Goal: Task Accomplishment & Management: Manage account settings

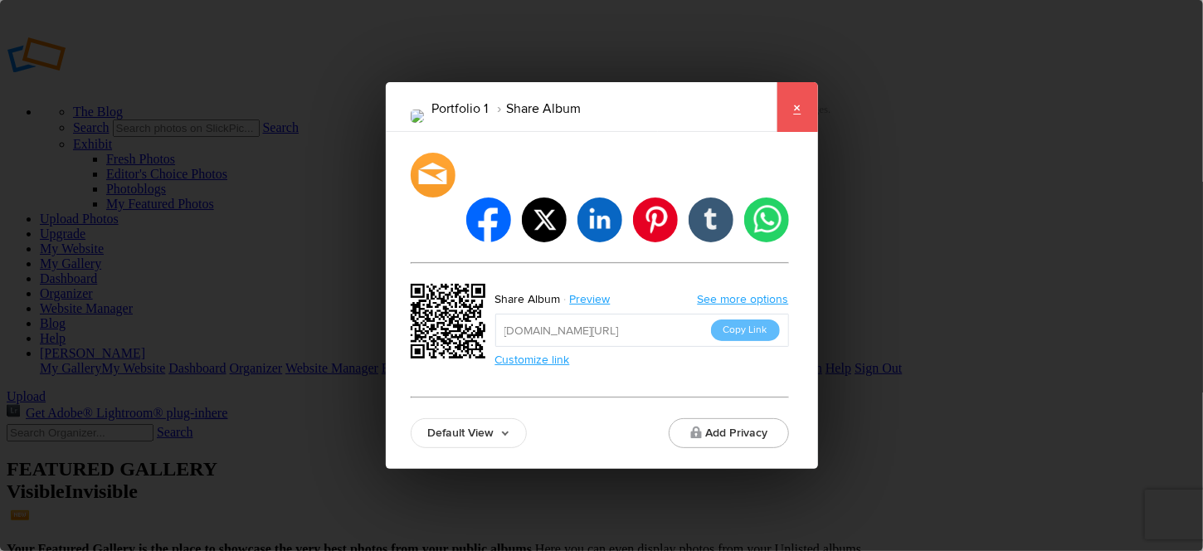
click at [798, 129] on link "×" at bounding box center [797, 107] width 41 height 50
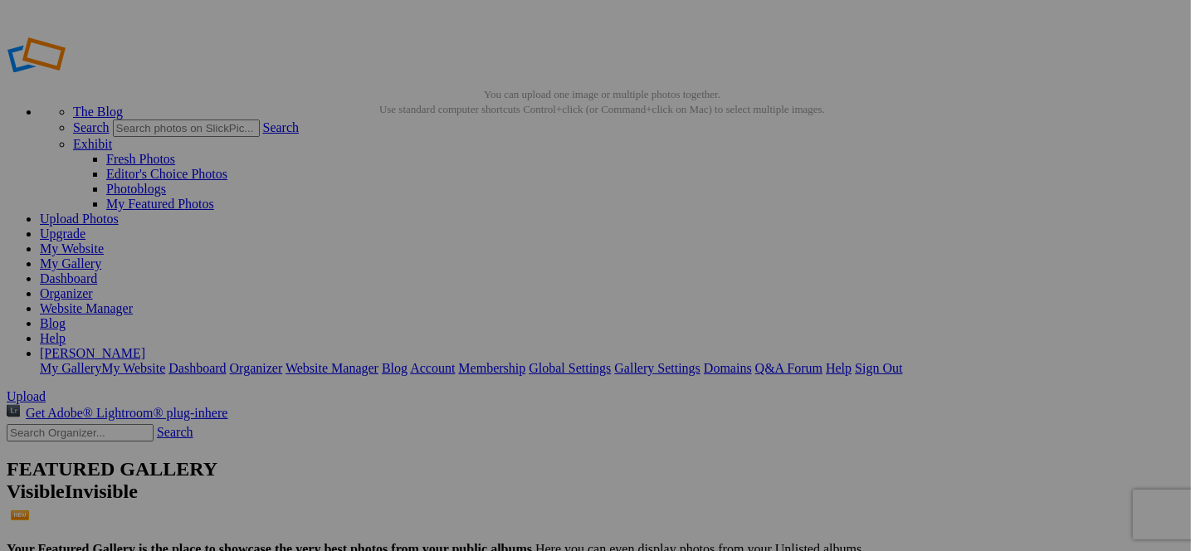
click at [460, 363] on span "Close" at bounding box center [445, 370] width 30 height 14
click at [460, 363] on link "Close" at bounding box center [445, 370] width 30 height 14
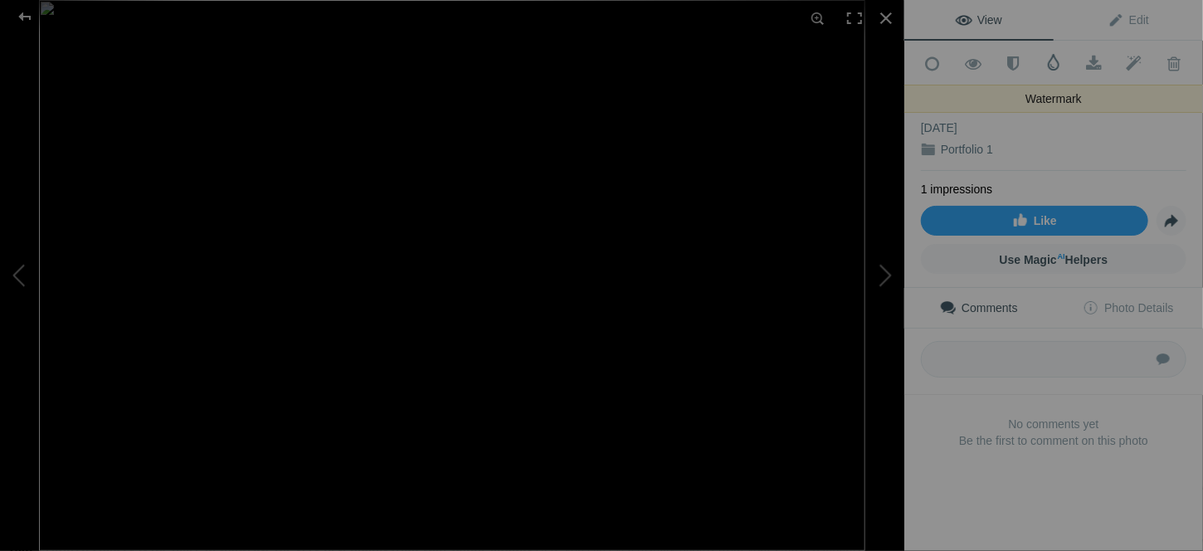
click at [1045, 61] on span at bounding box center [1053, 62] width 17 height 17
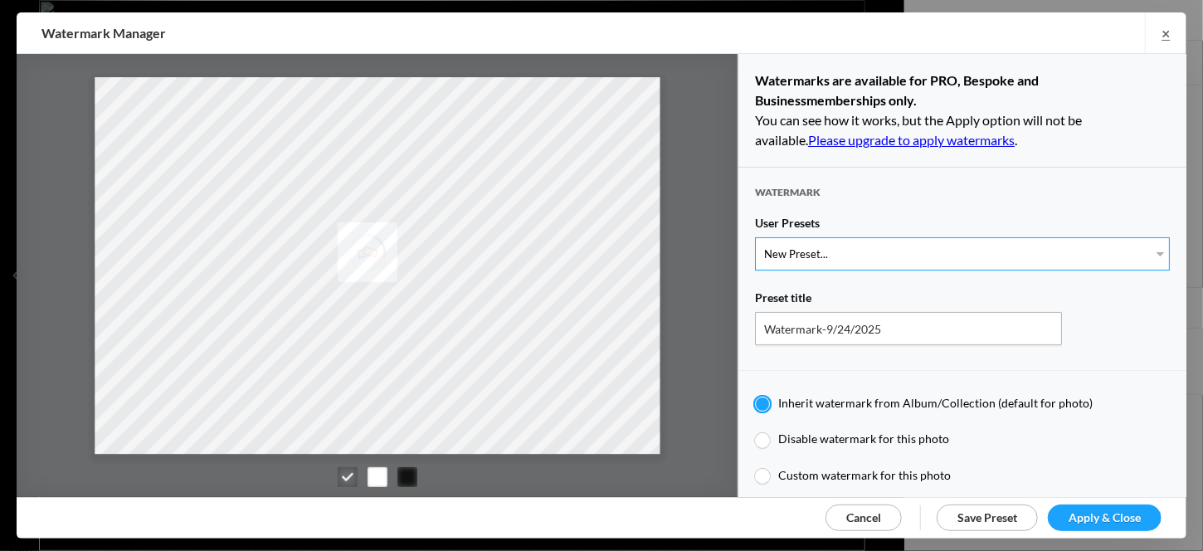
click at [853, 254] on select "New Preset..." at bounding box center [962, 253] width 415 height 33
click at [885, 216] on div "User Presets" at bounding box center [962, 227] width 415 height 22
click at [767, 470] on div at bounding box center [762, 476] width 15 height 15
click at [755, 468] on input "Custom watermark for this photo" at bounding box center [754, 467] width 1 height 1
radio input "true"
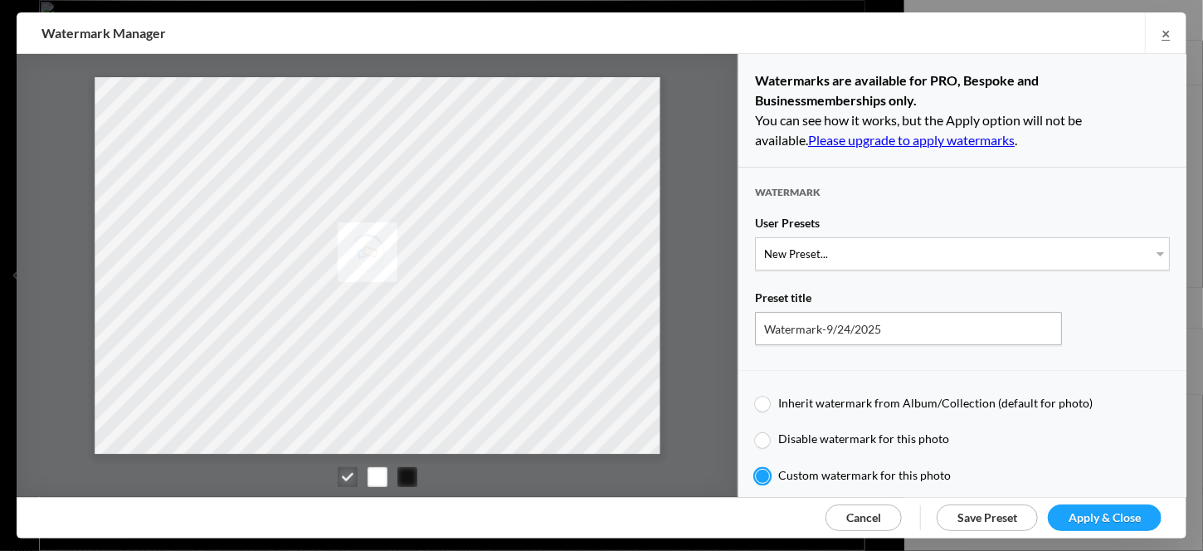
type input "RDubeyphotography"
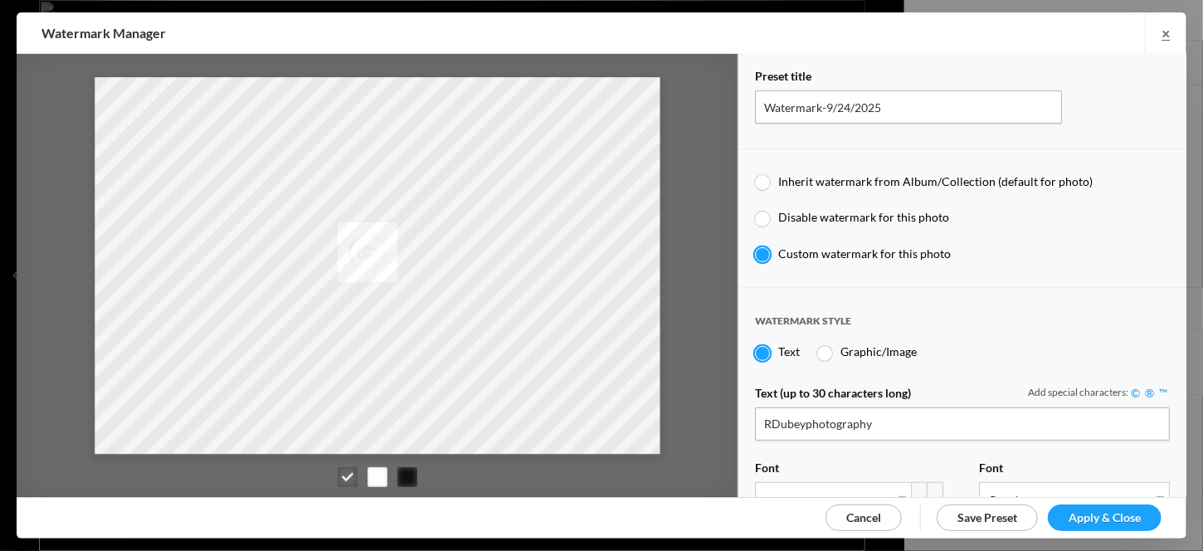
scroll to position [249, 0]
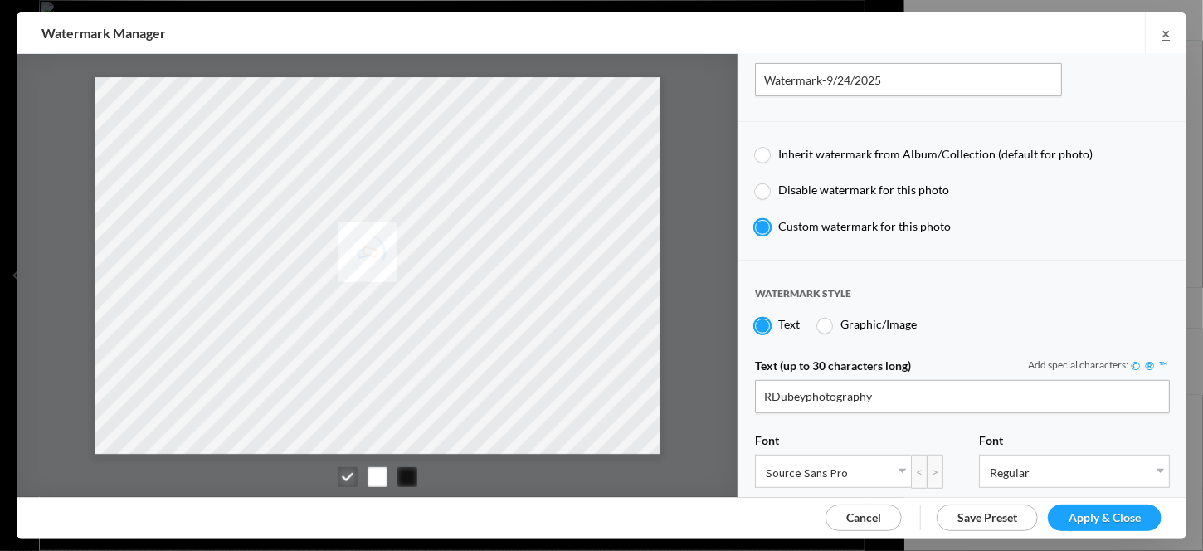
click at [828, 319] on div at bounding box center [824, 326] width 15 height 15
radio input "false"
radio input "true"
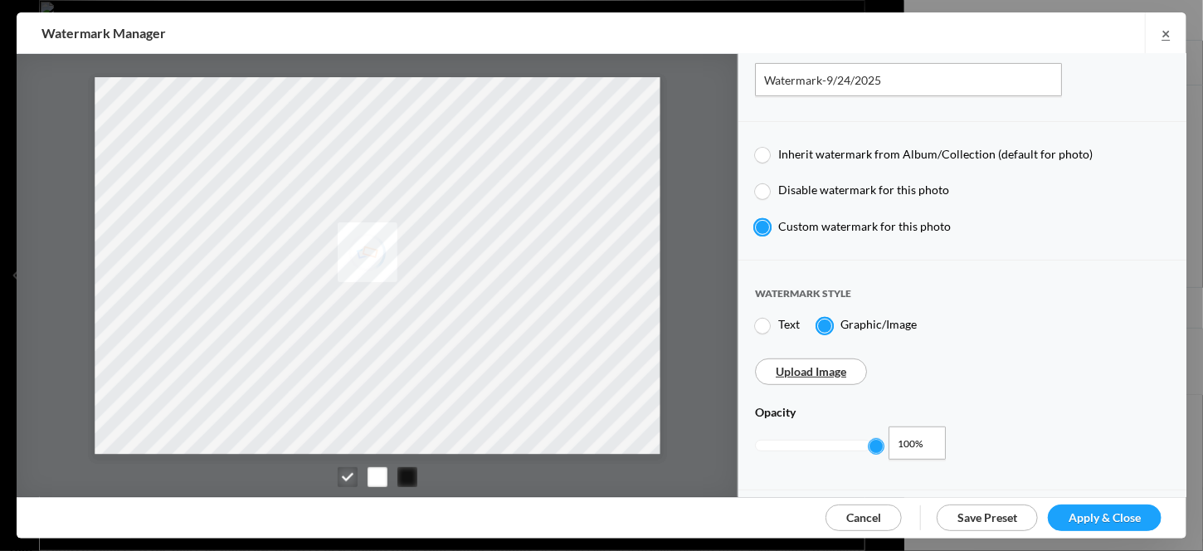
click at [817, 368] on link "Upload Image" at bounding box center [811, 371] width 71 height 14
type input "1"
drag, startPoint x: 875, startPoint y: 434, endPoint x: 956, endPoint y: 448, distance: 81.7
click at [956, 448] on div "Opacity 1 100%" at bounding box center [962, 435] width 415 height 60
click at [391, 473] on div at bounding box center [378, 477] width 90 height 20
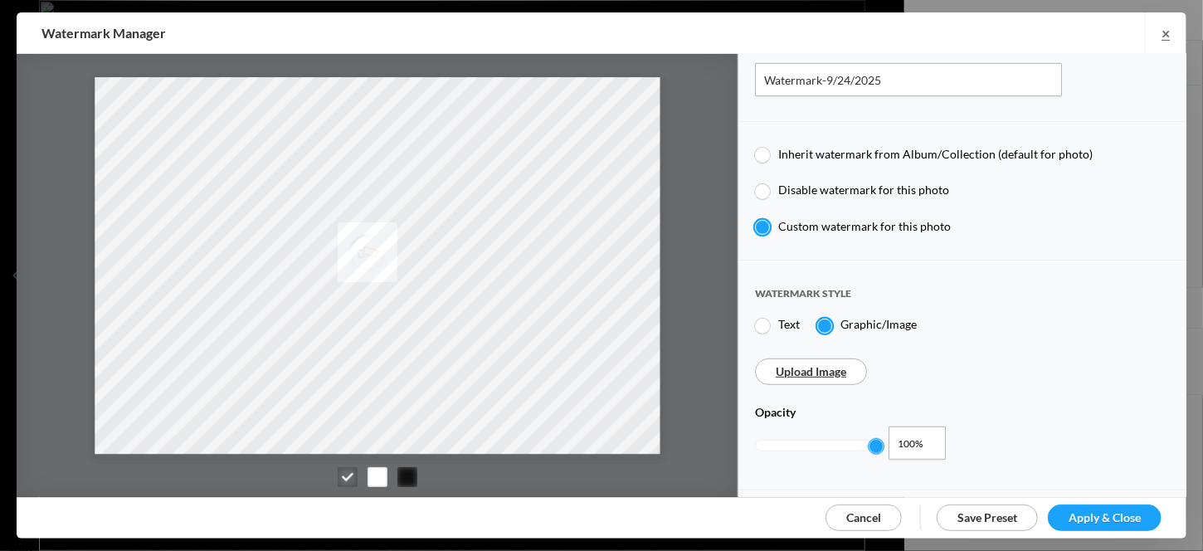
click at [377, 474] on div at bounding box center [378, 477] width 20 height 20
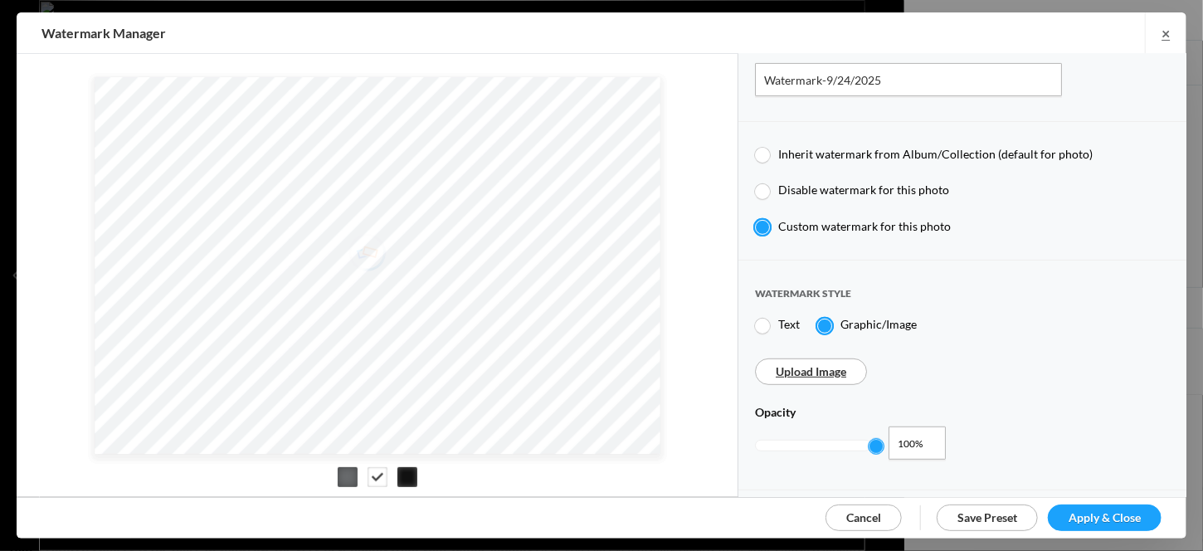
click at [405, 480] on div at bounding box center [407, 477] width 20 height 20
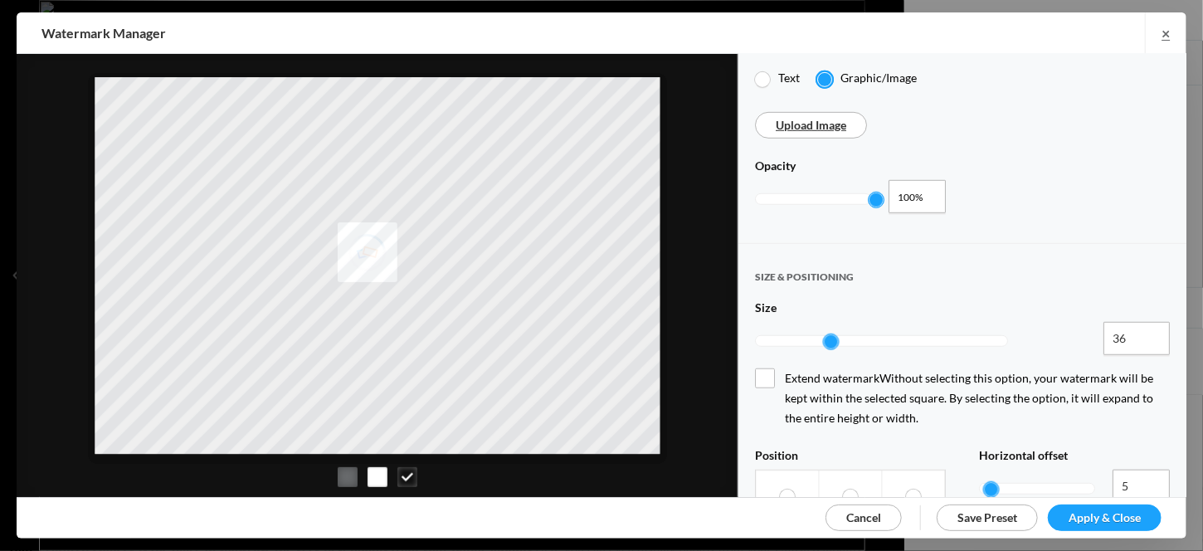
scroll to position [498, 0]
click at [767, 366] on span "Extend watermark Without selecting this option, your watermark will be kept wit…" at bounding box center [962, 396] width 415 height 60
click at [0, 0] on input "Extend watermark Without selecting this option, your watermark will be kept wit…" at bounding box center [0, 0] width 0 height 0
click at [767, 366] on span "Extend watermark Without selecting this option, your watermark will be kept wit…" at bounding box center [962, 396] width 415 height 60
click at [0, 0] on input "Extend watermark Without selecting this option, your watermark will be kept wit…" at bounding box center [0, 0] width 0 height 0
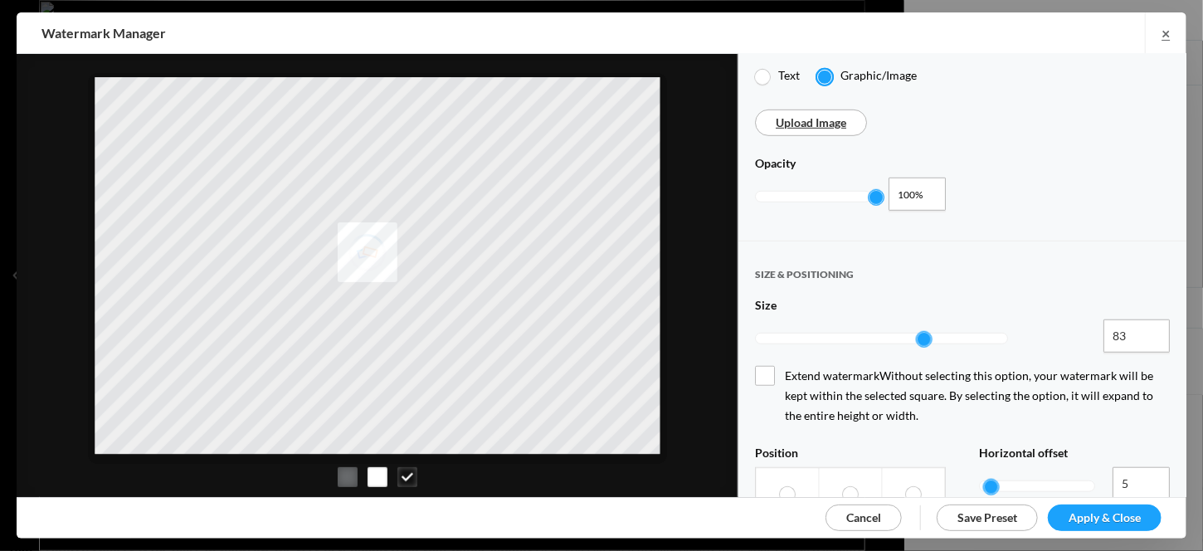
drag, startPoint x: 835, startPoint y: 324, endPoint x: 923, endPoint y: 328, distance: 87.2
click at [923, 332] on div at bounding box center [924, 339] width 15 height 15
type input "99"
drag, startPoint x: 923, startPoint y: 328, endPoint x: 953, endPoint y: 331, distance: 30.9
click at [953, 331] on div at bounding box center [881, 338] width 253 height 38
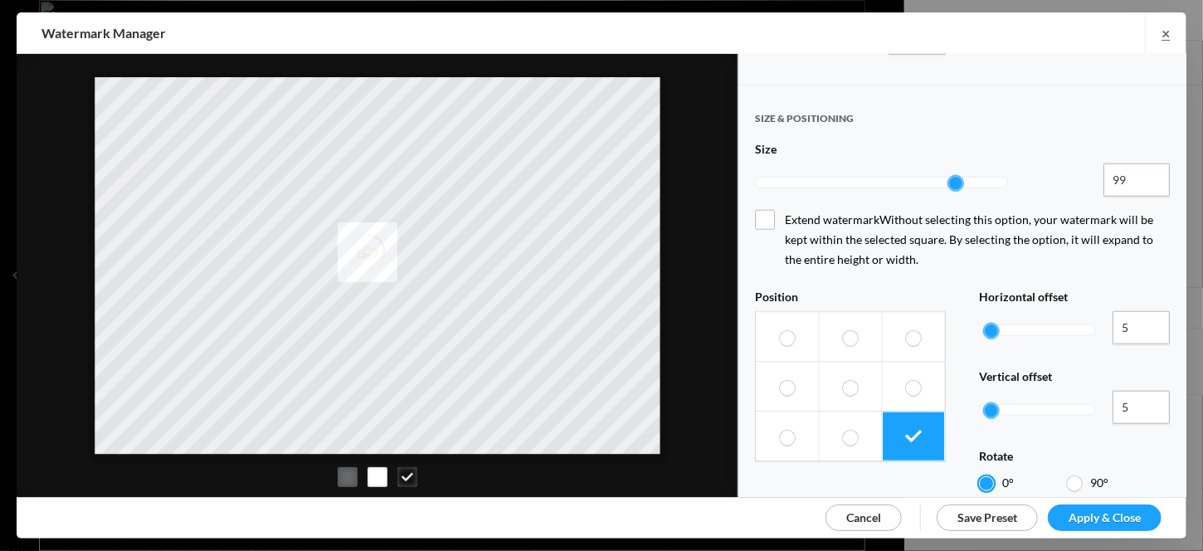
scroll to position [664, 0]
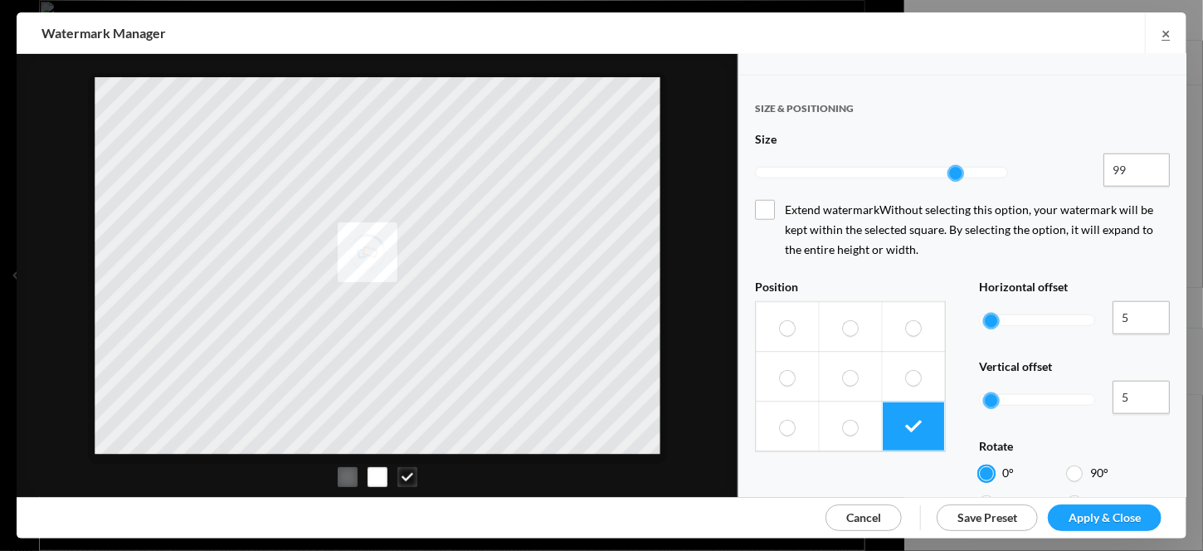
click at [843, 370] on span at bounding box center [850, 378] width 15 height 16
click at [842, 369] on input "radio" at bounding box center [842, 369] width 1 height 1
radio input "true"
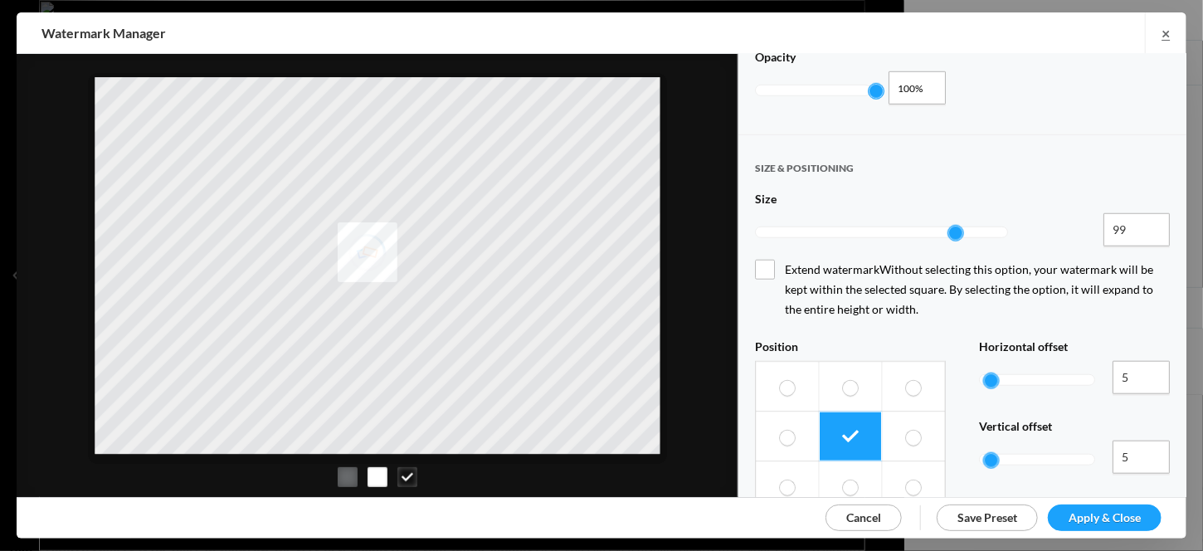
scroll to position [581, 0]
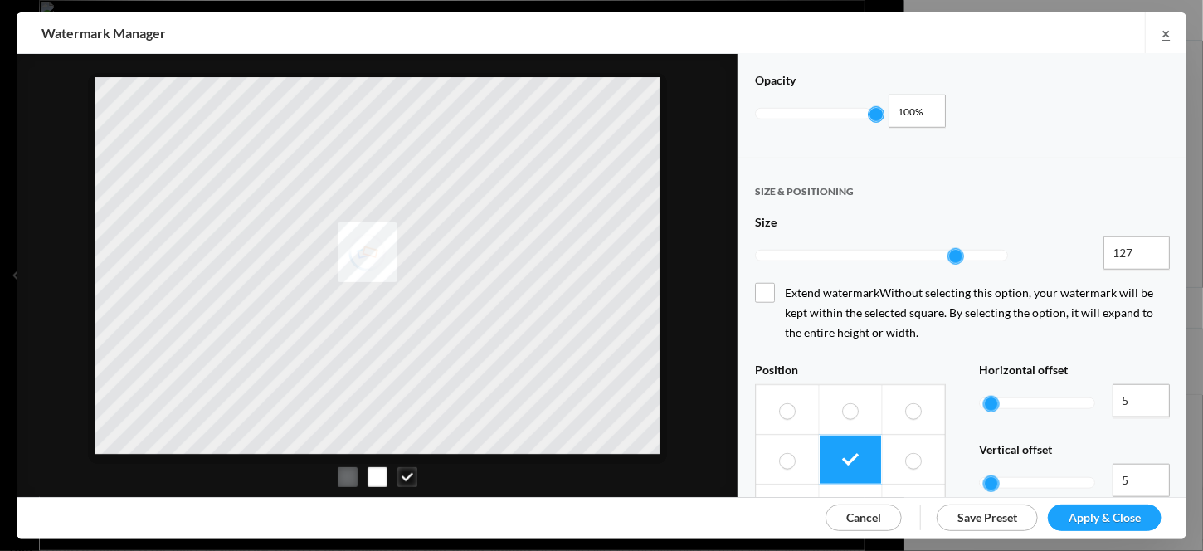
type input "128"
drag, startPoint x: 954, startPoint y: 246, endPoint x: 1022, endPoint y: 251, distance: 68.2
click at [1022, 251] on div "128 12,800%" at bounding box center [962, 255] width 415 height 38
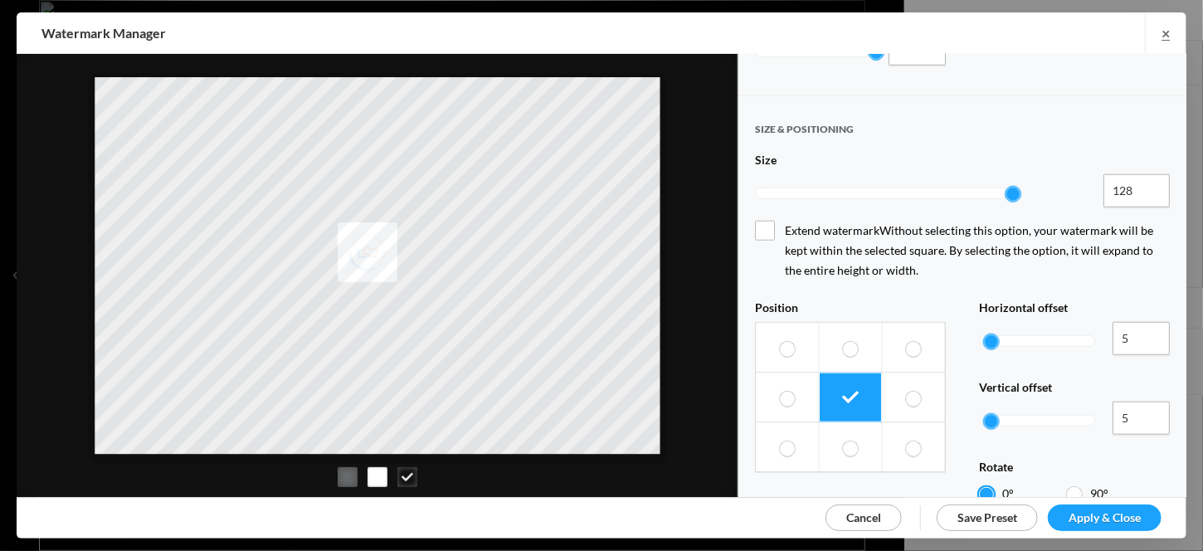
scroll to position [664, 0]
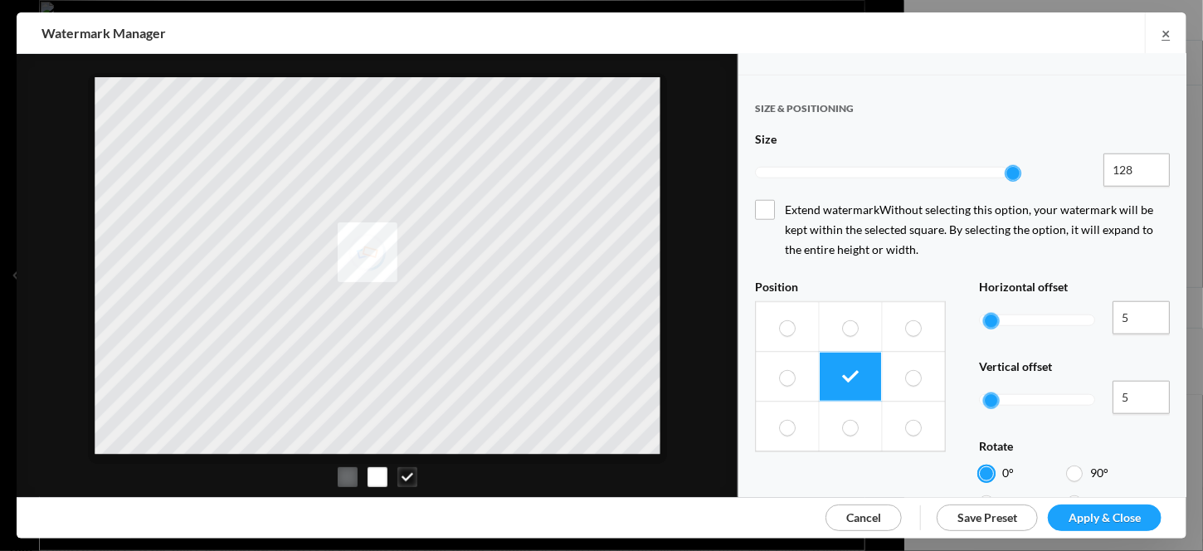
click at [1067, 466] on div at bounding box center [1074, 473] width 15 height 15
radio input "false"
click at [1067, 466] on div at bounding box center [1074, 473] width 15 height 15
click at [1067, 496] on div at bounding box center [1074, 503] width 15 height 15
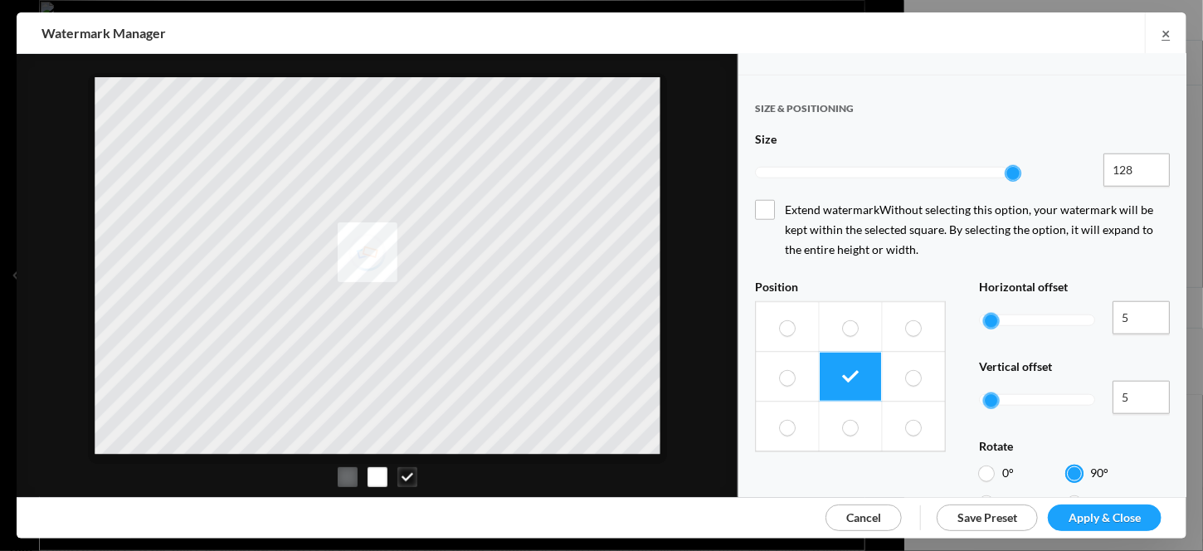
radio input "false"
click at [986, 466] on div at bounding box center [986, 473] width 15 height 15
radio input "false"
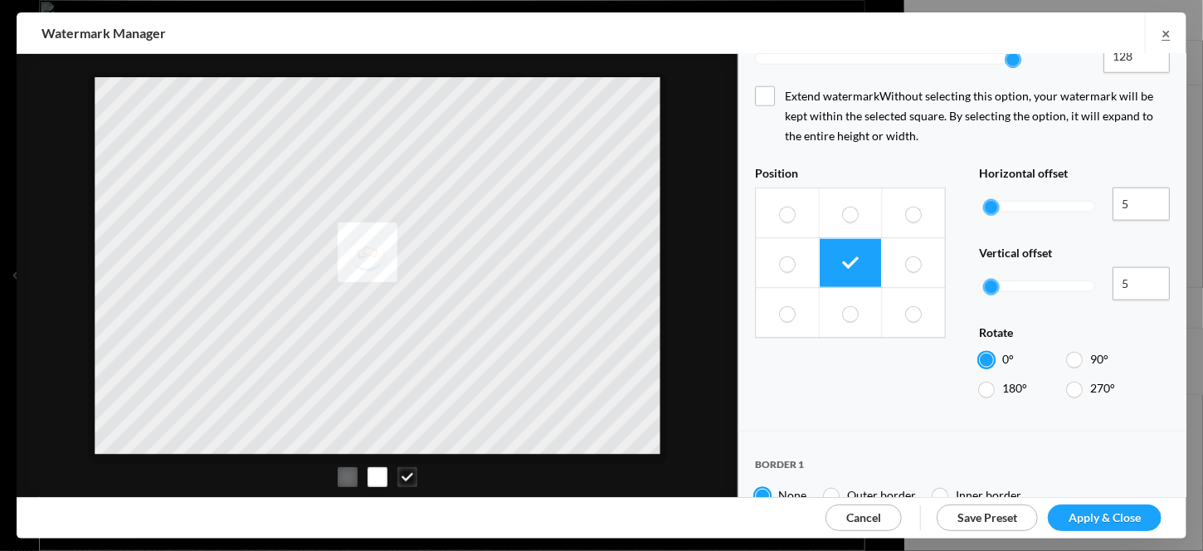
scroll to position [913, 0]
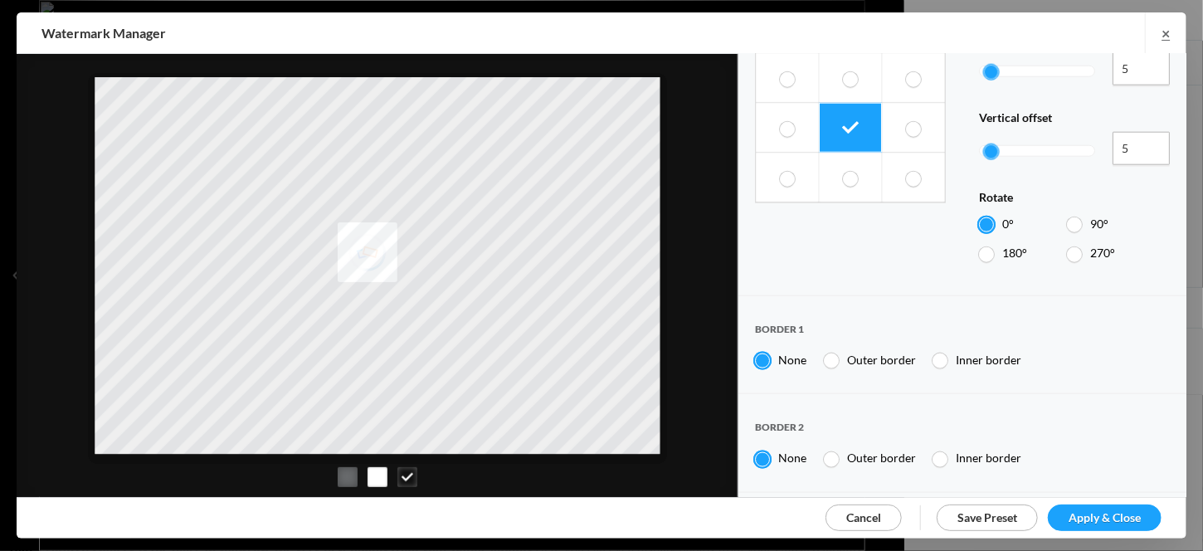
click at [835, 353] on div at bounding box center [831, 360] width 15 height 15
radio input "false"
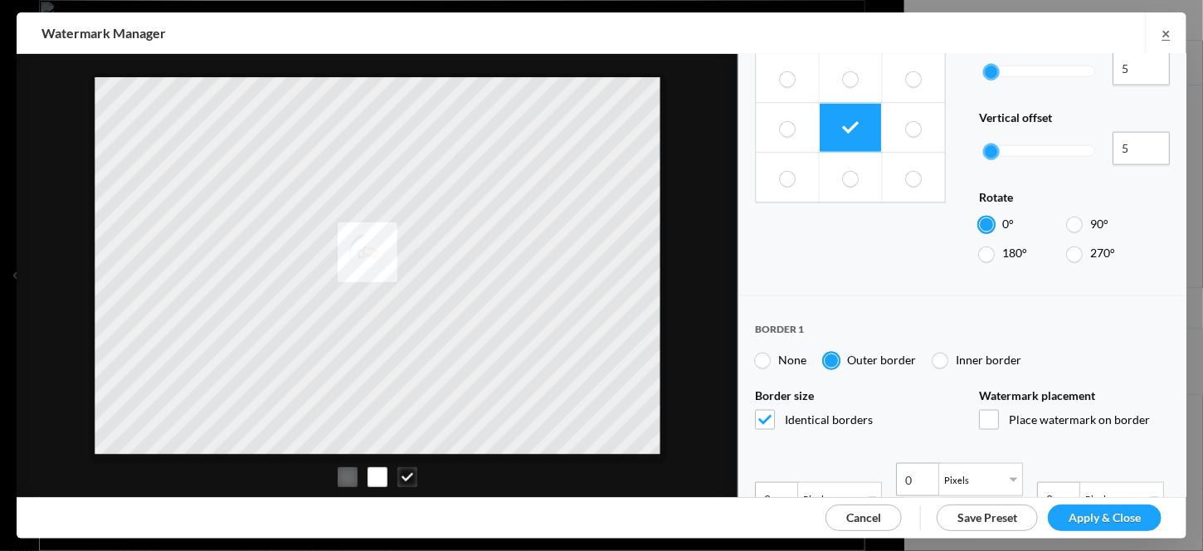
click at [943, 353] on div at bounding box center [940, 360] width 15 height 15
radio input "false"
radio input "true"
click at [763, 353] on div at bounding box center [762, 360] width 15 height 15
radio input "true"
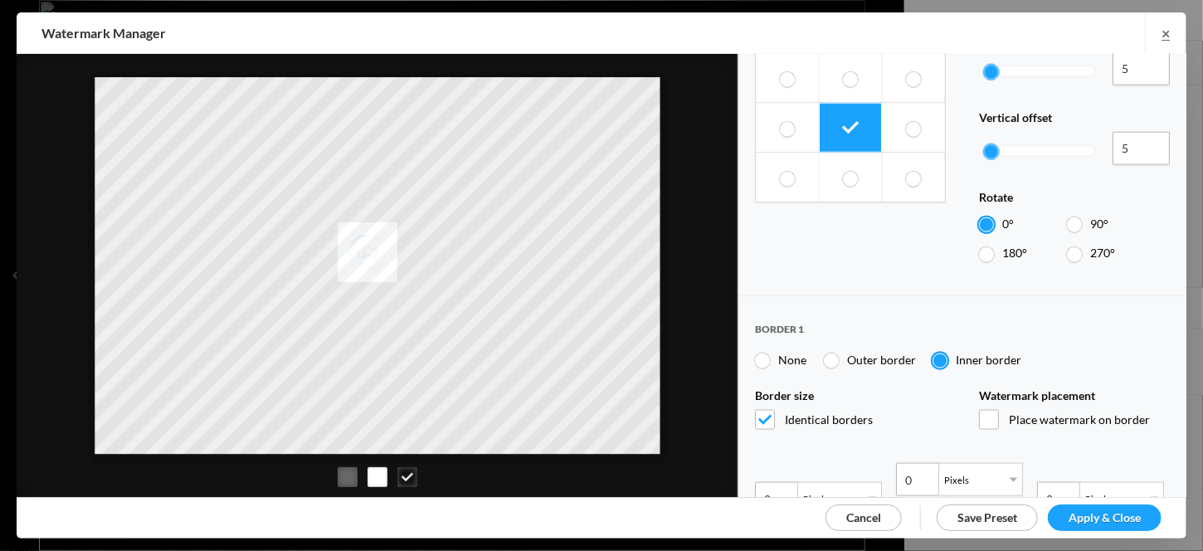
radio input "false"
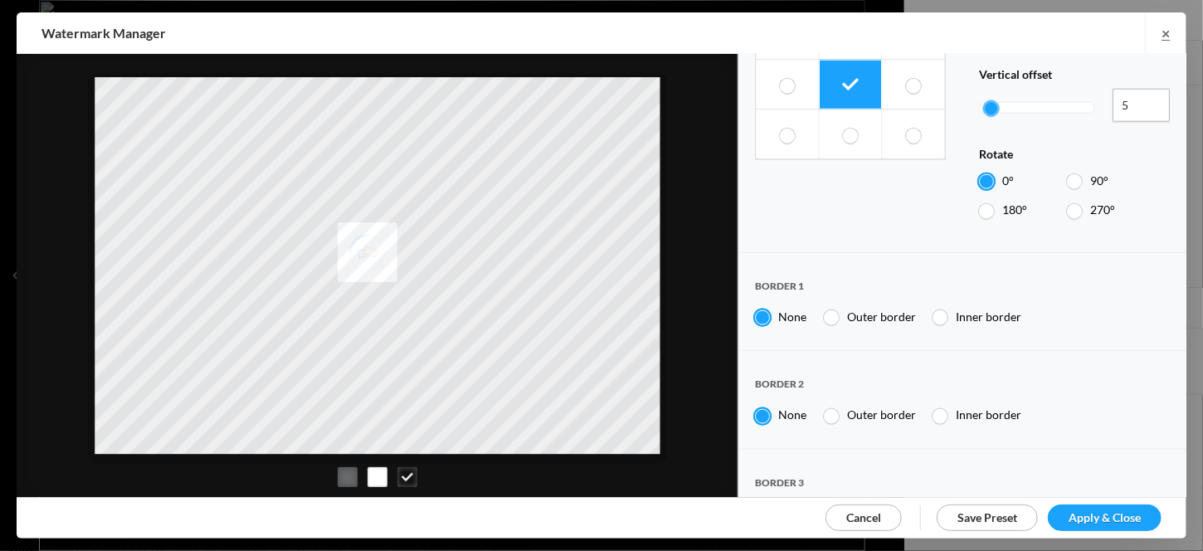
scroll to position [975, 0]
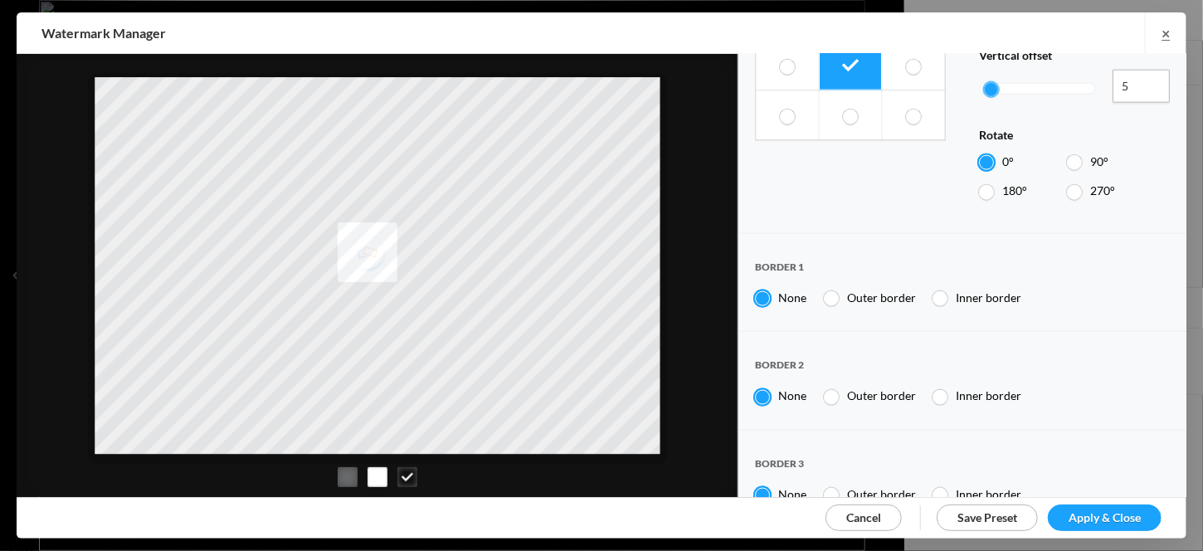
click at [837, 291] on div at bounding box center [831, 298] width 15 height 15
radio input "false"
radio input "true"
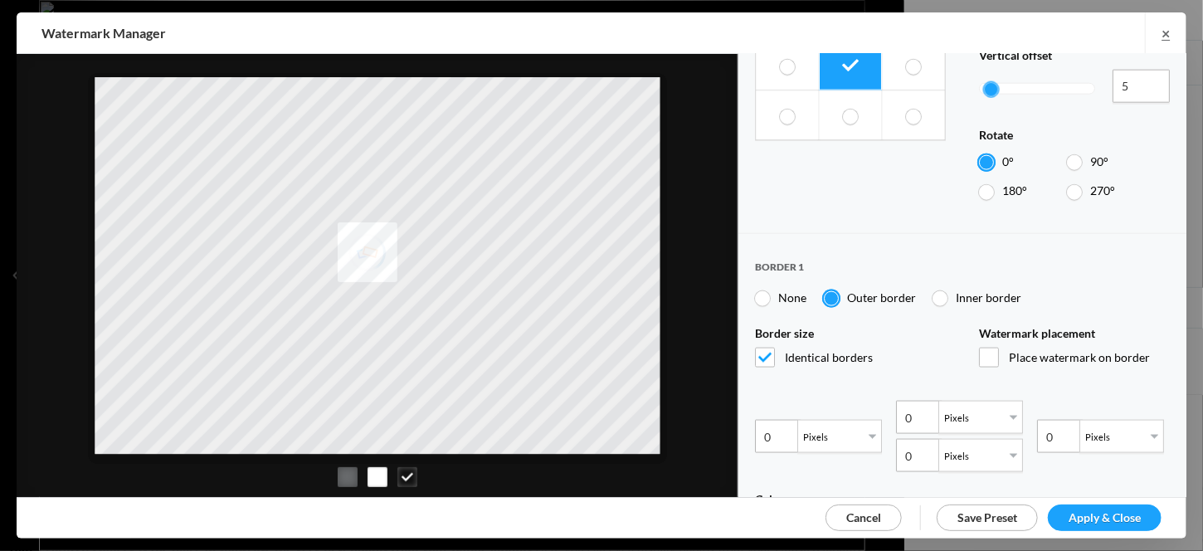
click at [990, 348] on span "Place watermark on border" at bounding box center [1074, 358] width 191 height 20
click at [0, 0] on input "Place watermark on border" at bounding box center [0, 0] width 0 height 0
click at [990, 348] on span "Place watermark on border" at bounding box center [1074, 358] width 191 height 20
click at [0, 0] on input "Place watermark on border" at bounding box center [0, 0] width 0 height 0
type input "1"
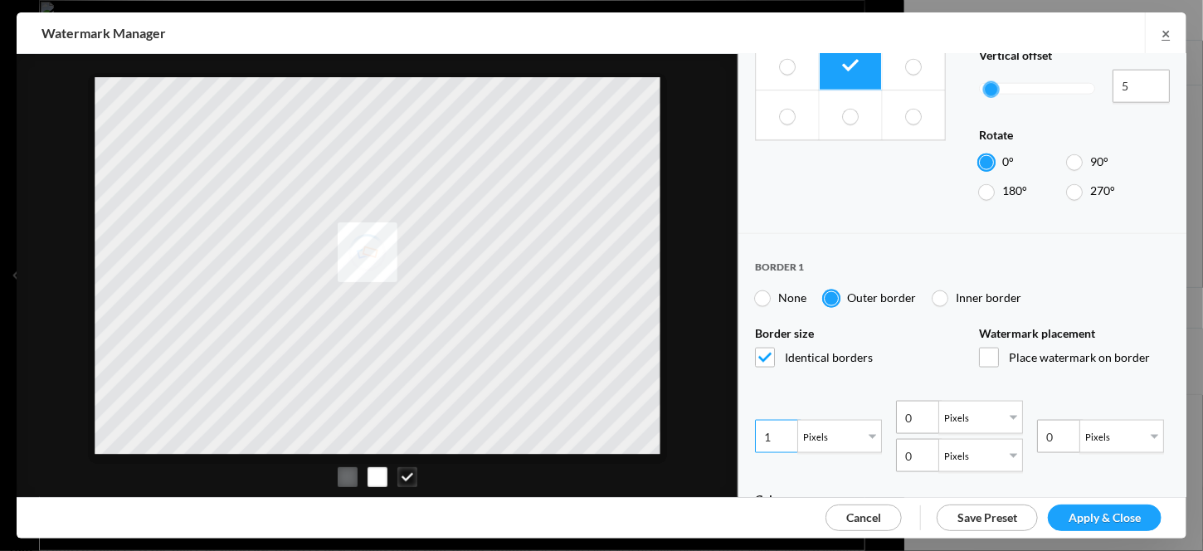
click at [783, 420] on input "1" at bounding box center [778, 436] width 46 height 33
type input "1"
type input "2"
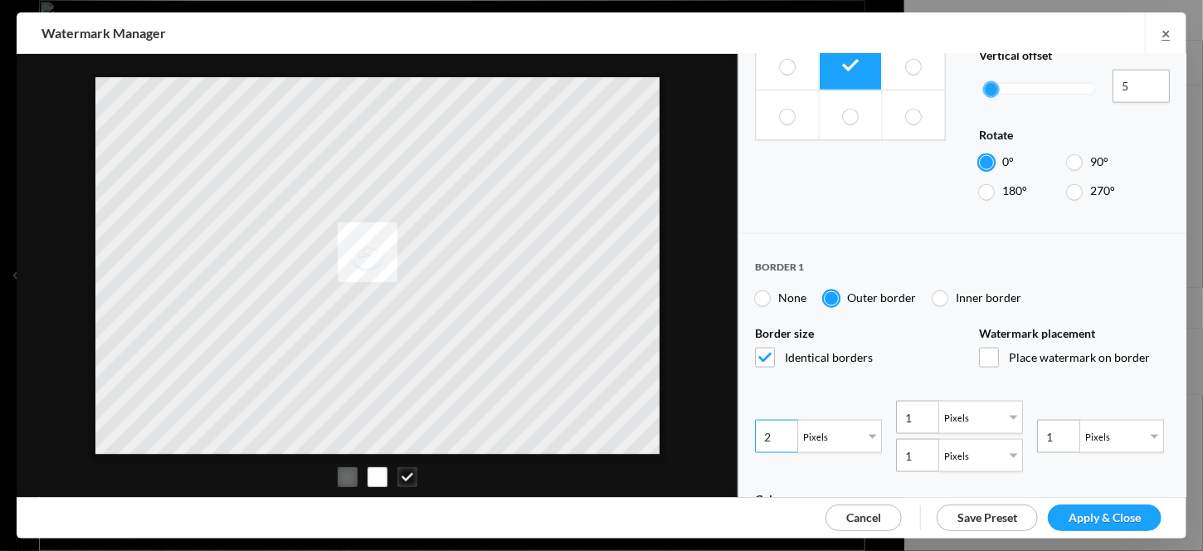
click at [783, 420] on input "2" at bounding box center [778, 436] width 46 height 33
type input "2"
type input "3"
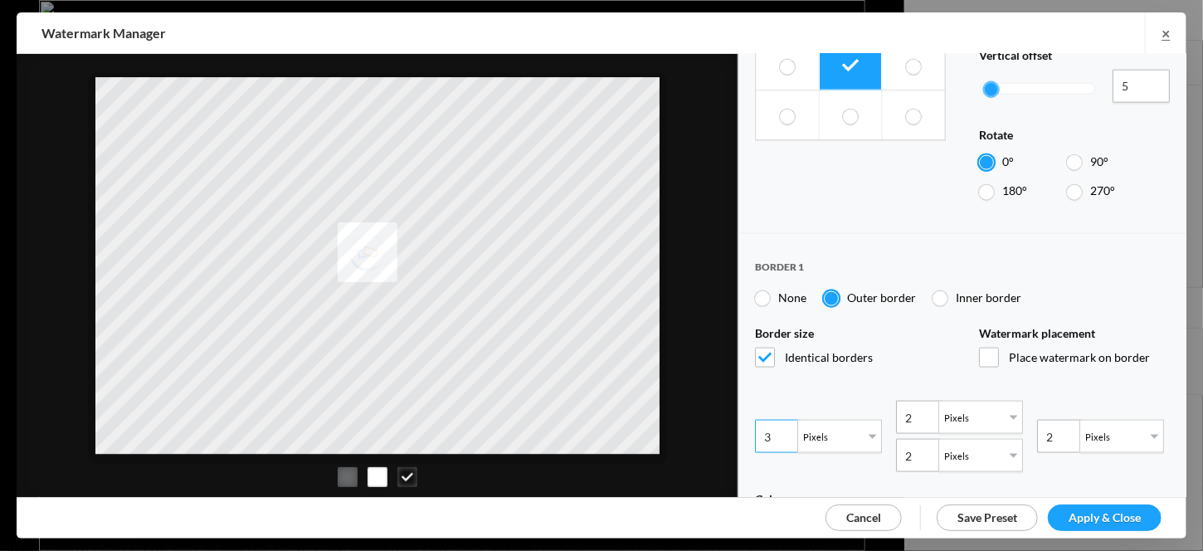
click at [783, 420] on input "3" at bounding box center [778, 436] width 46 height 33
type input "3"
type input "4"
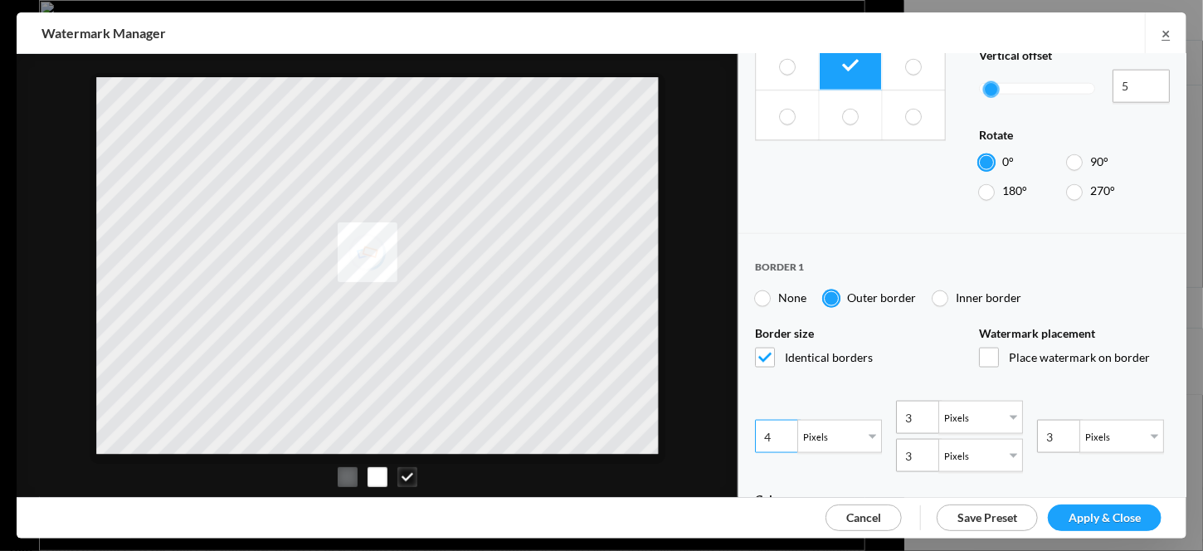
click at [783, 420] on input "4" at bounding box center [778, 436] width 46 height 33
type input "4"
type input "5"
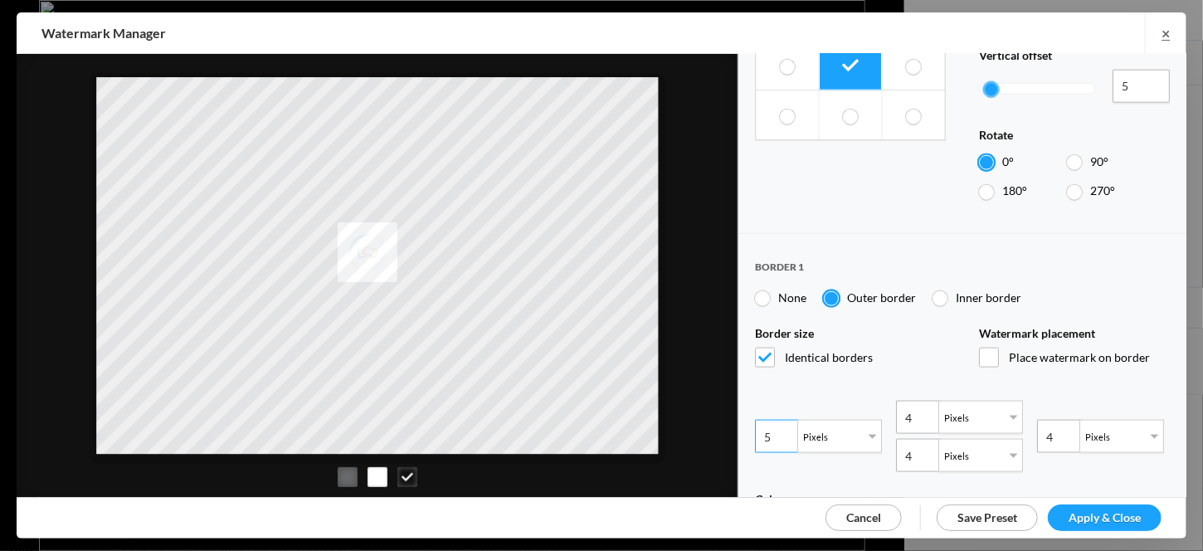
click at [783, 420] on input "5" at bounding box center [778, 436] width 46 height 33
type input "5"
type input "6"
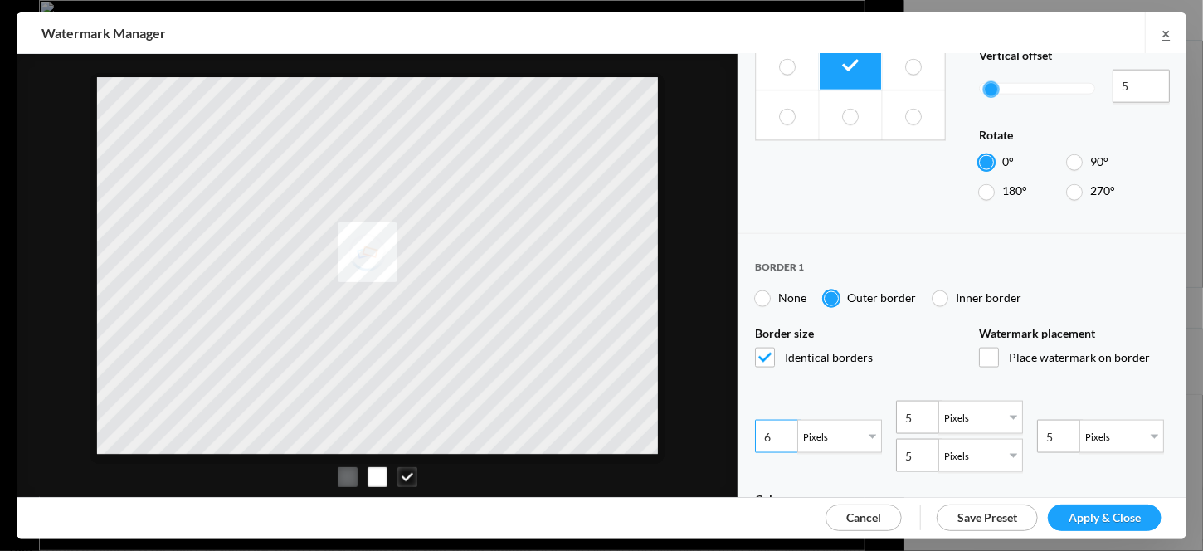
click at [783, 420] on input "6" at bounding box center [778, 436] width 46 height 33
type input "6"
type input "7"
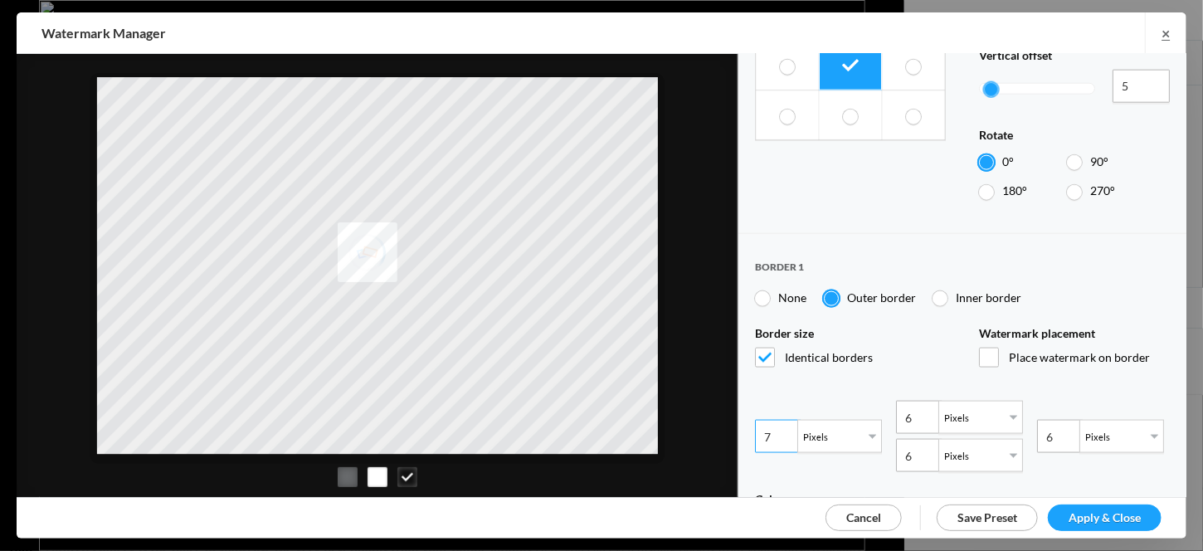
click at [783, 420] on input "7" at bounding box center [778, 436] width 46 height 33
type input "7"
type input "8"
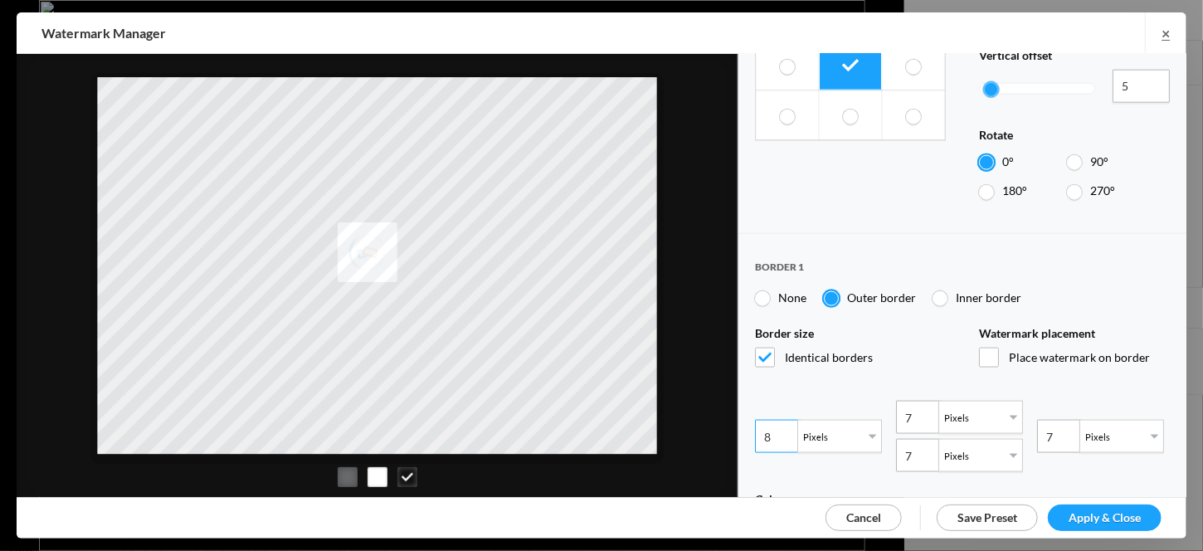
click at [783, 420] on input "8" at bounding box center [778, 436] width 46 height 33
type input "8"
type input "9"
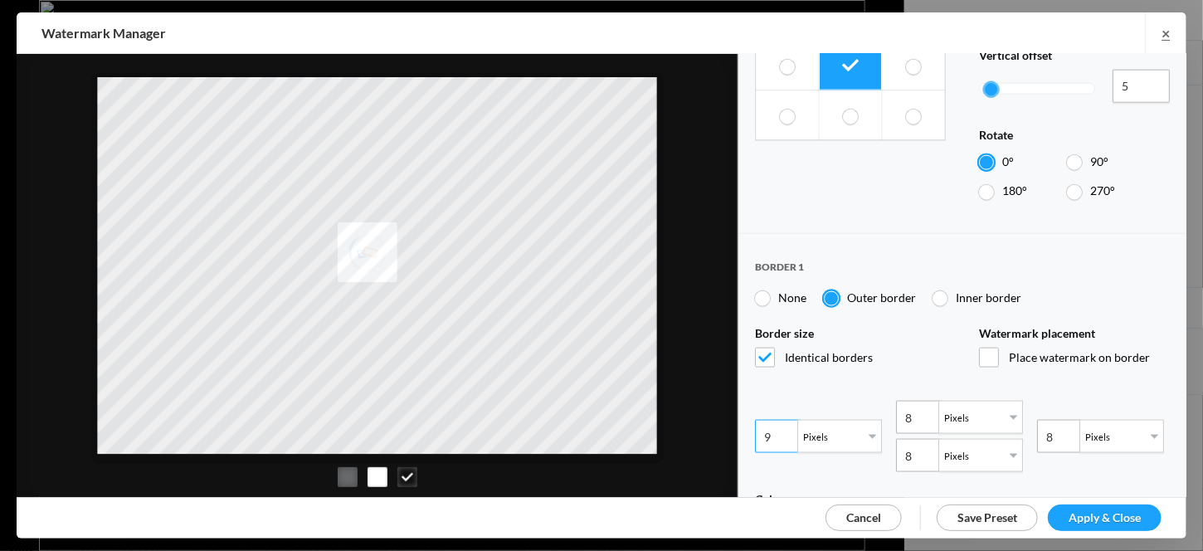
click at [783, 420] on input "9" at bounding box center [778, 436] width 46 height 33
type input "9"
type input "10"
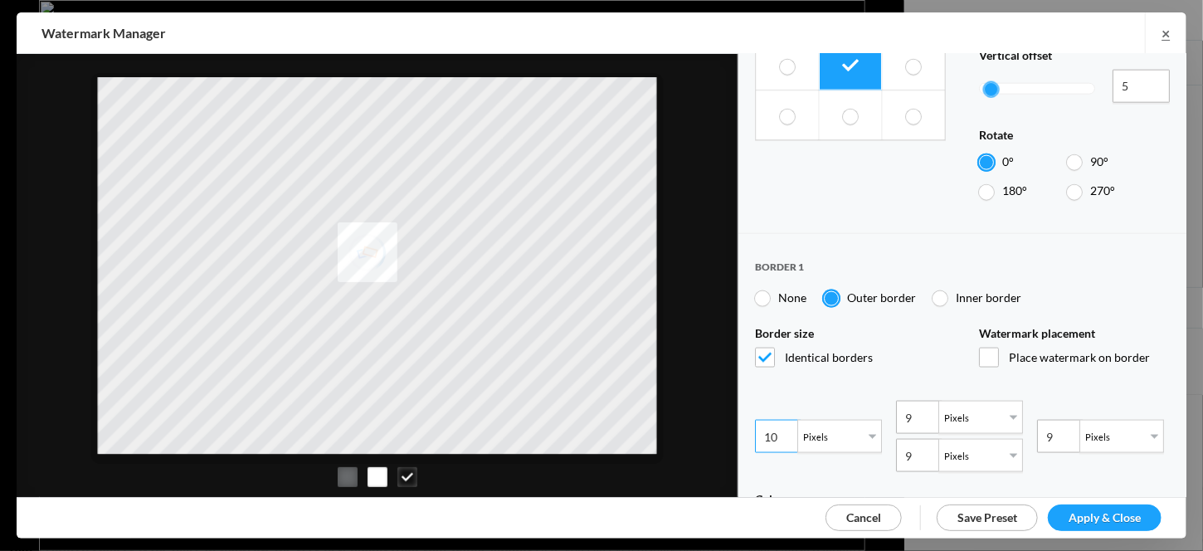
click at [783, 420] on input "10" at bounding box center [778, 436] width 46 height 33
type input "10"
type input "11"
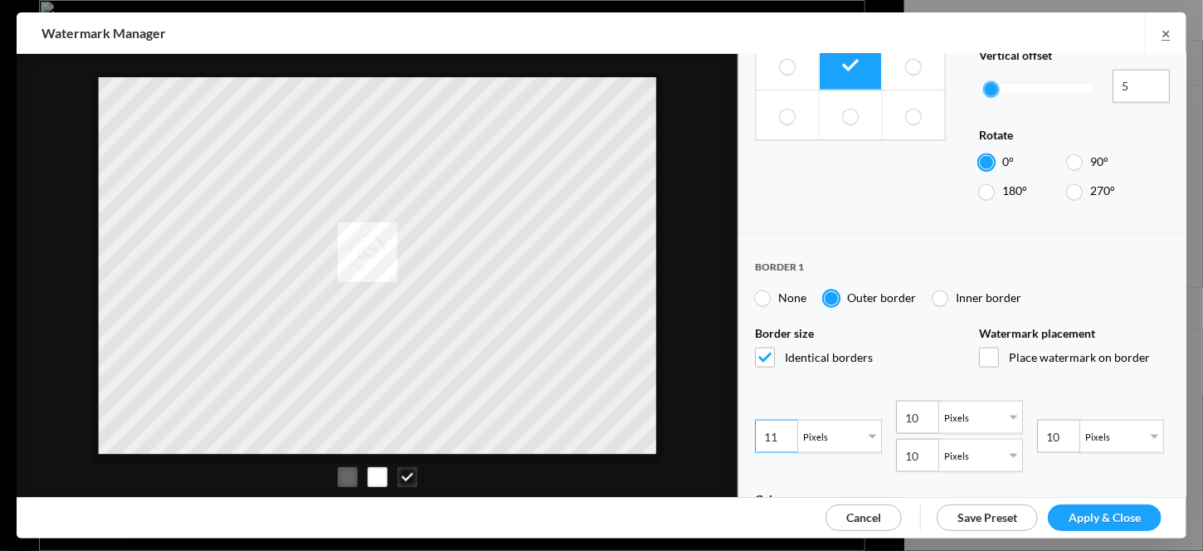
click at [783, 420] on input "11" at bounding box center [778, 436] width 46 height 33
type input "11"
type input "12"
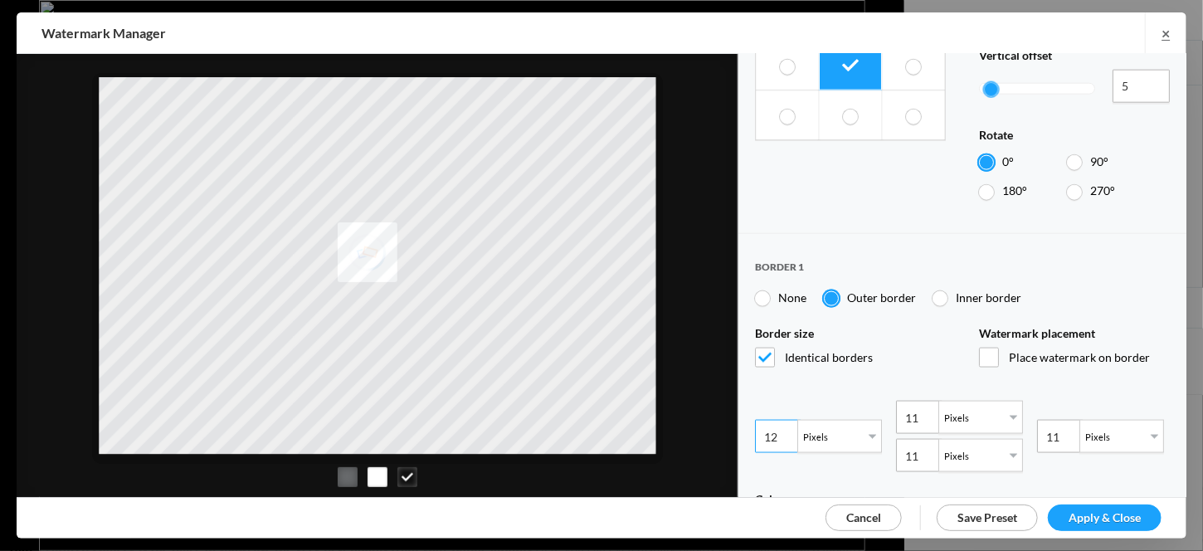
click at [783, 420] on input "12" at bounding box center [778, 436] width 46 height 33
type input "12"
click at [982, 348] on span "Place watermark on border" at bounding box center [1074, 358] width 191 height 20
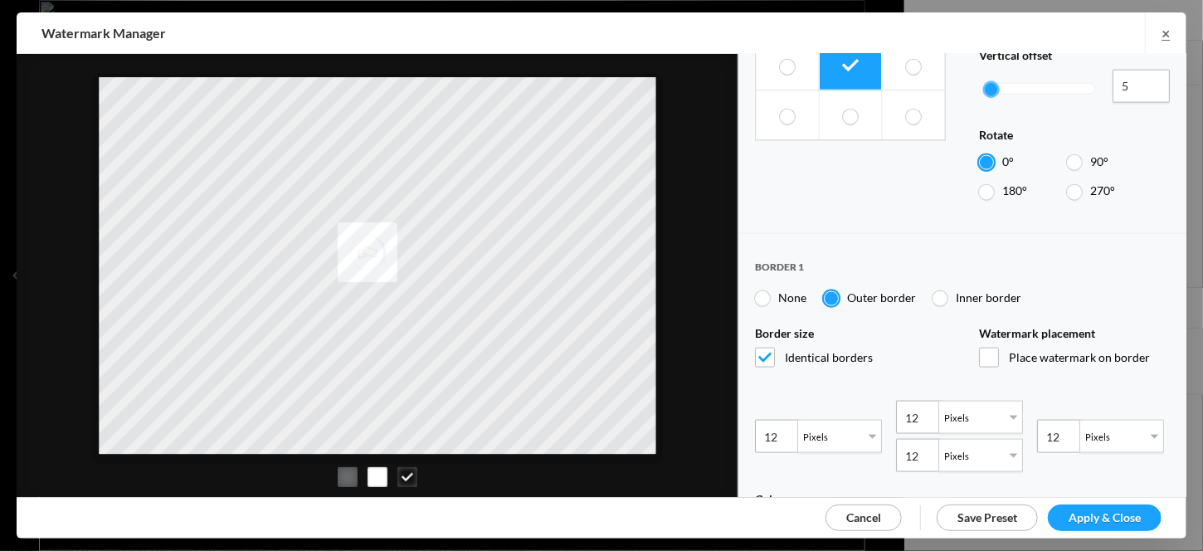
click at [0, 0] on input "Place watermark on border" at bounding box center [0, 0] width 0 height 0
click at [982, 348] on span "Place watermark on border" at bounding box center [1074, 358] width 191 height 20
click at [0, 0] on input "Place watermark on border" at bounding box center [0, 0] width 0 height 0
click at [760, 348] on span "Identical borders" at bounding box center [850, 358] width 191 height 20
click at [0, 0] on input "Identical borders" at bounding box center [0, 0] width 0 height 0
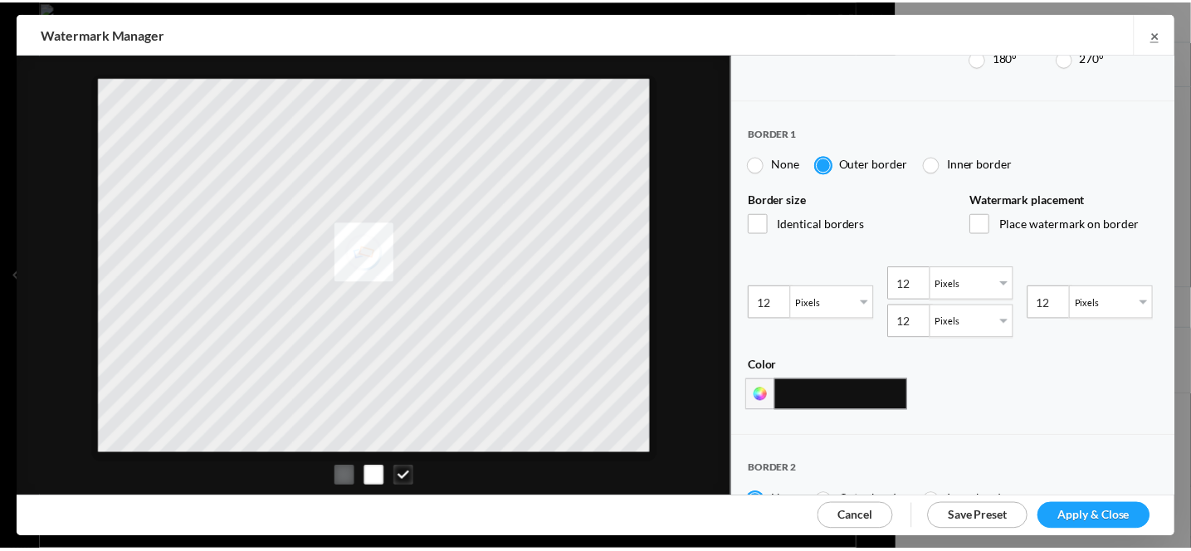
scroll to position [1214, 0]
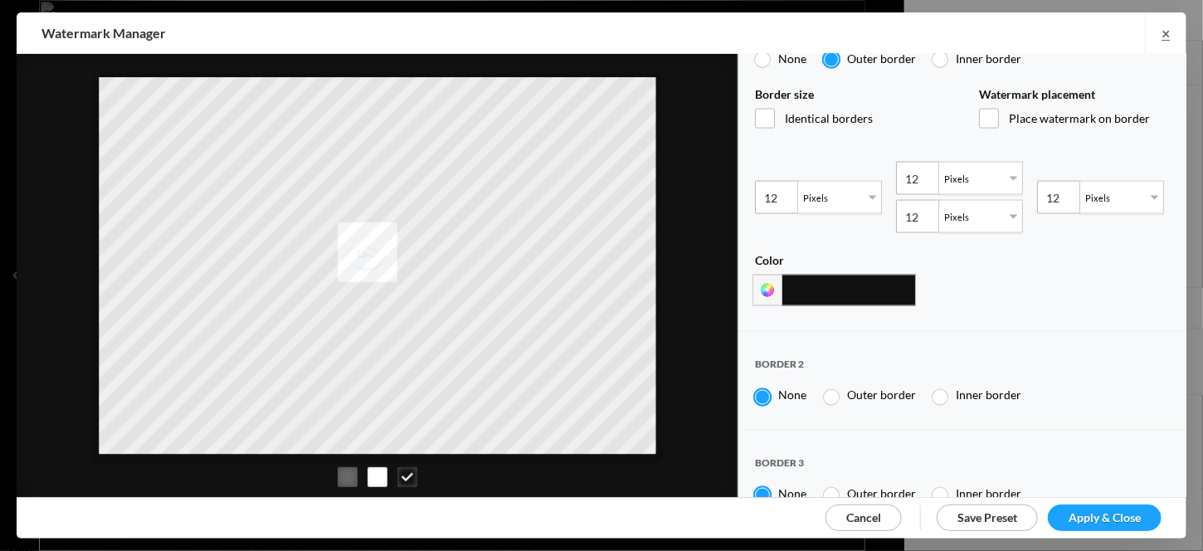
click at [846, 514] on span "Cancel" at bounding box center [863, 517] width 35 height 14
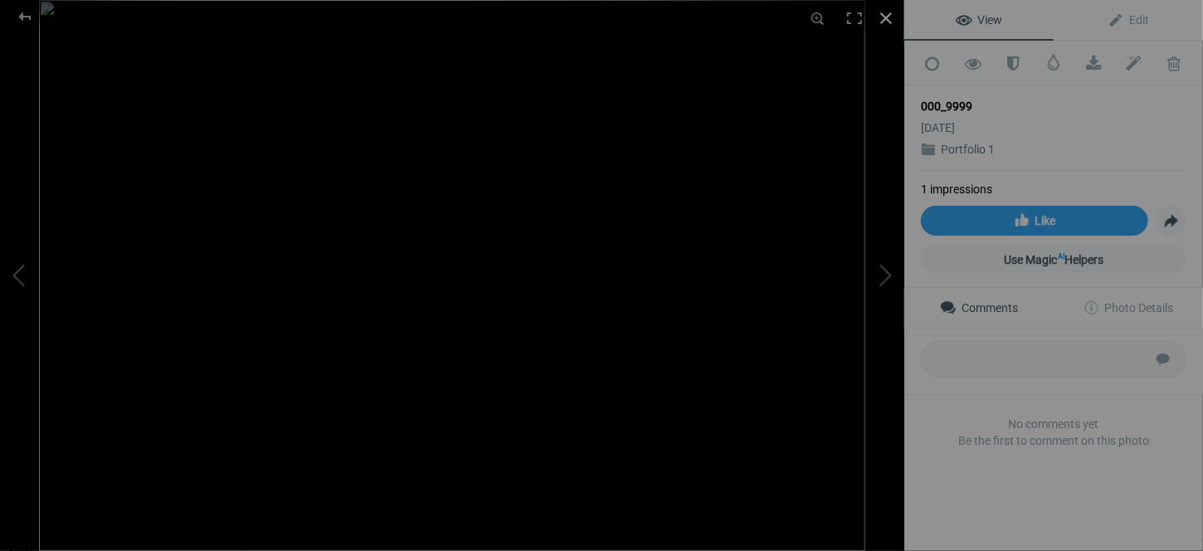
click at [889, 12] on div at bounding box center [886, 18] width 37 height 37
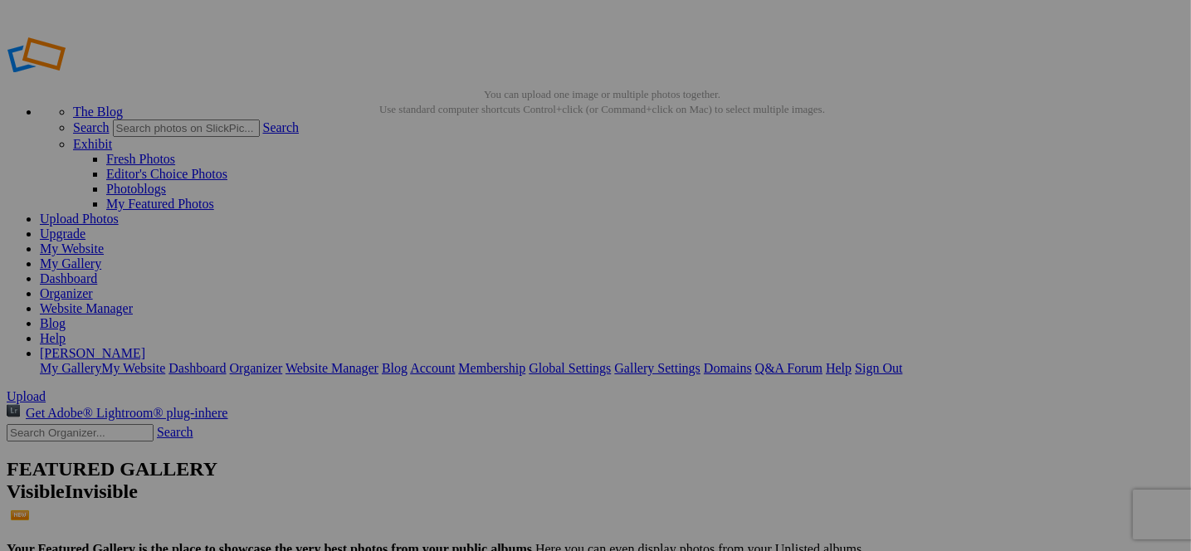
click at [133, 301] on link "Website Manager" at bounding box center [86, 308] width 93 height 14
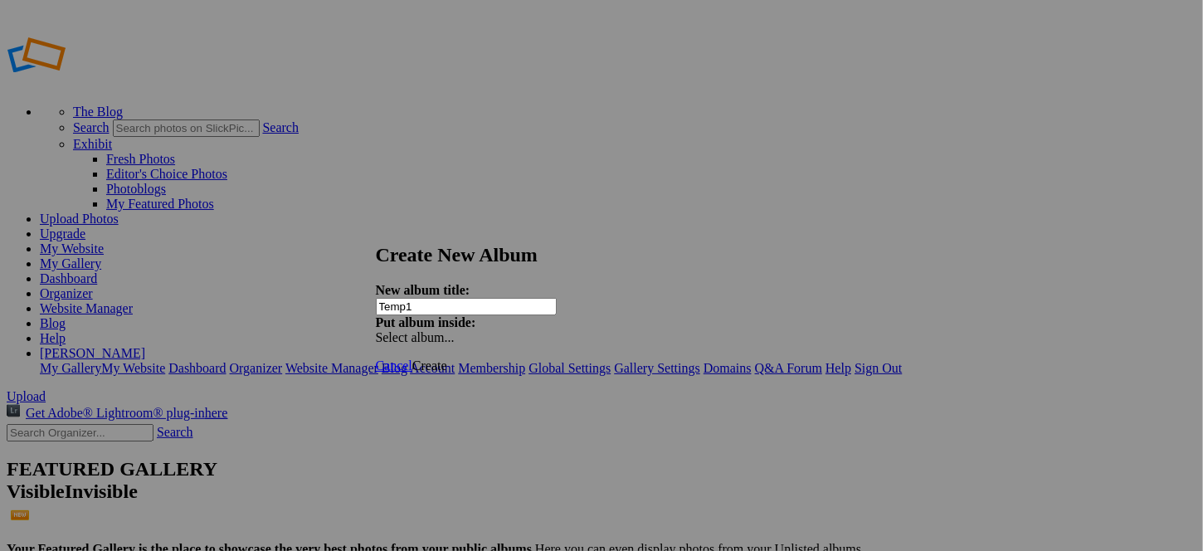
type input "Temp1"
click at [550, 330] on div "Select album..." at bounding box center [463, 337] width 174 height 15
click at [538, 358] on div "Cancel Create" at bounding box center [596, 365] width 440 height 15
click at [447, 358] on span "Create" at bounding box center [429, 365] width 35 height 14
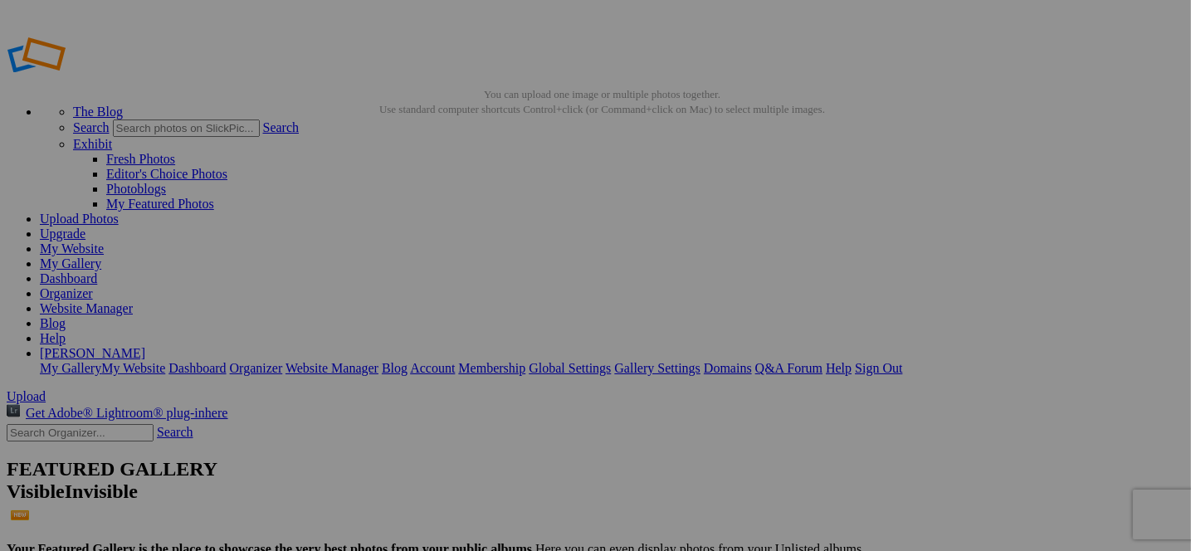
click at [460, 363] on span "Close" at bounding box center [445, 370] width 30 height 14
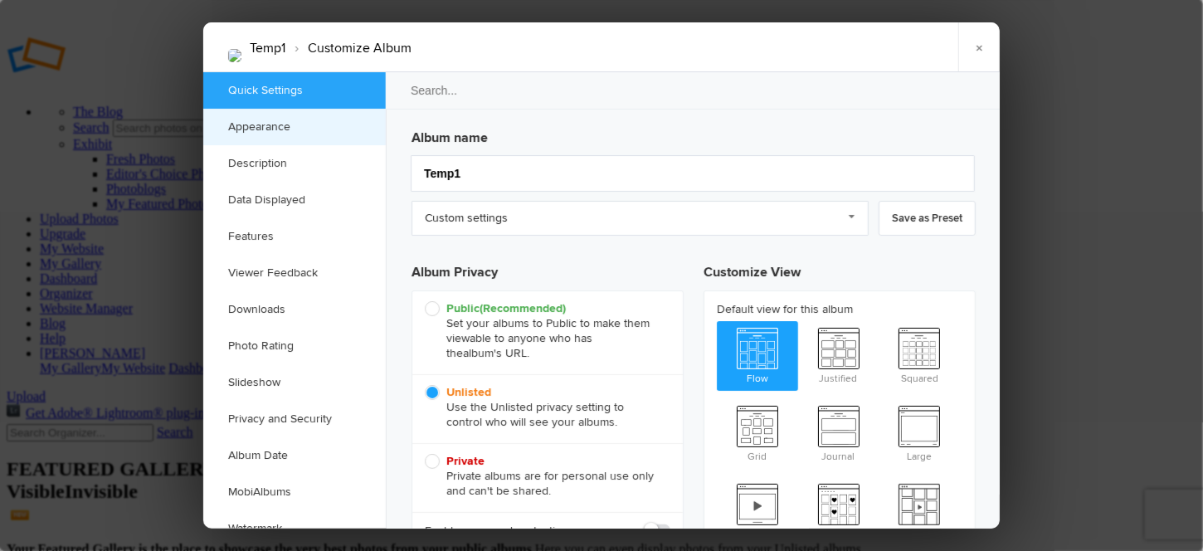
click at [243, 119] on link "Appearance" at bounding box center [294, 127] width 183 height 37
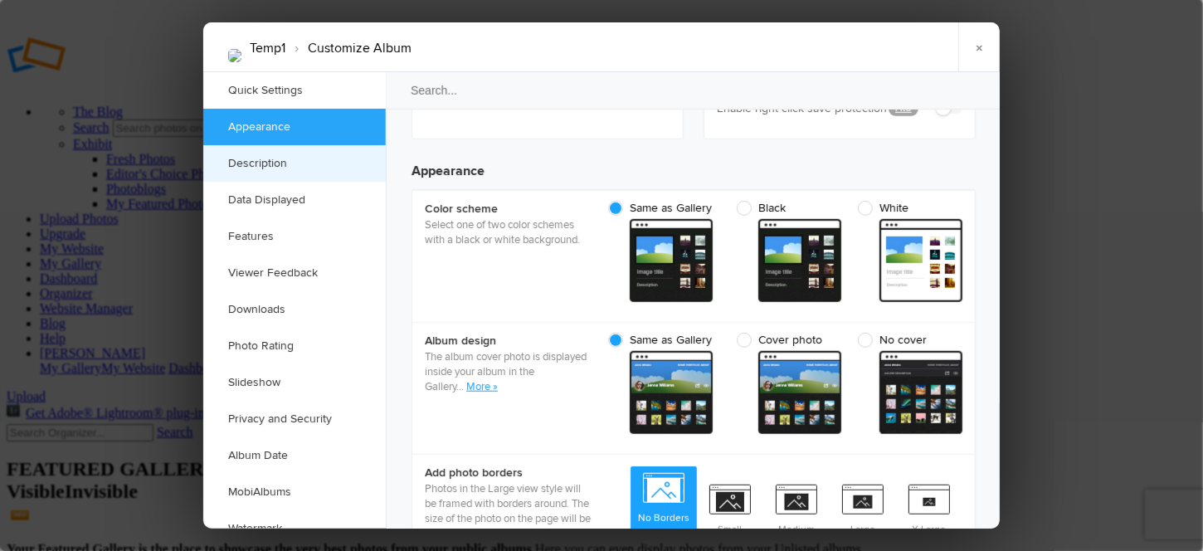
scroll to position [527, 0]
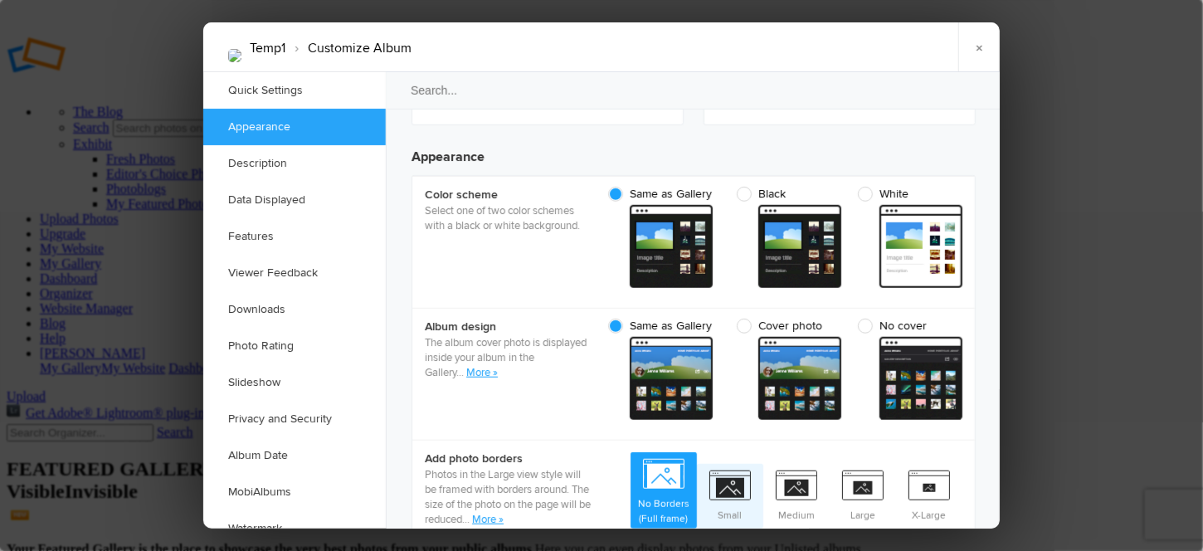
click at [726, 464] on span "Small" at bounding box center [730, 494] width 66 height 61
click at [762, 463] on input "Small" at bounding box center [762, 463] width 1 height 1
radio input "true"
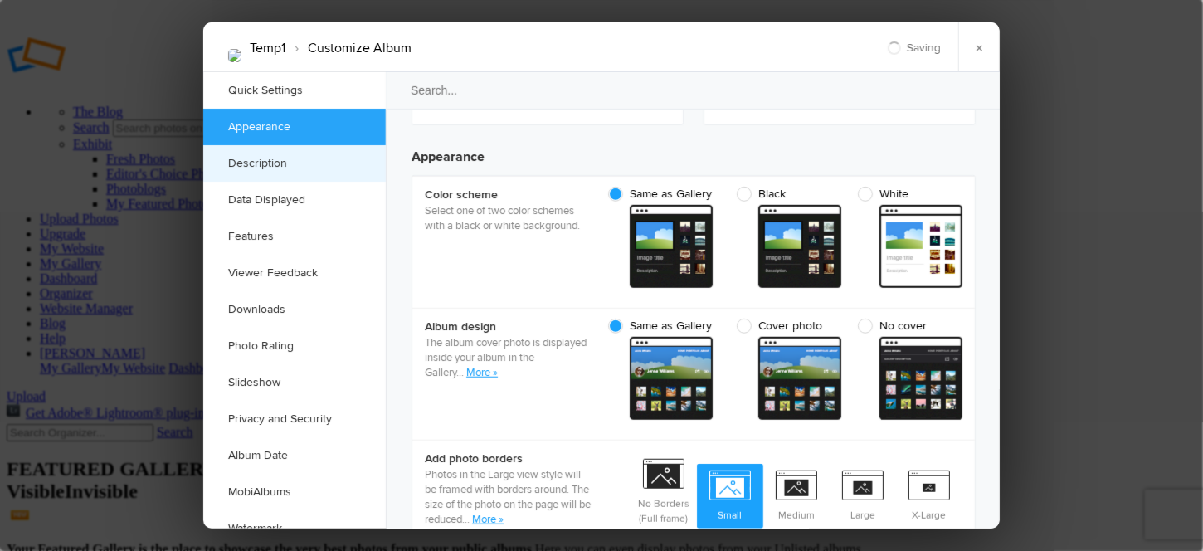
click at [246, 157] on link "Description" at bounding box center [294, 163] width 183 height 37
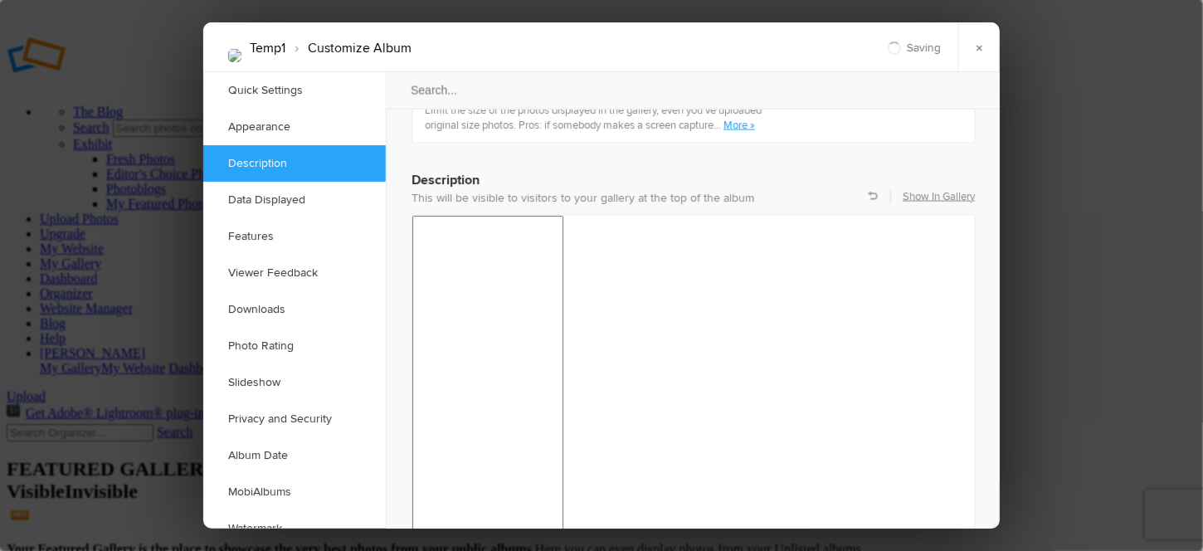
scroll to position [1286, 0]
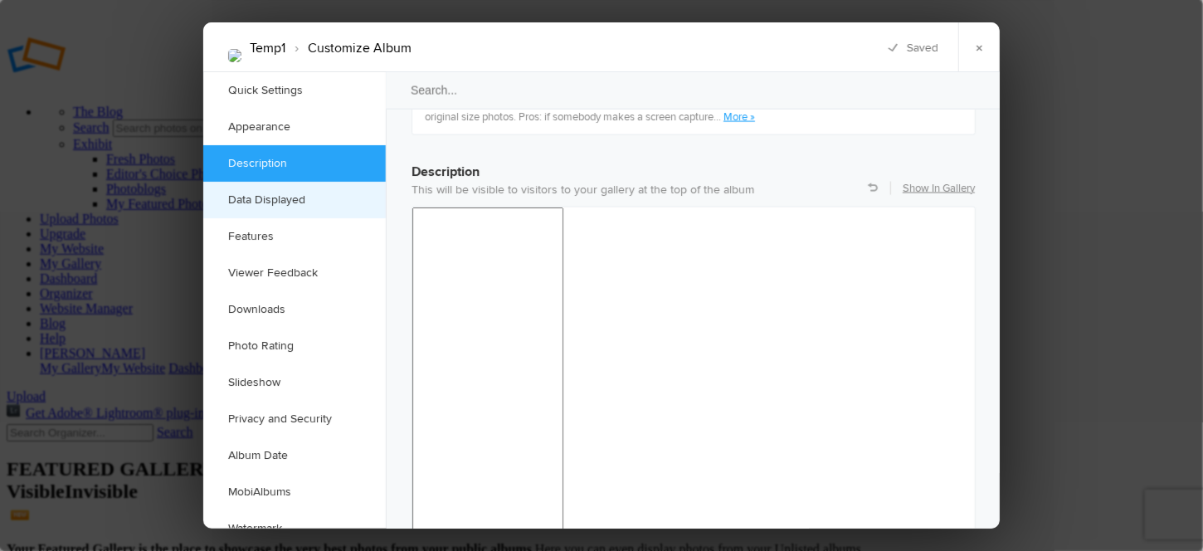
click at [242, 206] on link "Data Displayed" at bounding box center [294, 200] width 183 height 37
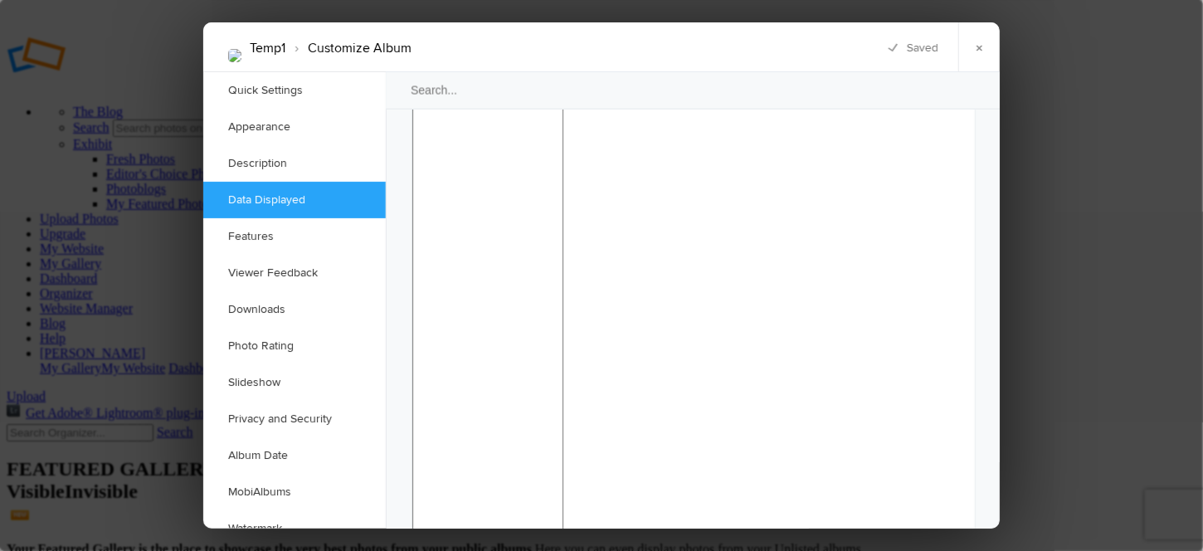
scroll to position [1513, 0]
checkbox input "false"
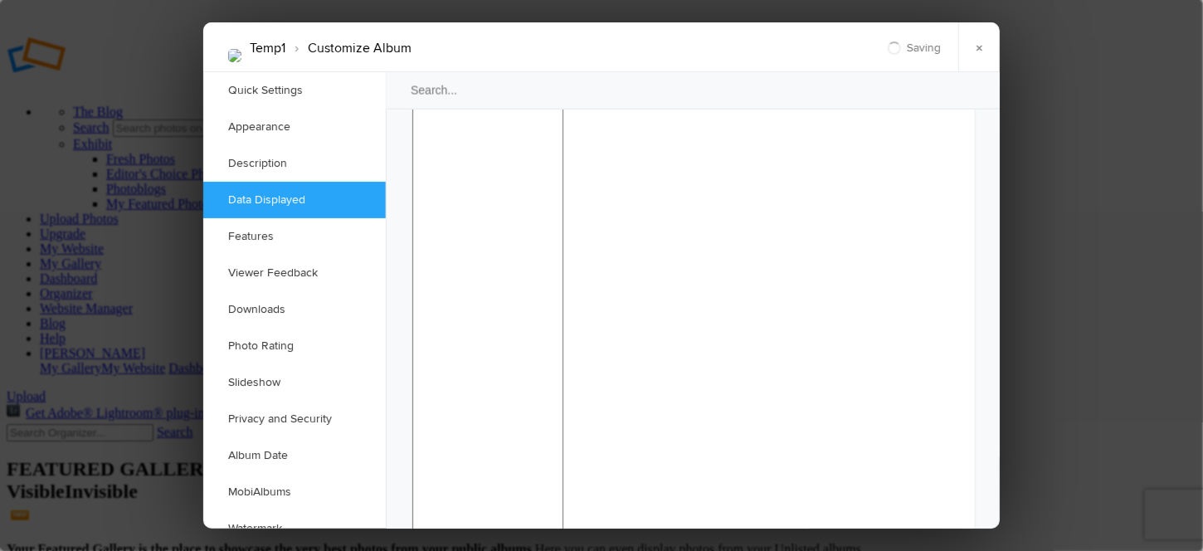
checkbox input "false"
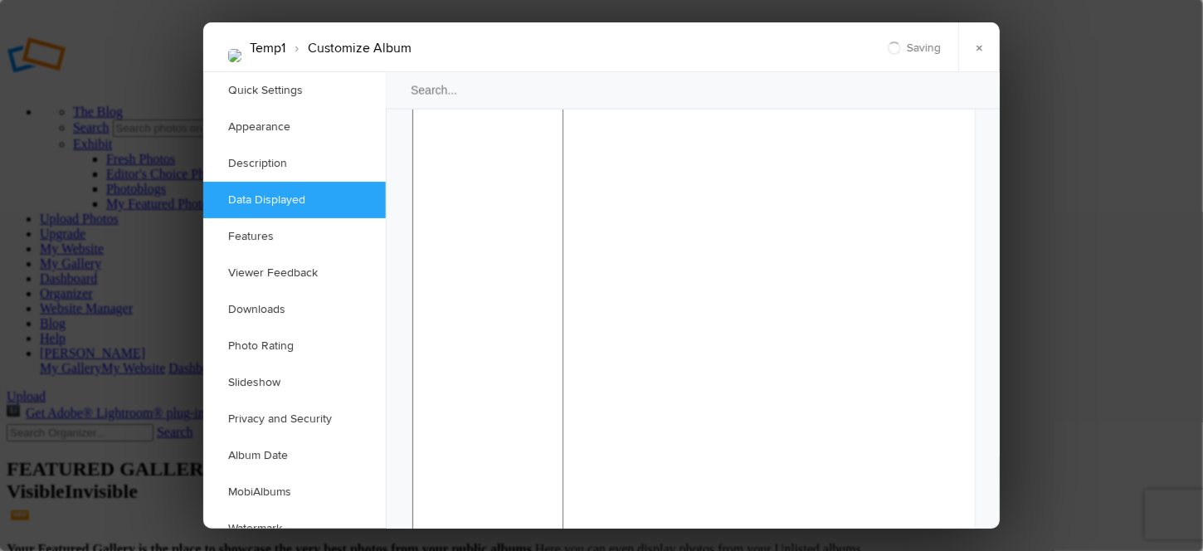
checkbox input "false"
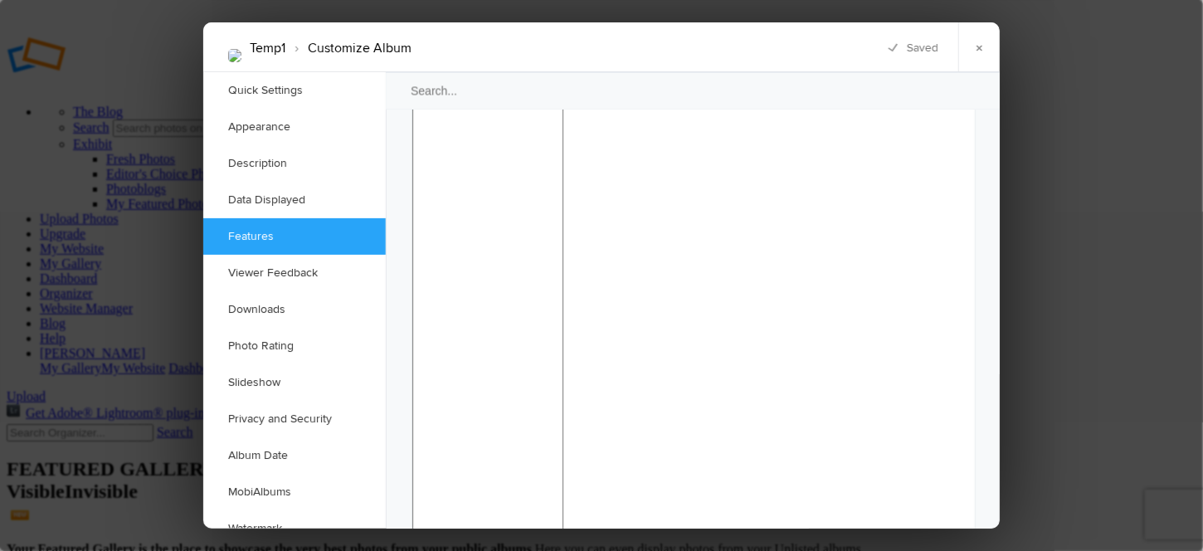
checkbox input "false"
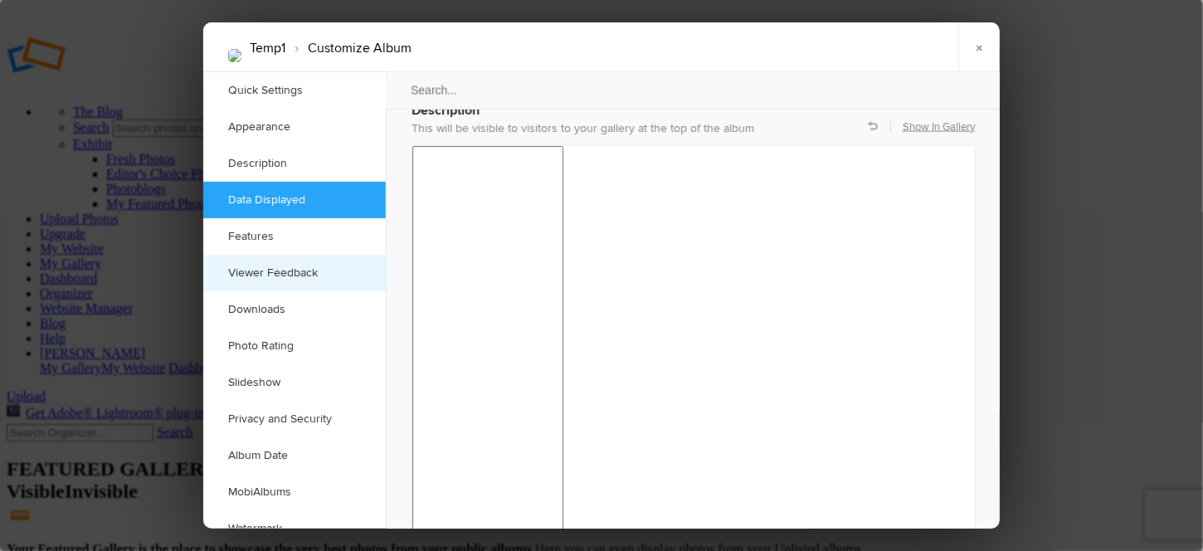
click at [252, 278] on link "Viewer Feedback" at bounding box center [294, 273] width 183 height 37
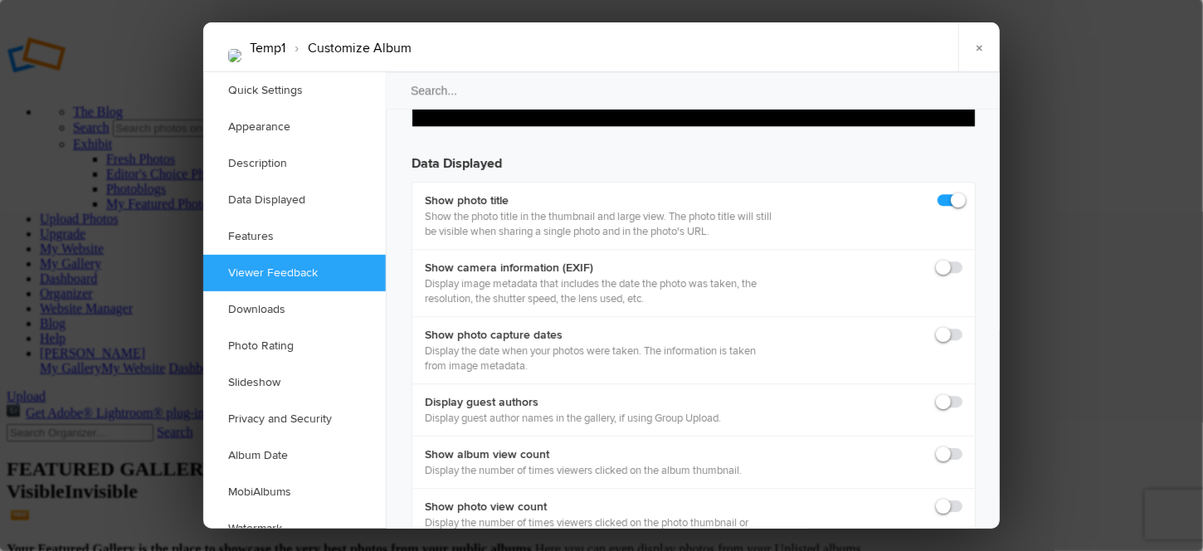
scroll to position [2316, 0]
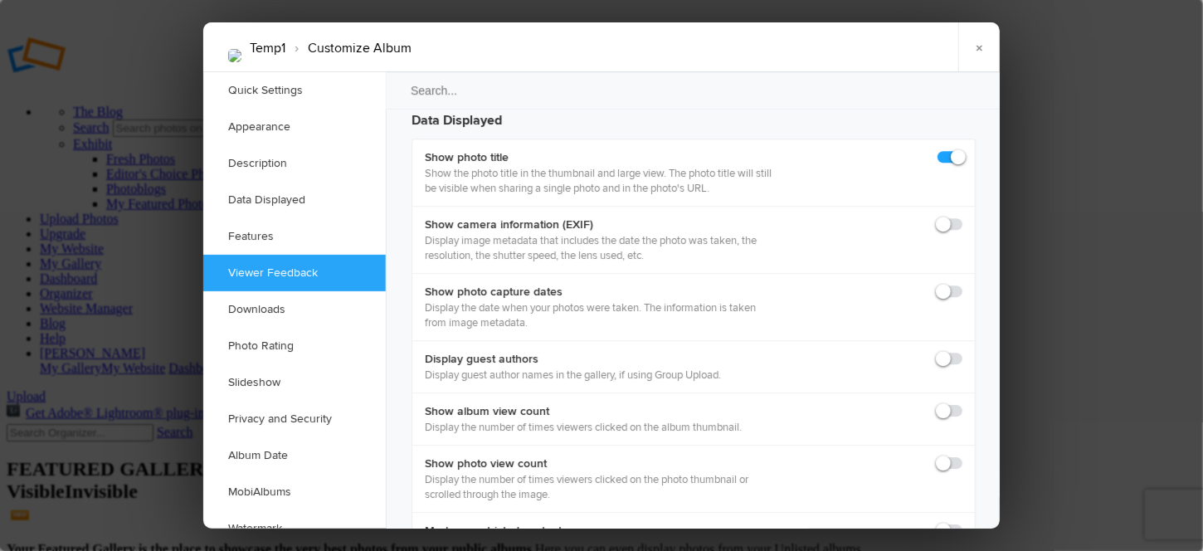
checkbox input "true"
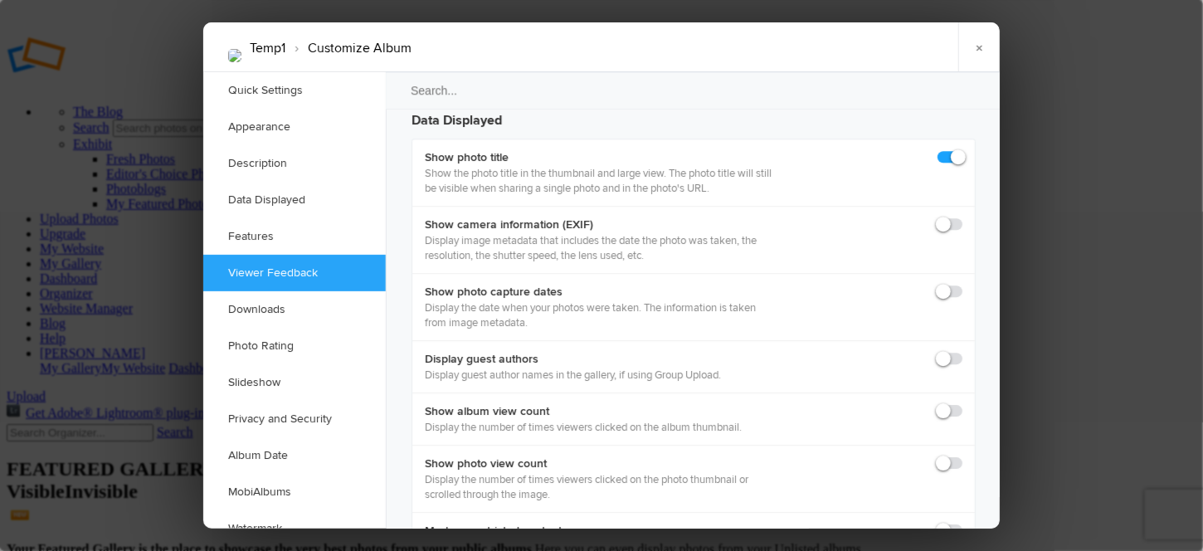
checkbox input "true"
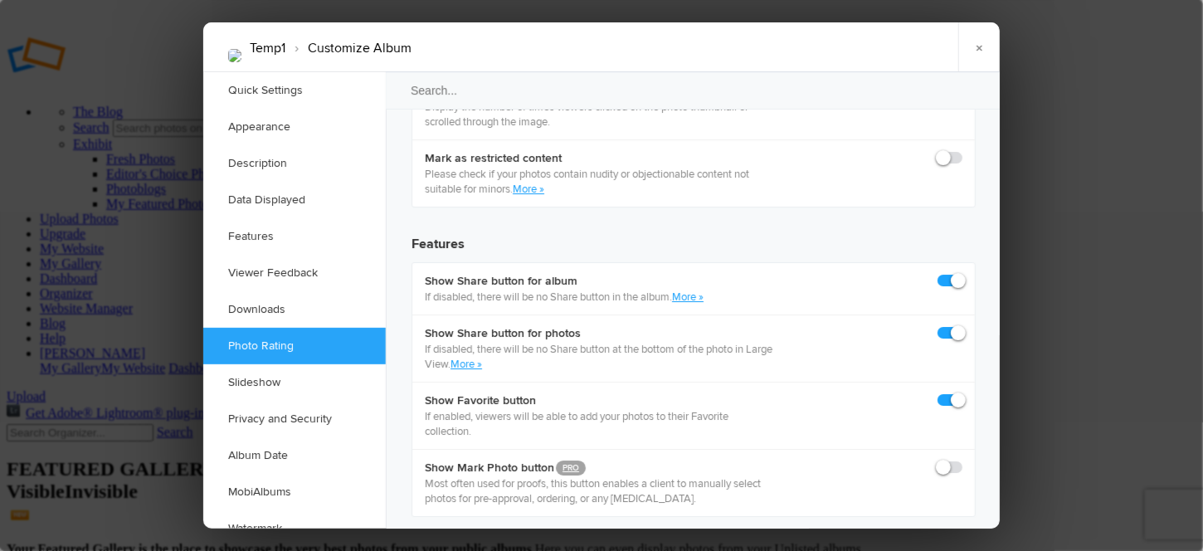
scroll to position [2648, 0]
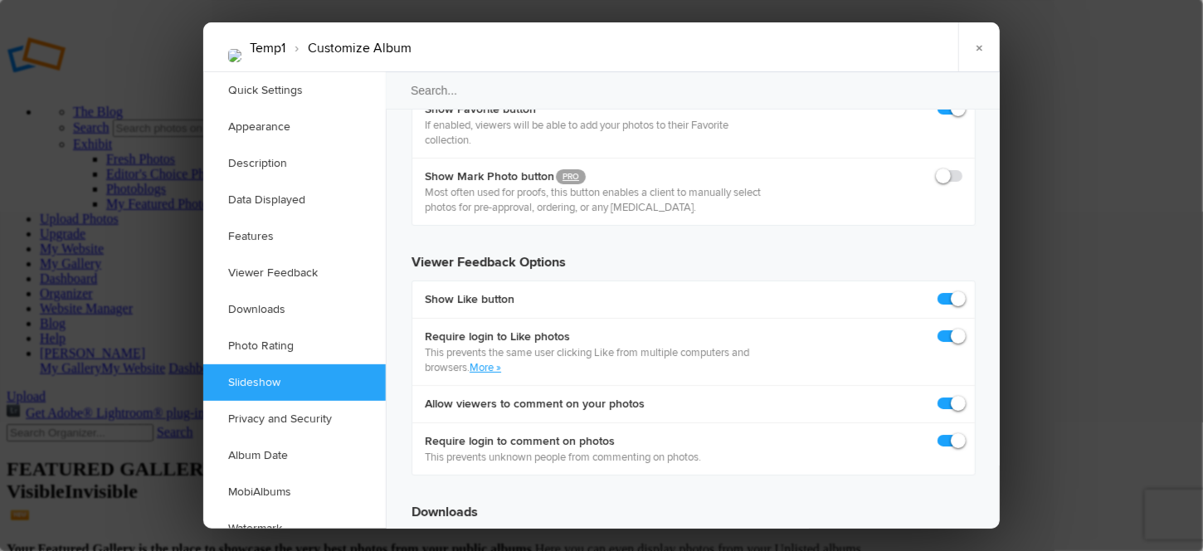
scroll to position [3146, 0]
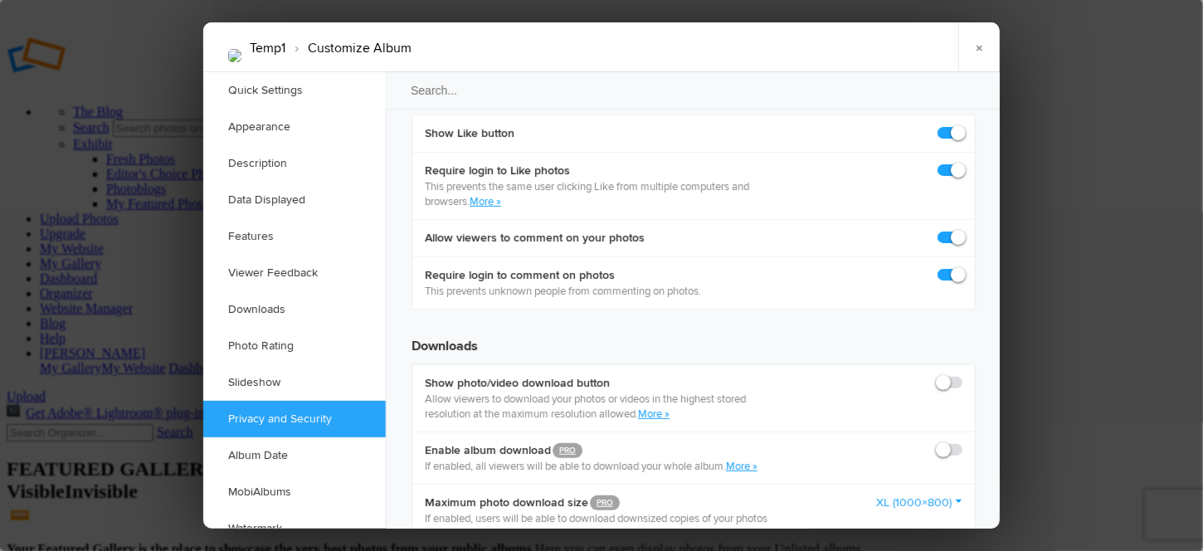
checkbox input "true"
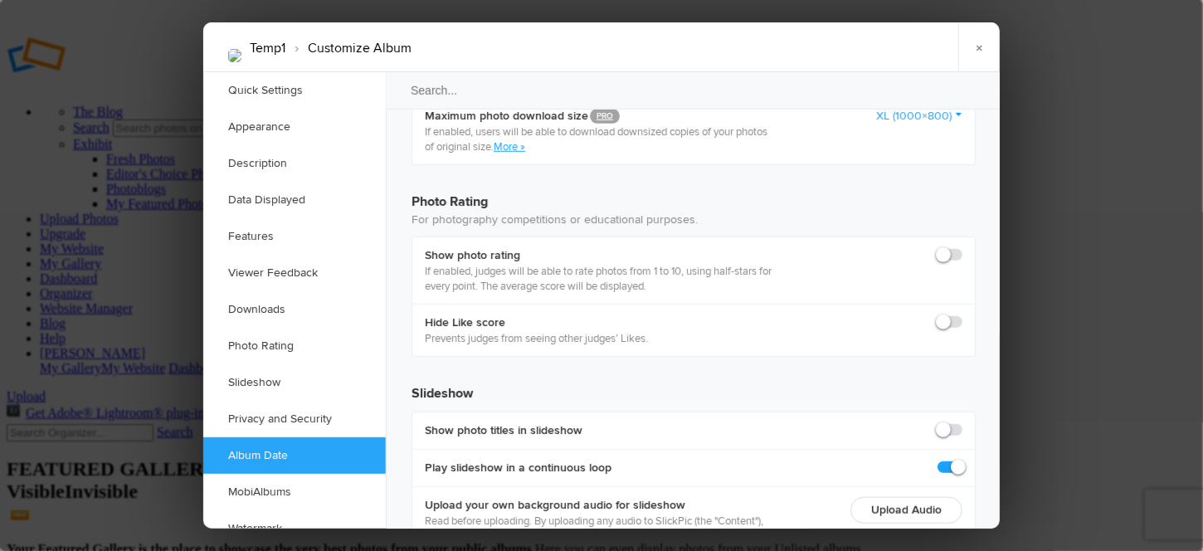
scroll to position [3561, 0]
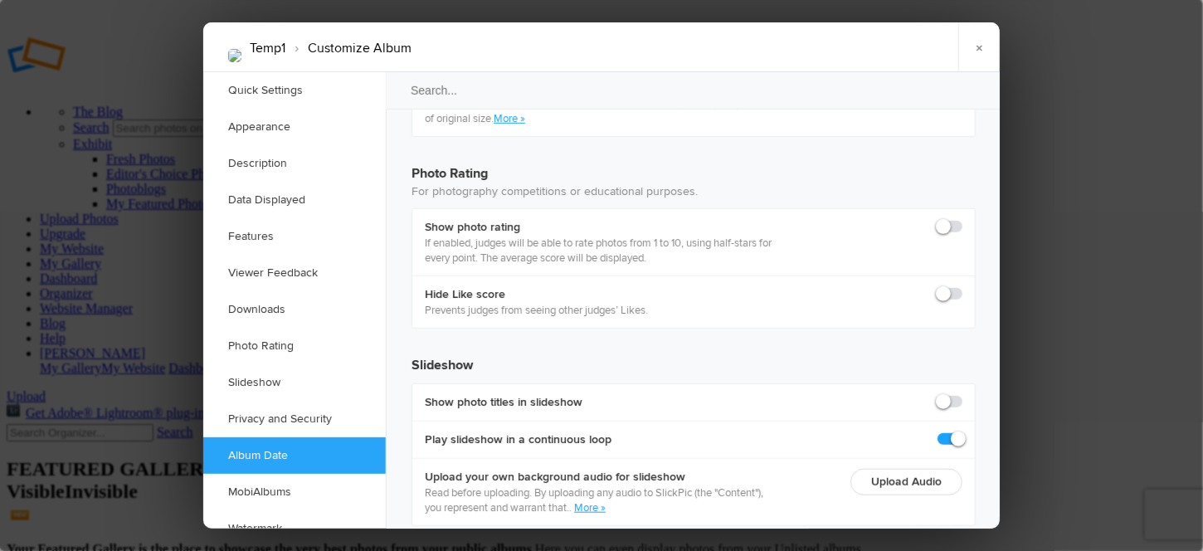
radio input "true"
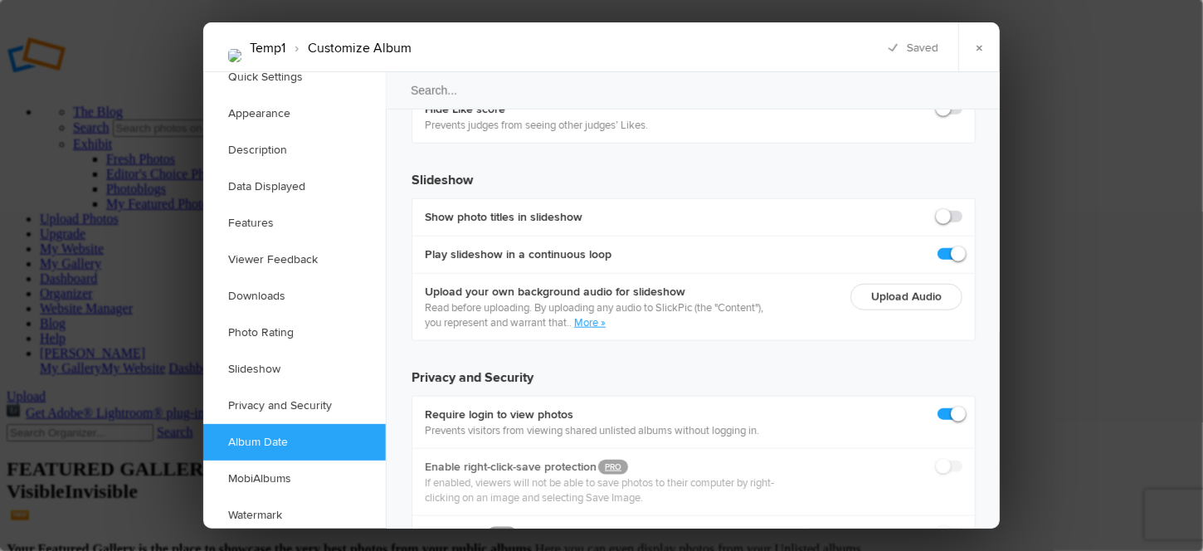
scroll to position [17, 0]
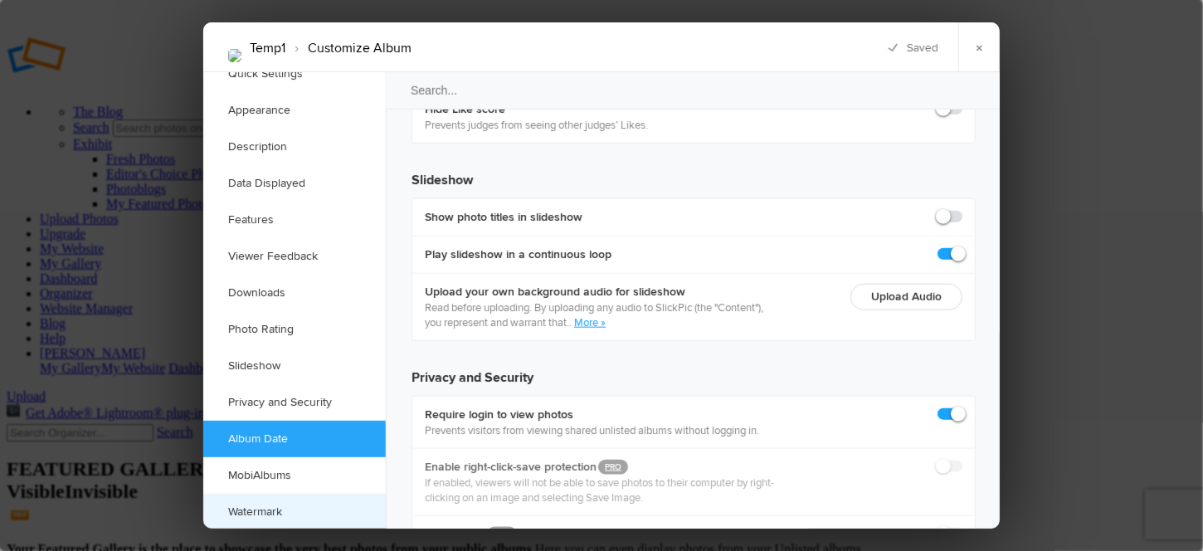
click at [243, 505] on link "Watermark" at bounding box center [294, 512] width 183 height 37
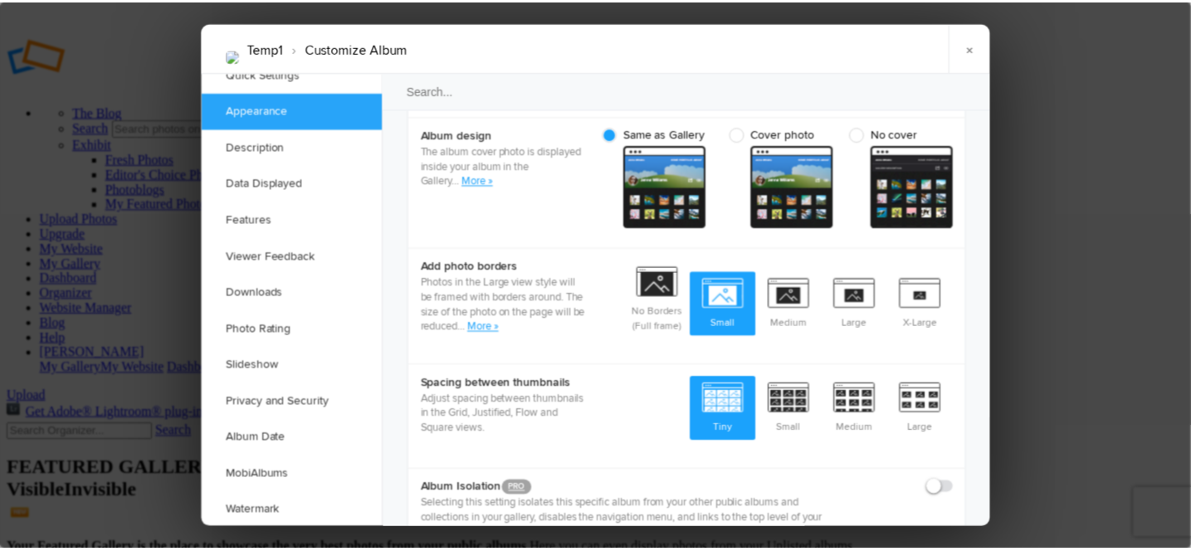
scroll to position [427, 0]
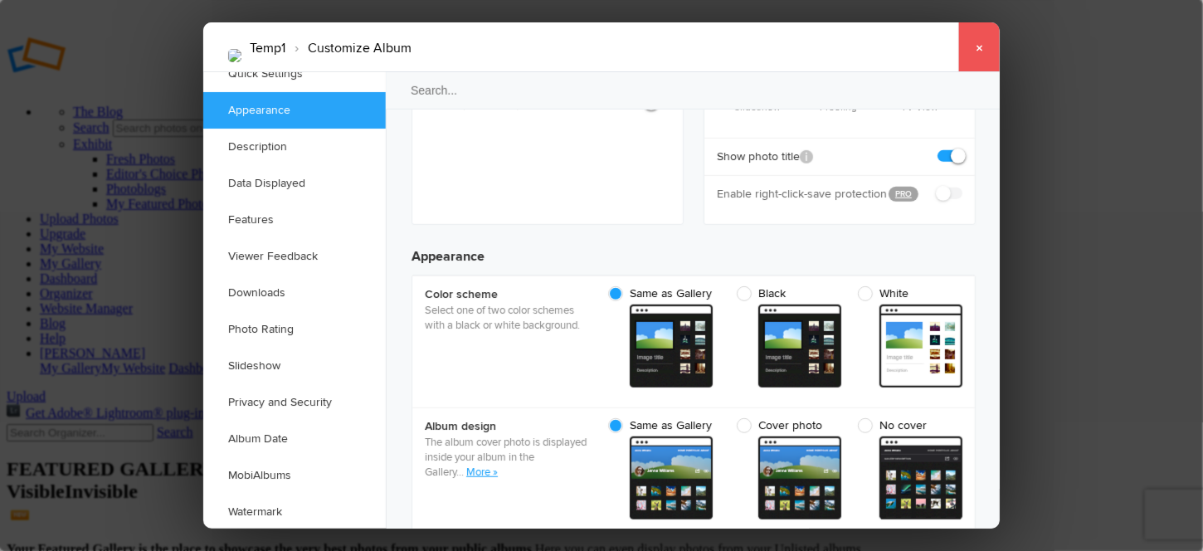
click at [976, 47] on link "×" at bounding box center [978, 47] width 41 height 50
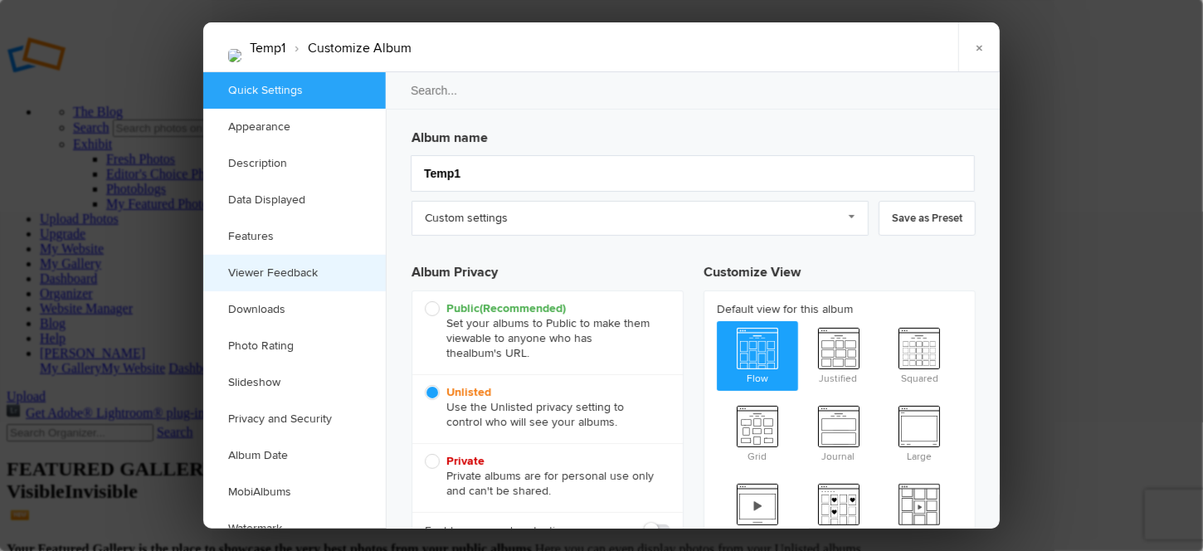
click at [256, 278] on link "Viewer Feedback" at bounding box center [294, 273] width 183 height 37
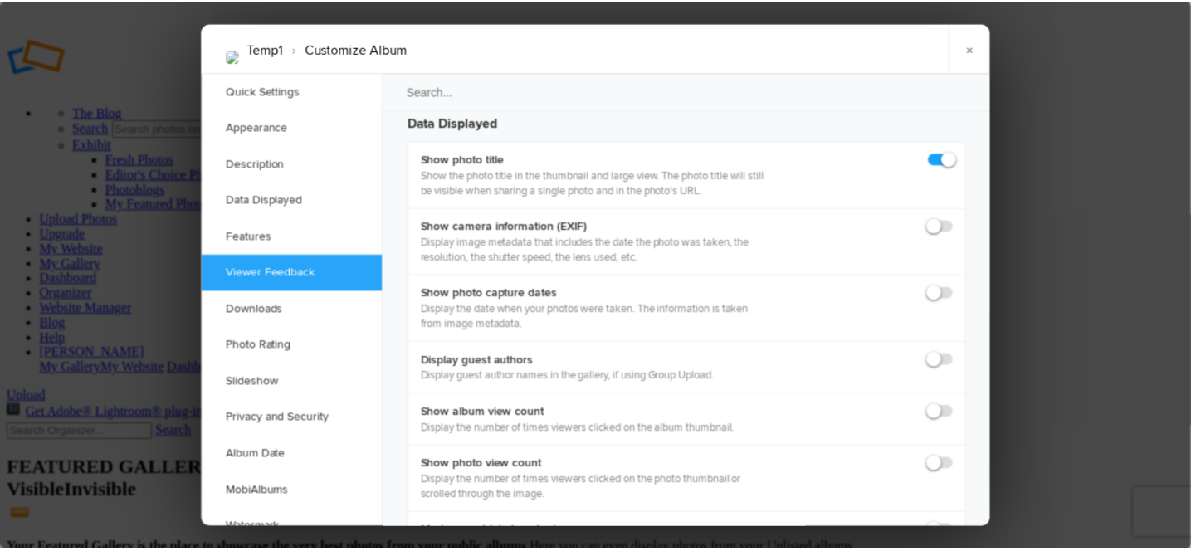
scroll to position [2316, 0]
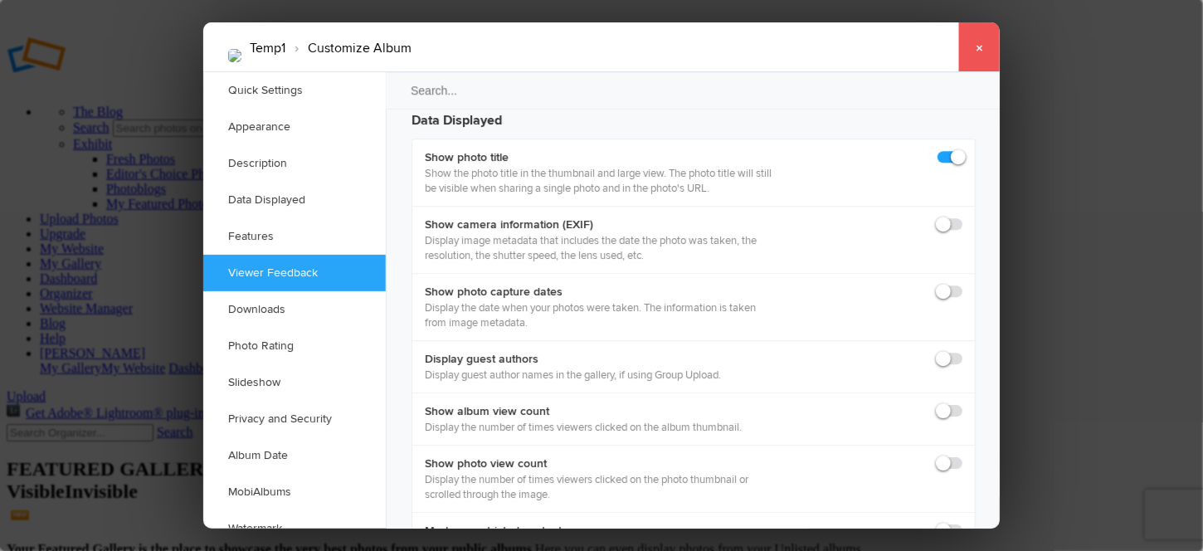
click at [984, 42] on link "×" at bounding box center [978, 47] width 41 height 50
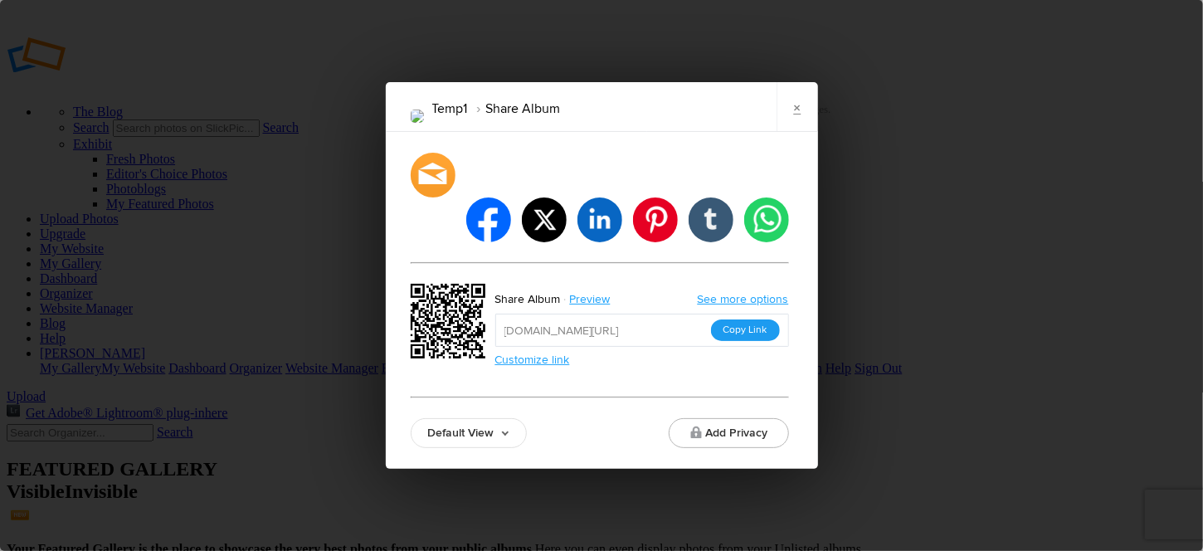
click at [735, 319] on button "Copy Link" at bounding box center [745, 330] width 69 height 22
click at [803, 131] on link "×" at bounding box center [797, 107] width 41 height 50
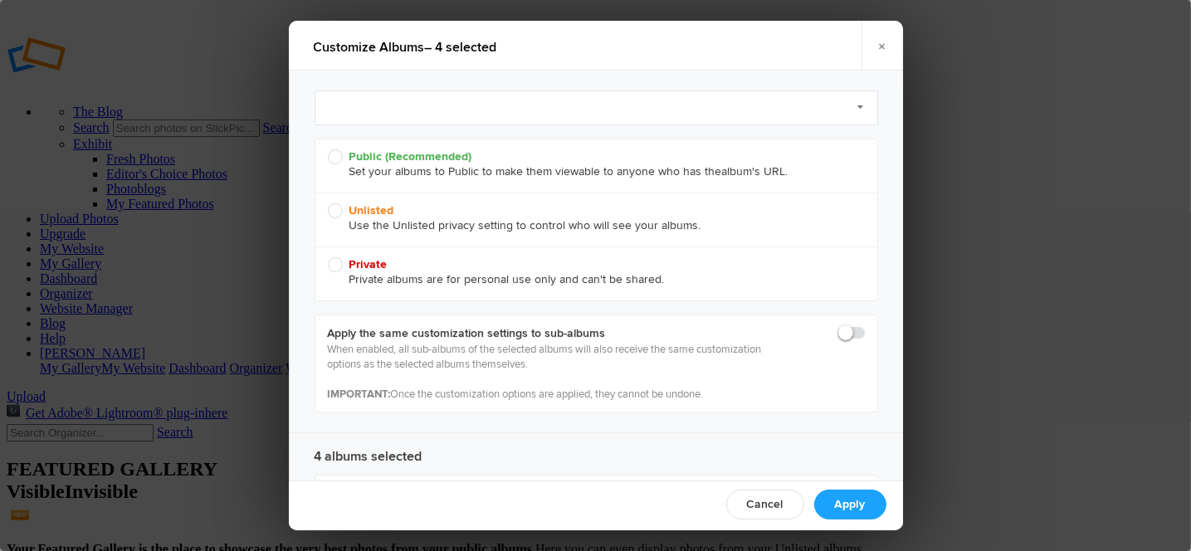
radio input "true"
click at [333, 209] on span "Unlisted Use the Unlisted privacy setting to control who will see your albums." at bounding box center [592, 218] width 529 height 30
click at [328, 203] on input "Unlisted Use the Unlisted privacy setting to control who will see your albums." at bounding box center [327, 202] width 1 height 1
radio input "true"
click at [335, 262] on span "Private Private albums are for personal use only and can't be shared." at bounding box center [592, 272] width 529 height 30
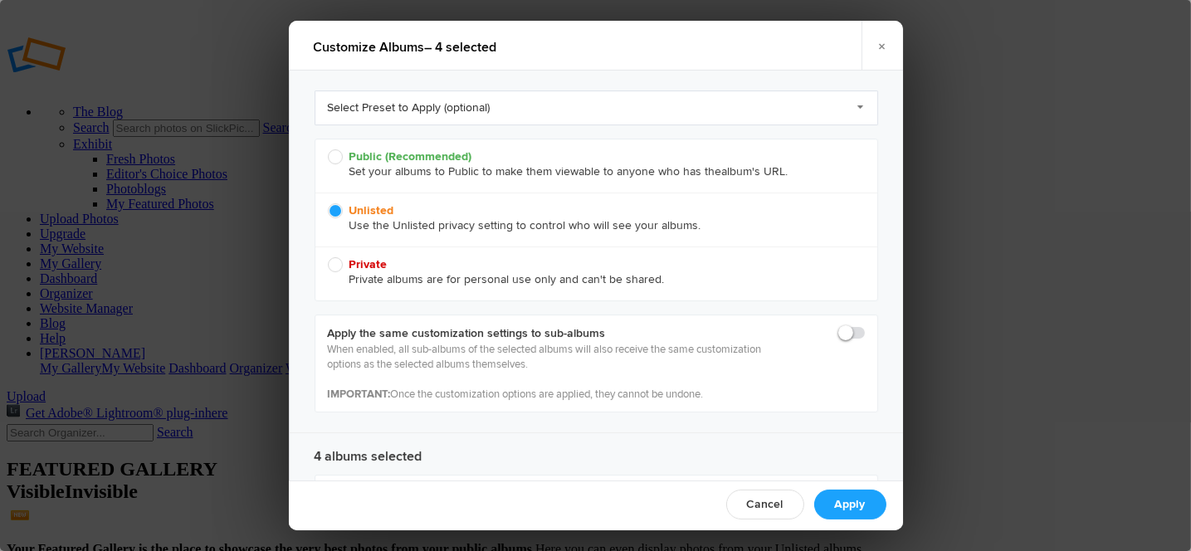
click at [328, 257] on input "Private Private albums are for personal use only and can't be shared." at bounding box center [327, 256] width 1 height 1
radio input "true"
click at [855, 509] on link "Apply" at bounding box center [850, 505] width 72 height 30
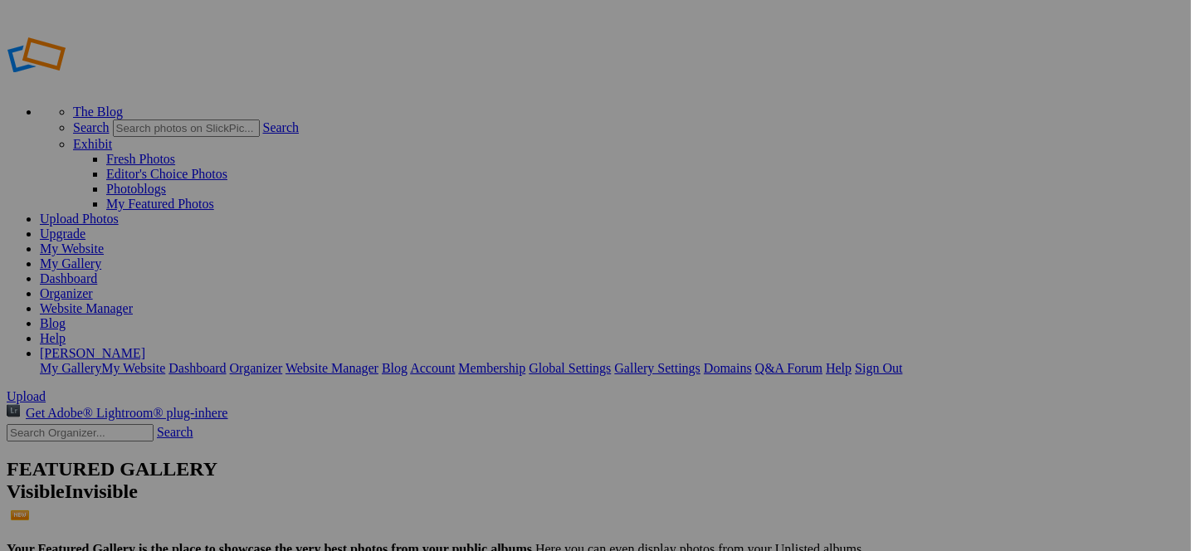
click at [104, 241] on link "My Website" at bounding box center [72, 248] width 64 height 14
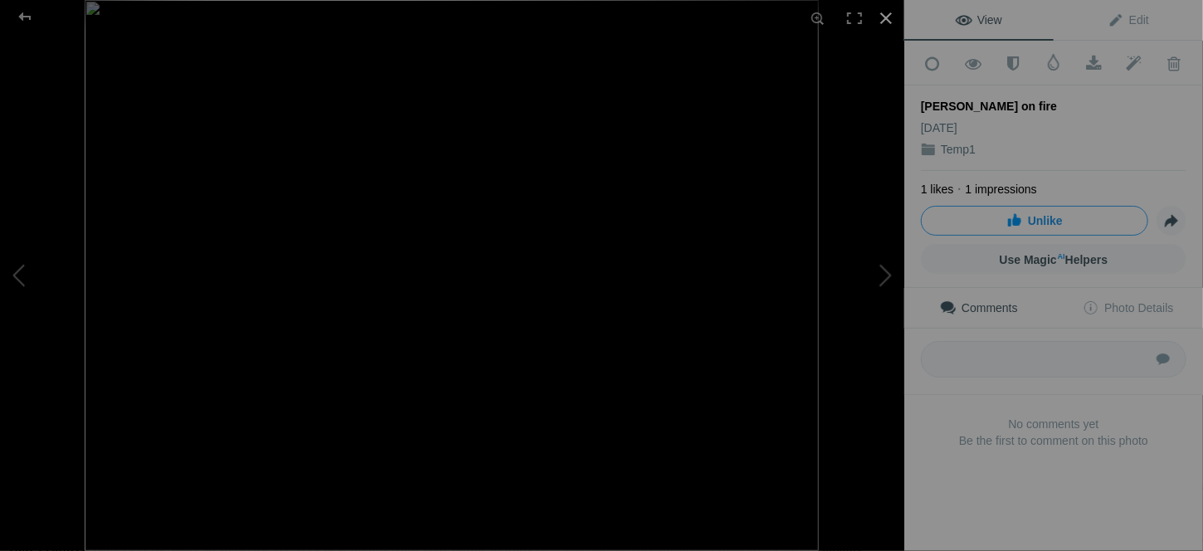
click at [886, 19] on div at bounding box center [886, 18] width 37 height 37
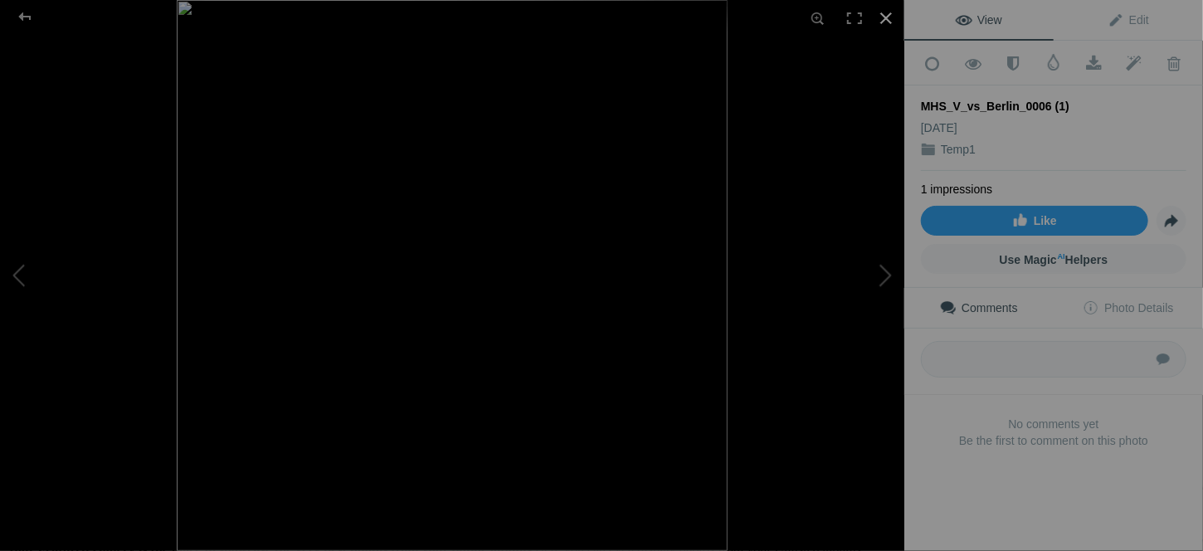
click at [889, 15] on div at bounding box center [886, 18] width 37 height 37
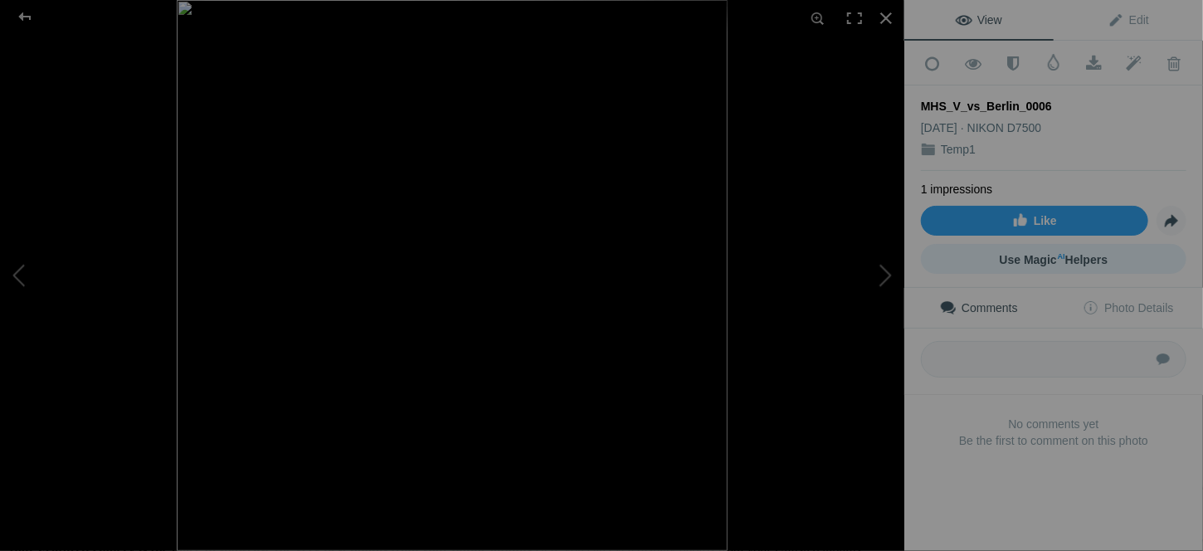
click at [1058, 252] on sup "AI" at bounding box center [1061, 256] width 7 height 17
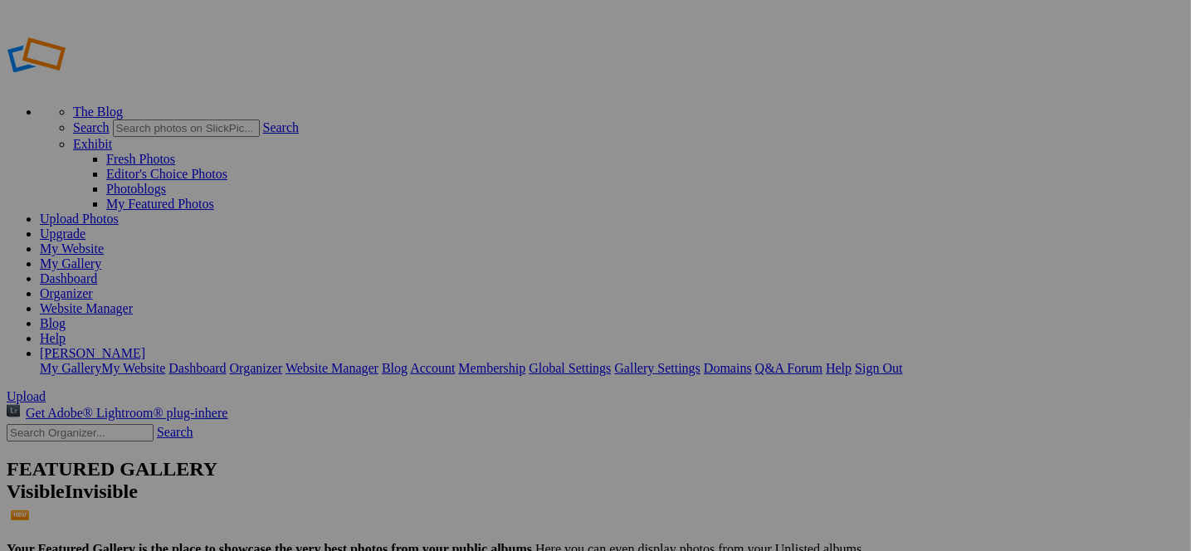
click at [460, 338] on span "Close" at bounding box center [445, 340] width 30 height 14
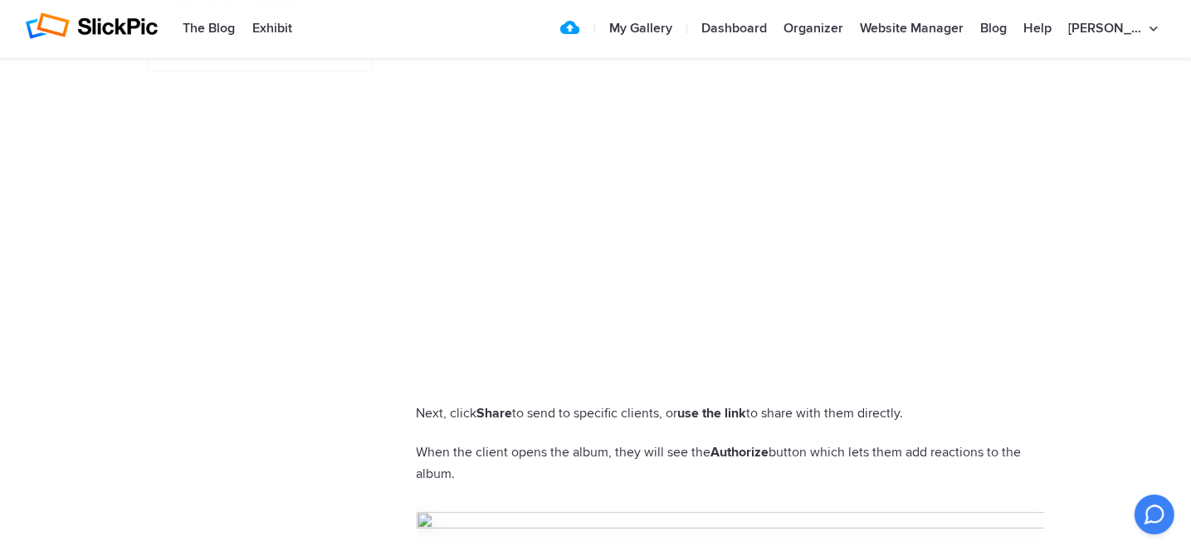
scroll to position [996, 0]
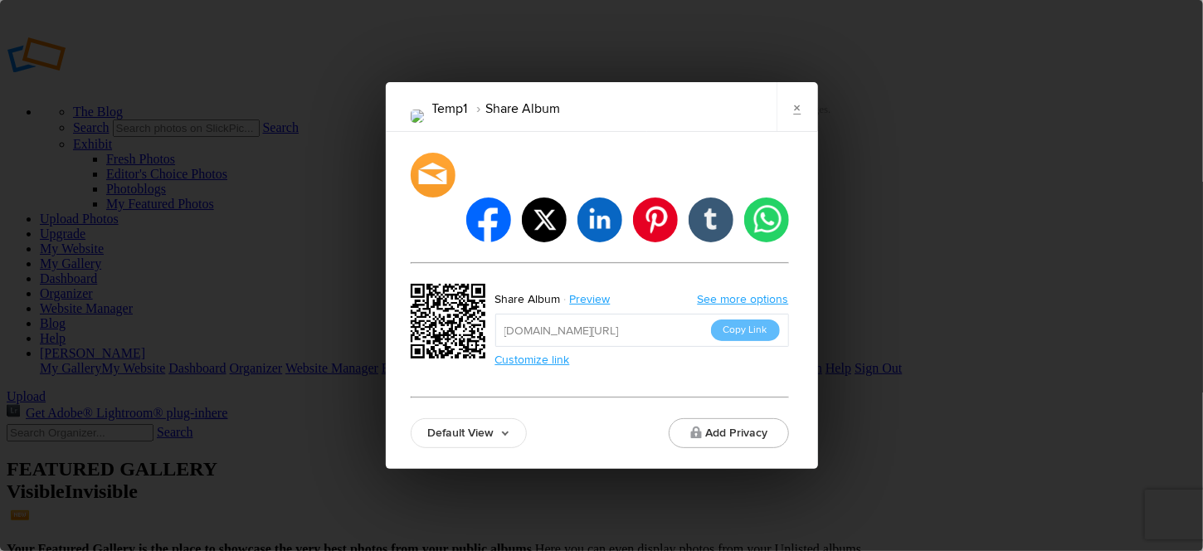
click at [435, 418] on link "Default View" at bounding box center [469, 433] width 116 height 30
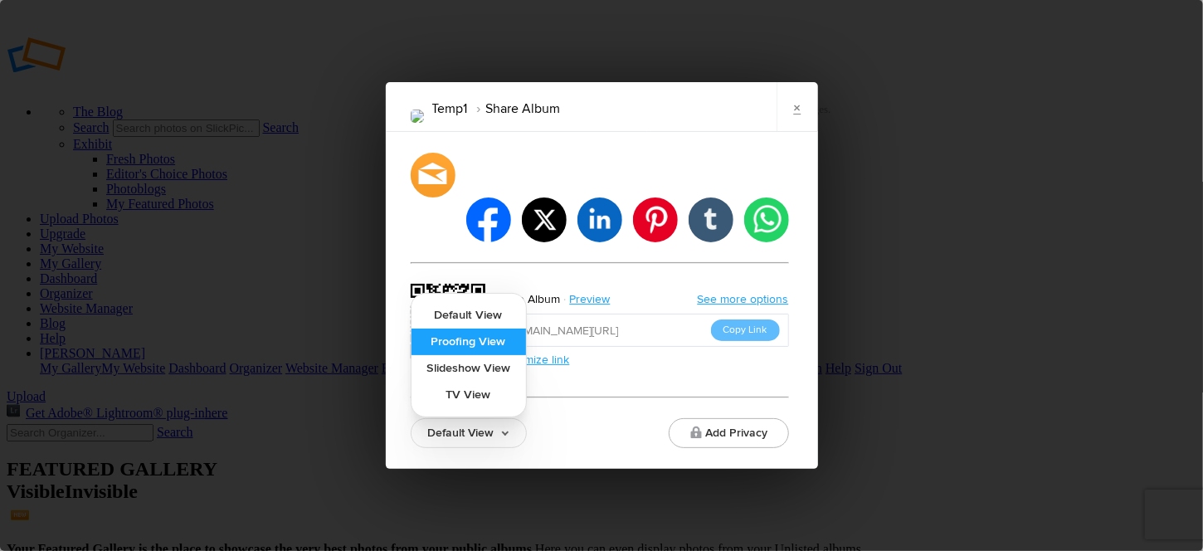
click at [451, 329] on link "Proofing View" at bounding box center [469, 342] width 114 height 27
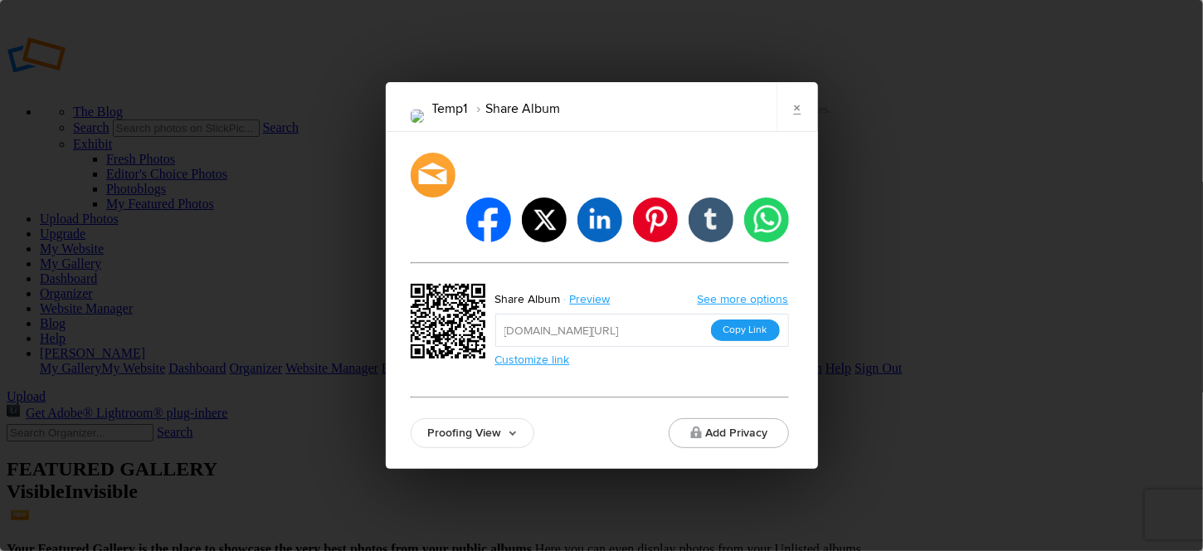
click at [748, 319] on button "Copy Link" at bounding box center [745, 330] width 69 height 22
click at [796, 129] on link "×" at bounding box center [797, 107] width 41 height 50
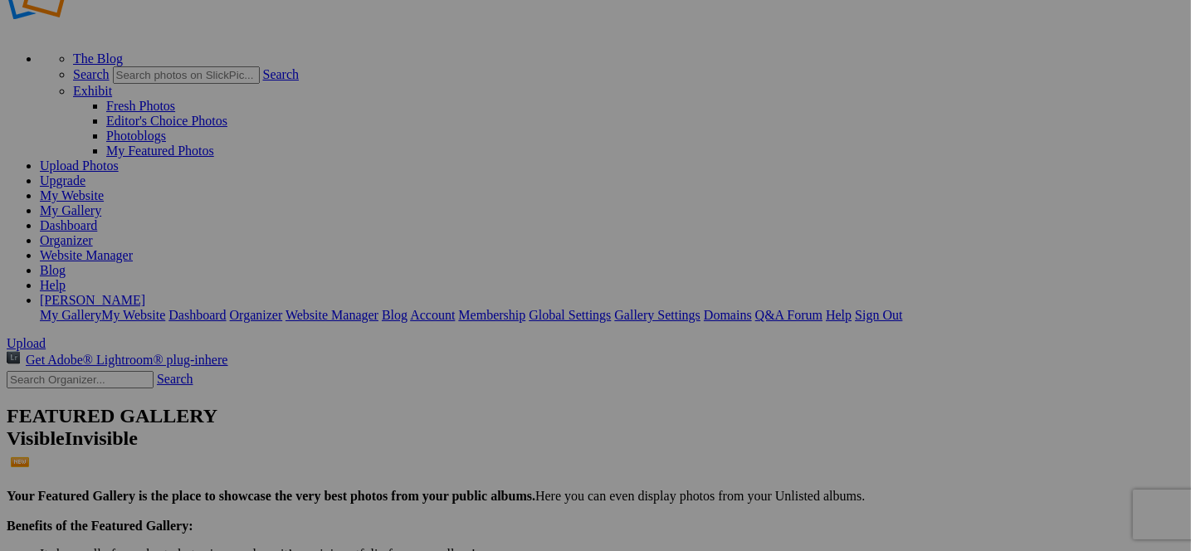
scroll to position [83, 0]
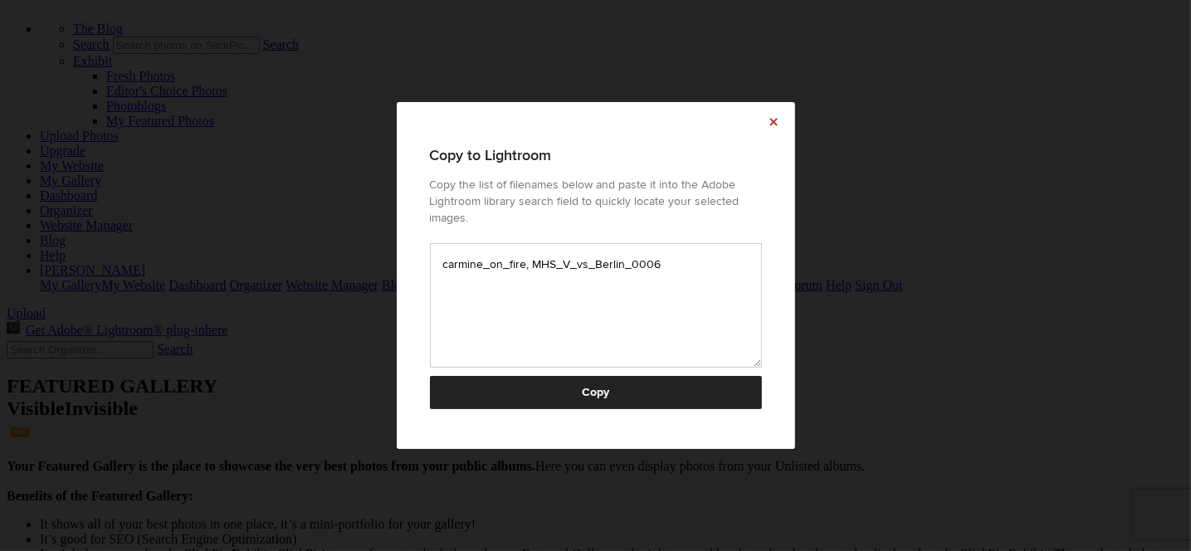
click at [774, 132] on link "×" at bounding box center [773, 122] width 41 height 41
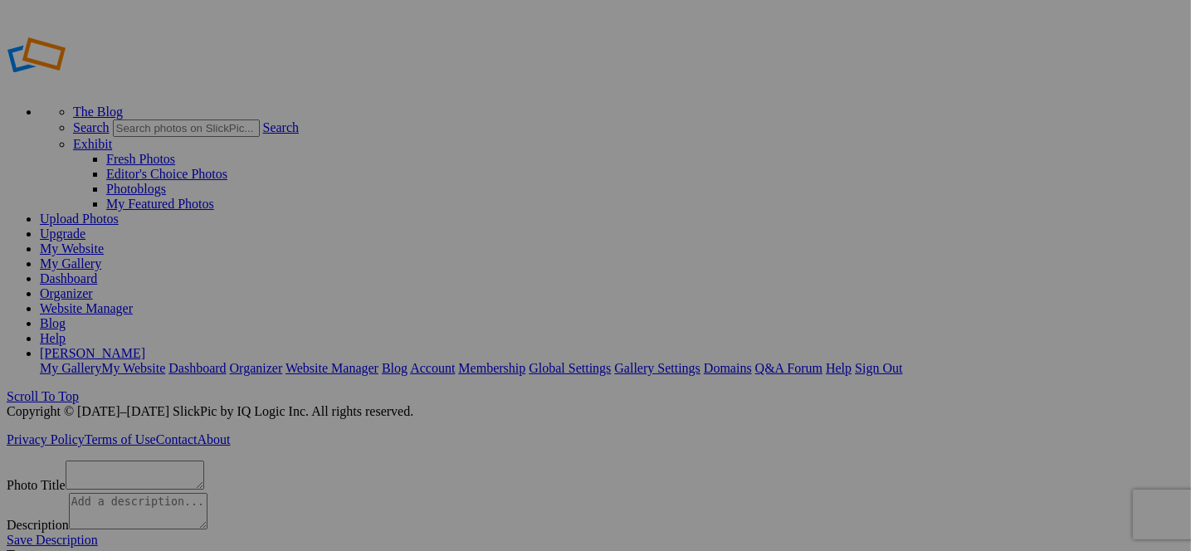
scroll to position [33, 0]
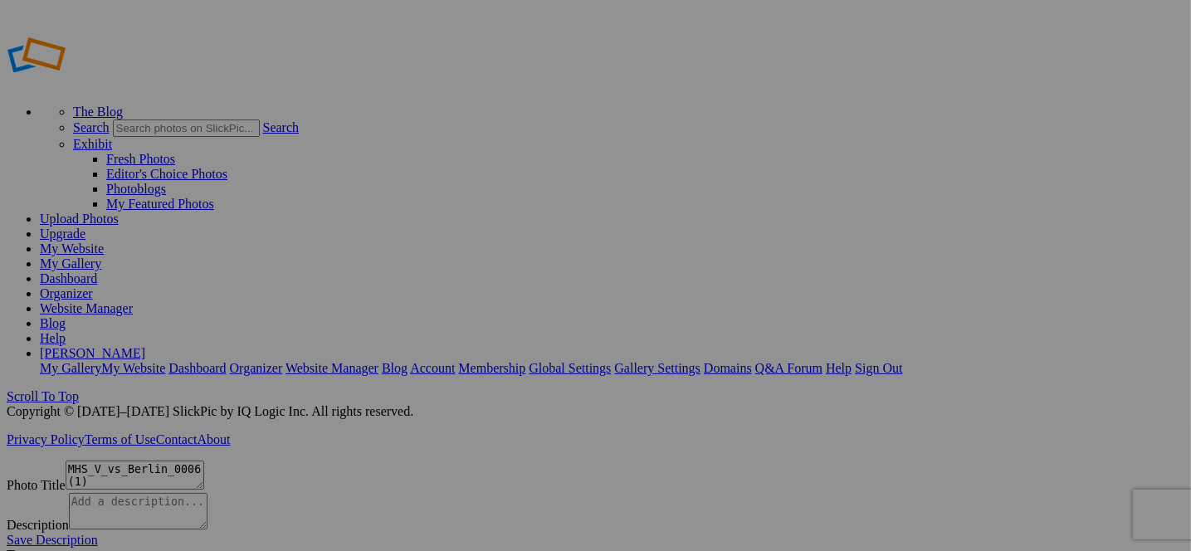
type textarea "[PERSON_NAME] on fire"
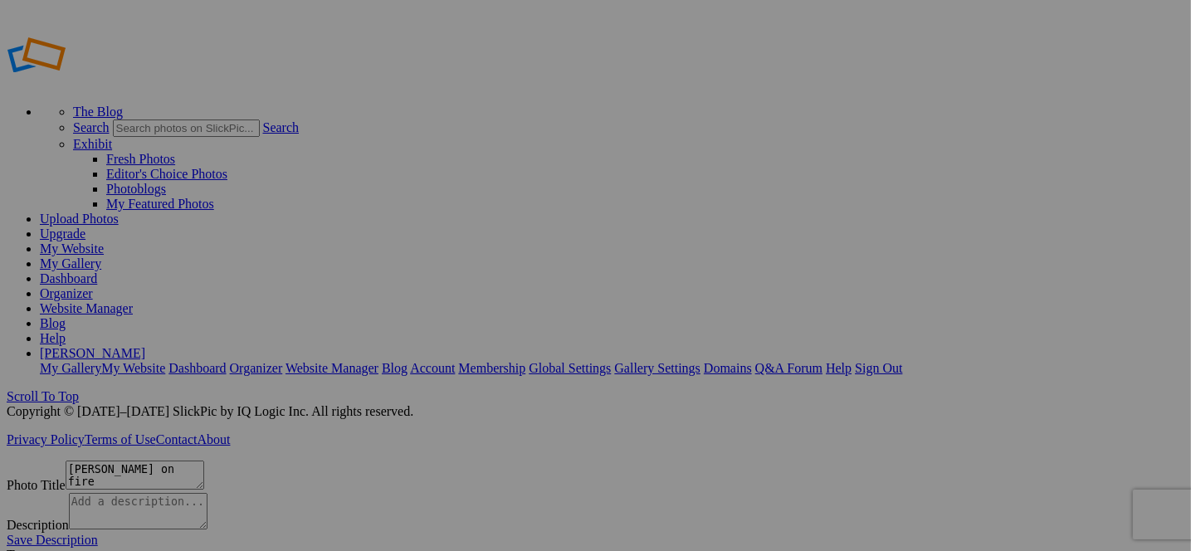
type input "Temp1"
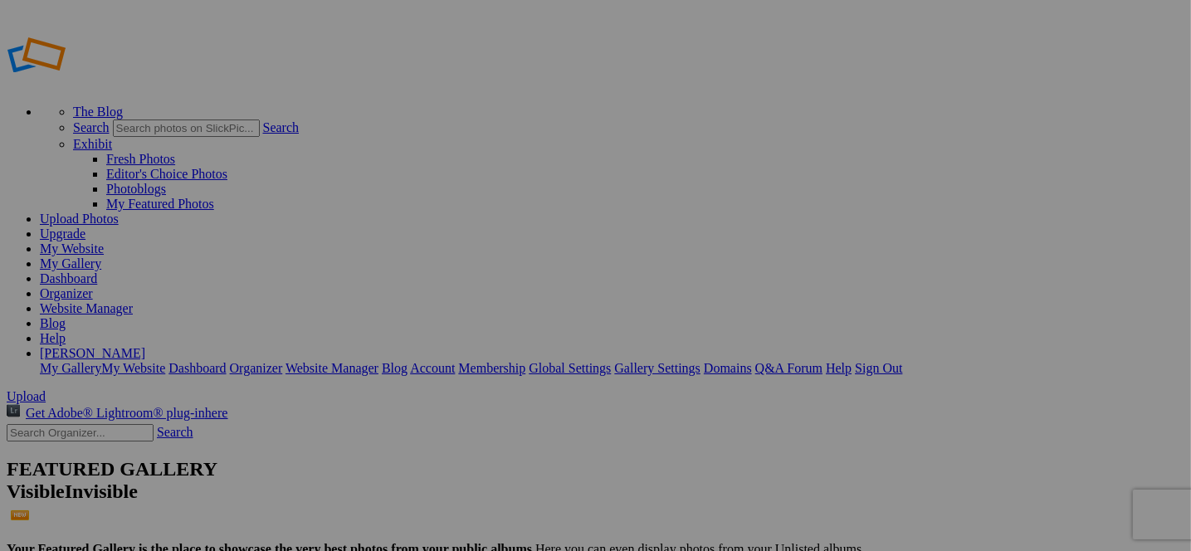
scroll to position [32, 0]
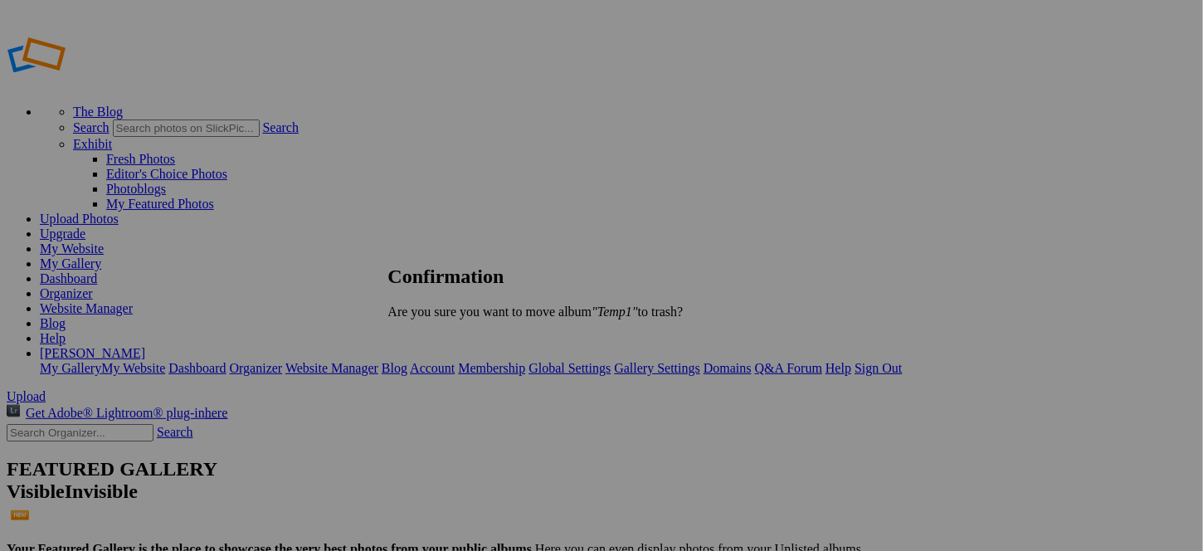
click at [444, 333] on span "Yes" at bounding box center [434, 340] width 19 height 14
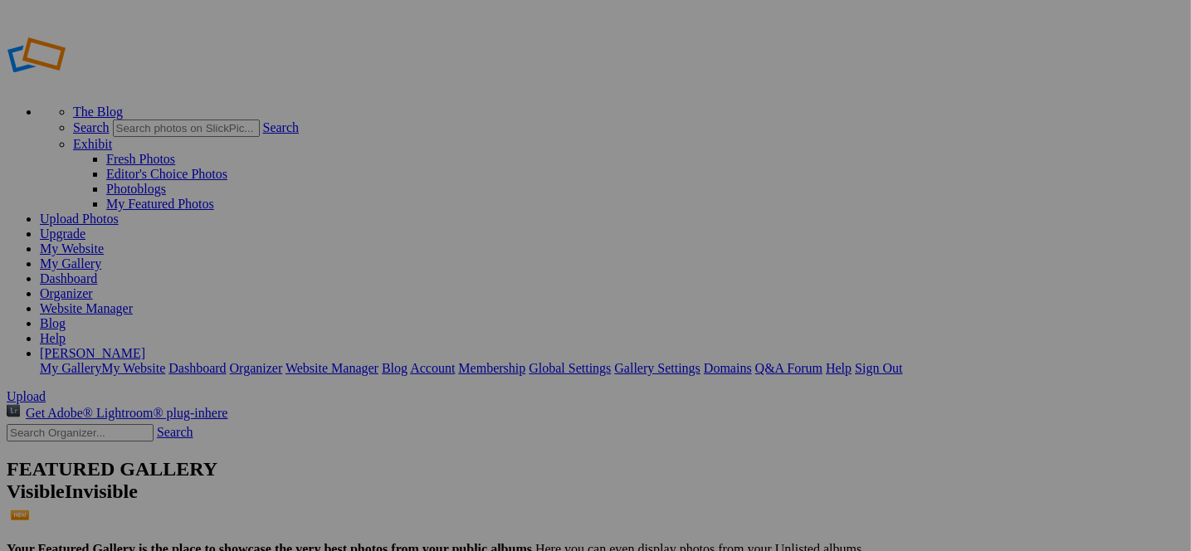
click at [460, 364] on span "Close" at bounding box center [445, 370] width 30 height 14
click at [145, 346] on link "[PERSON_NAME]" at bounding box center [92, 353] width 105 height 14
click at [455, 361] on link "Account" at bounding box center [432, 368] width 45 height 14
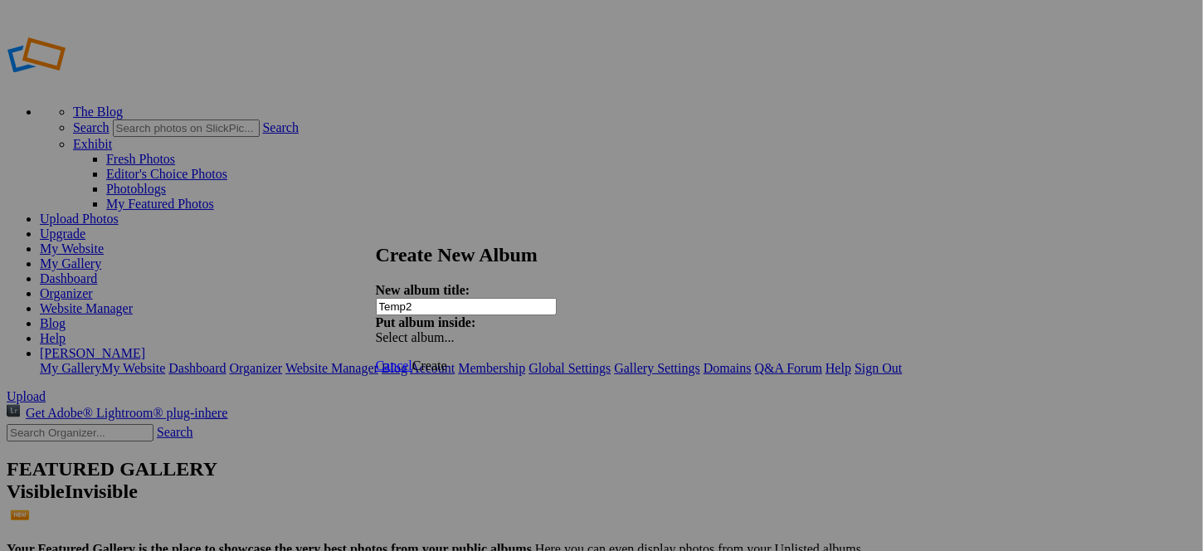
type input "Temp2"
click at [447, 358] on span "Create" at bounding box center [429, 365] width 35 height 14
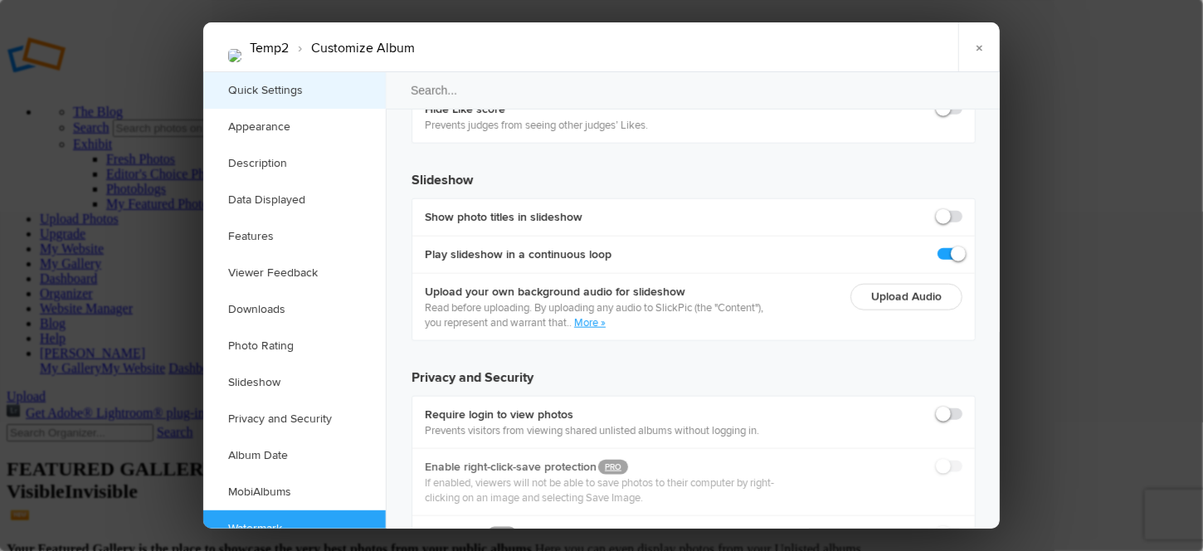
click at [259, 80] on link "Quick Settings" at bounding box center [294, 90] width 183 height 37
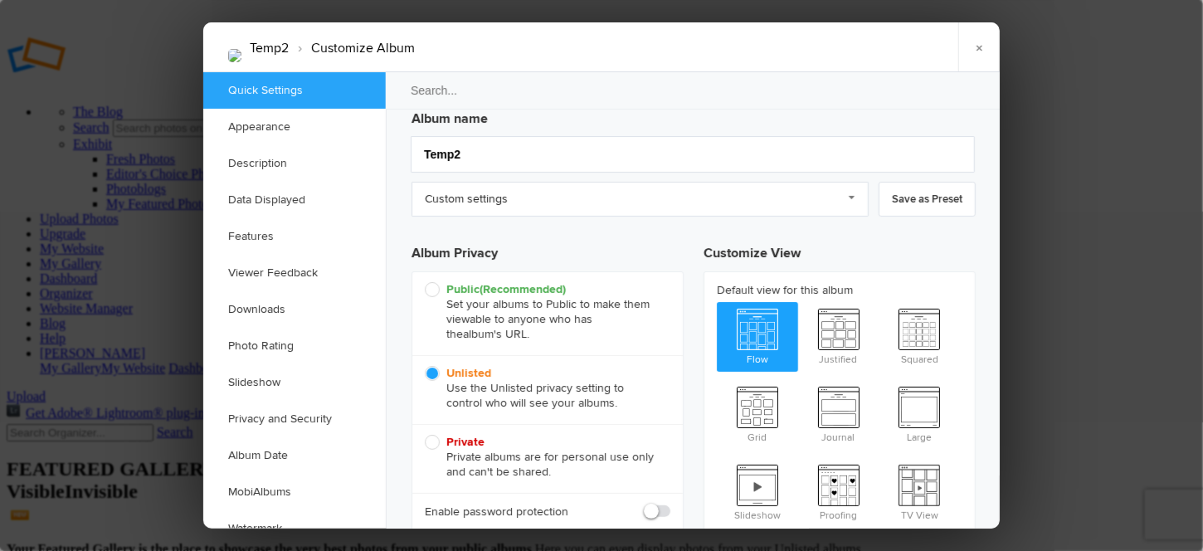
scroll to position [10, 0]
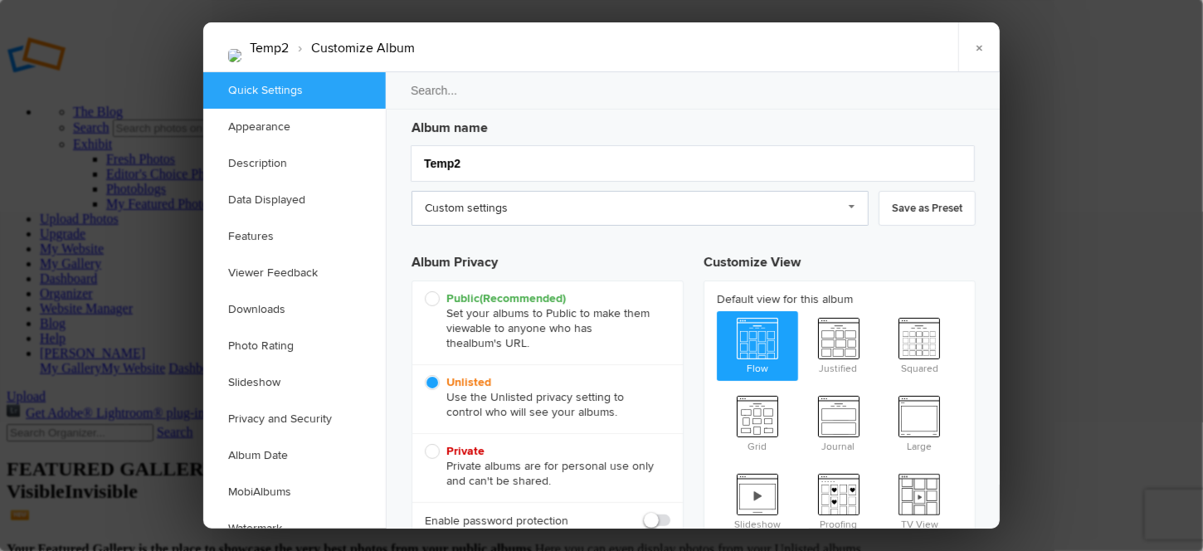
click at [853, 205] on link "Custom settings" at bounding box center [640, 208] width 457 height 35
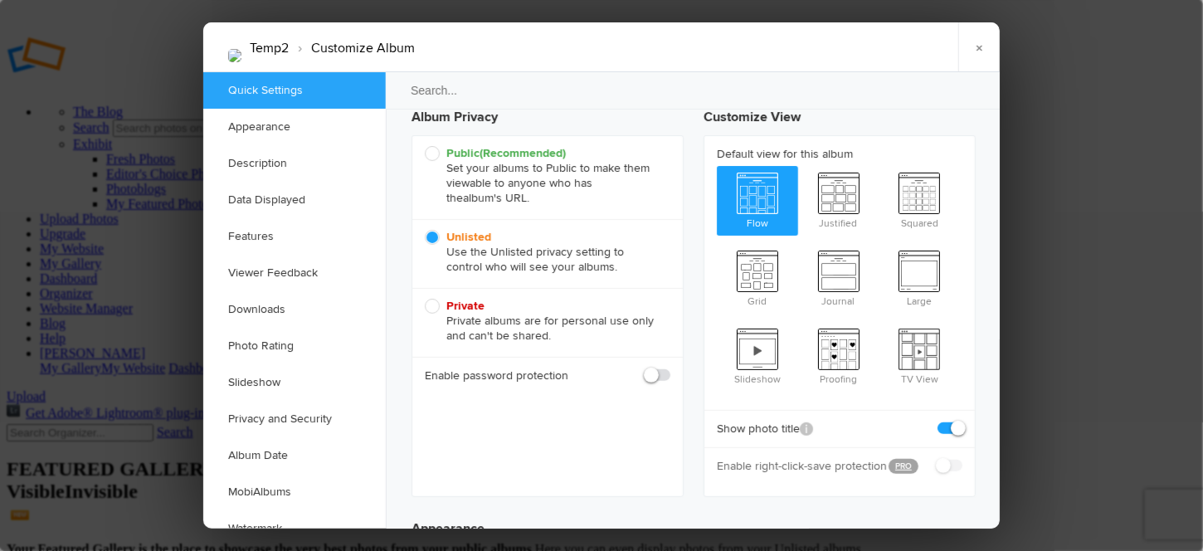
scroll to position [176, 0]
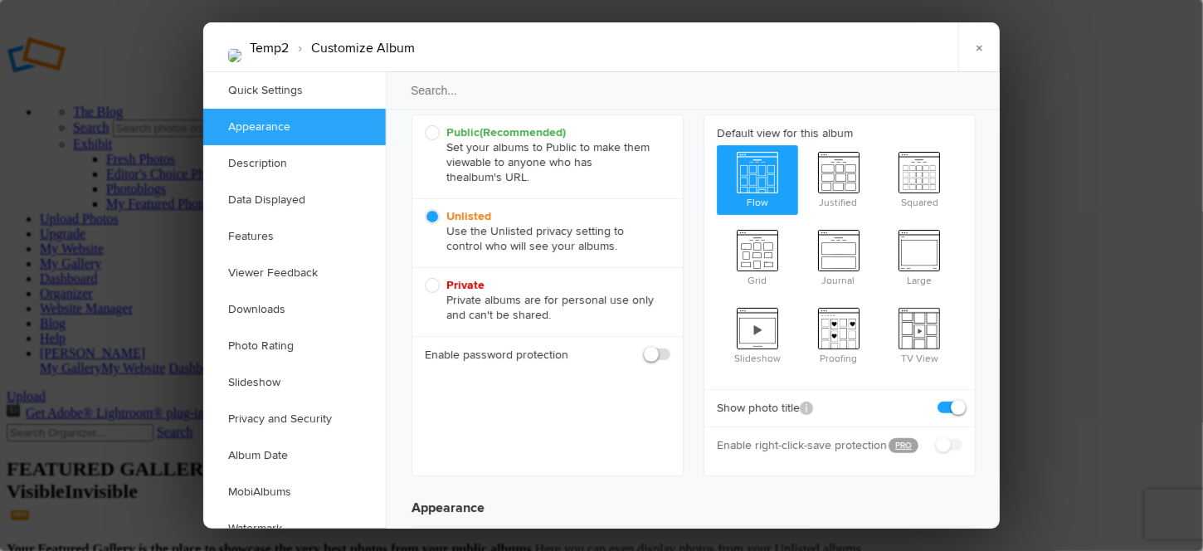
click at [670, 347] on span at bounding box center [670, 347] width 0 height 0
click at [670, 347] on input "checkbox" at bounding box center [670, 346] width 1 height 1
checkbox input "true"
click at [553, 394] on input "text" at bounding box center [597, 392] width 148 height 20
type input "Temp2"
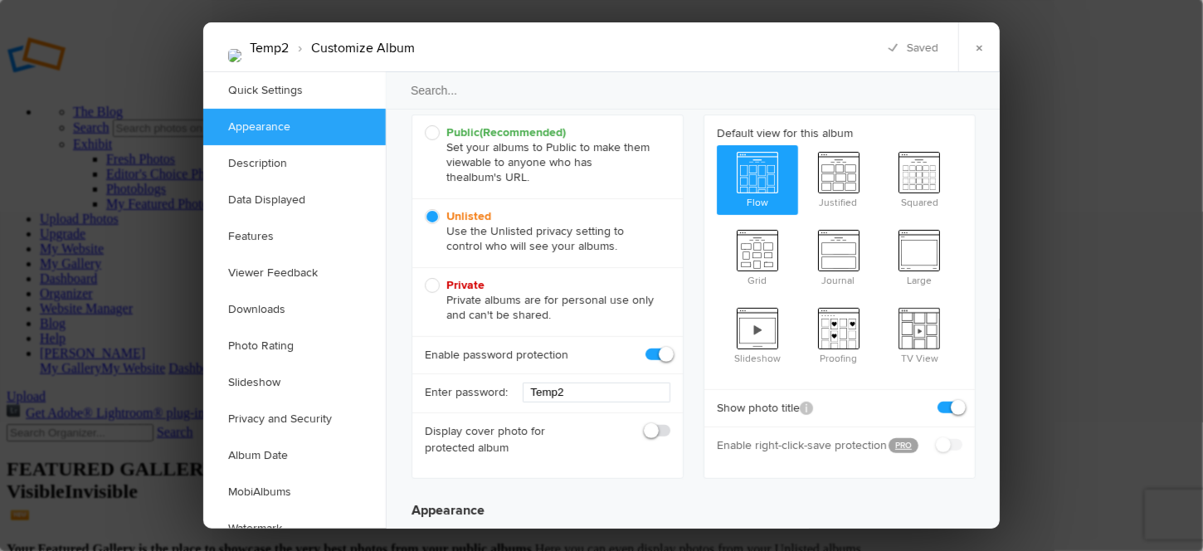
click at [670, 423] on span at bounding box center [670, 423] width 0 height 0
click at [670, 423] on input "checkbox" at bounding box center [670, 422] width 1 height 1
checkbox input "true"
click at [980, 44] on link "×" at bounding box center [978, 47] width 41 height 50
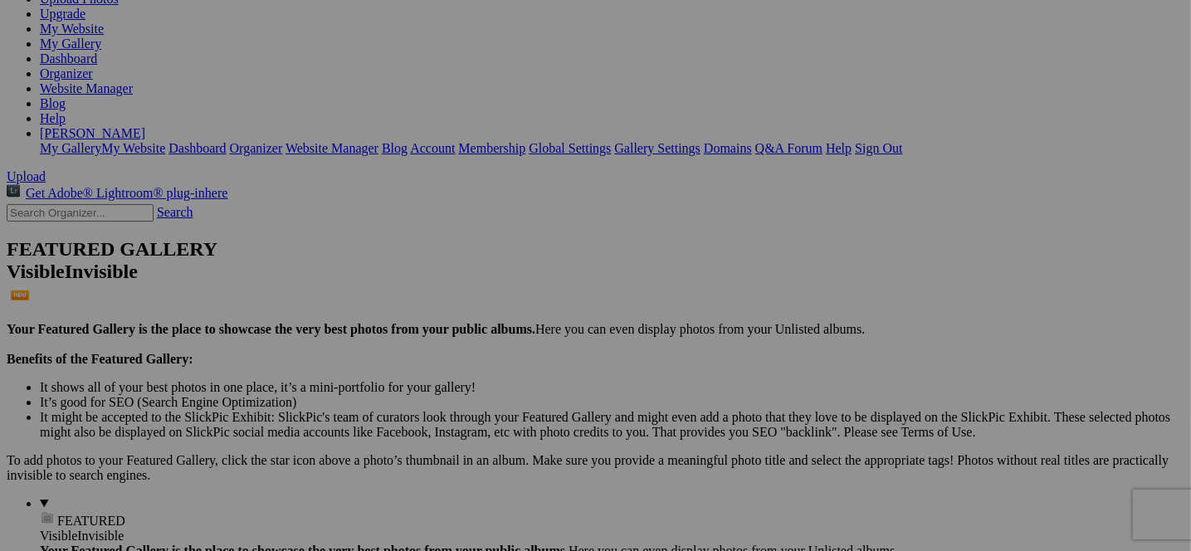
scroll to position [249, 0]
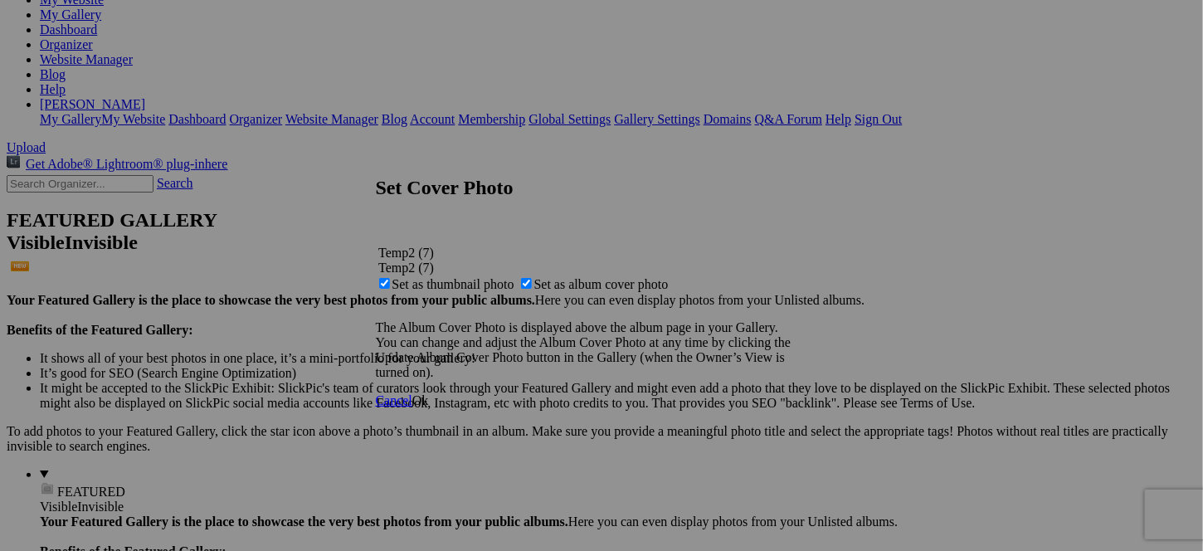
click at [429, 407] on span "Ok" at bounding box center [420, 400] width 17 height 14
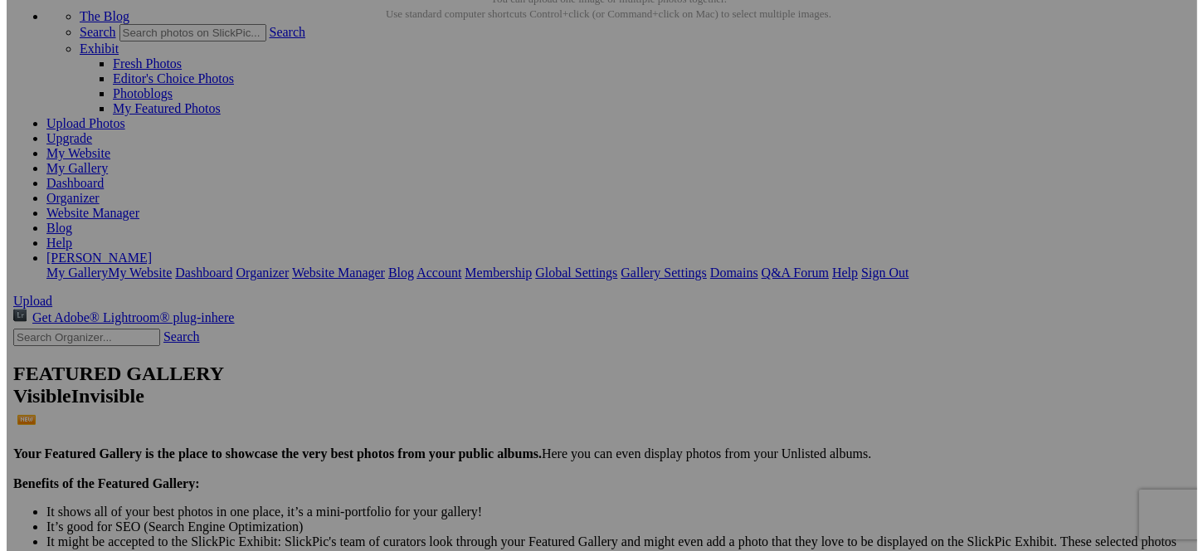
scroll to position [0, 0]
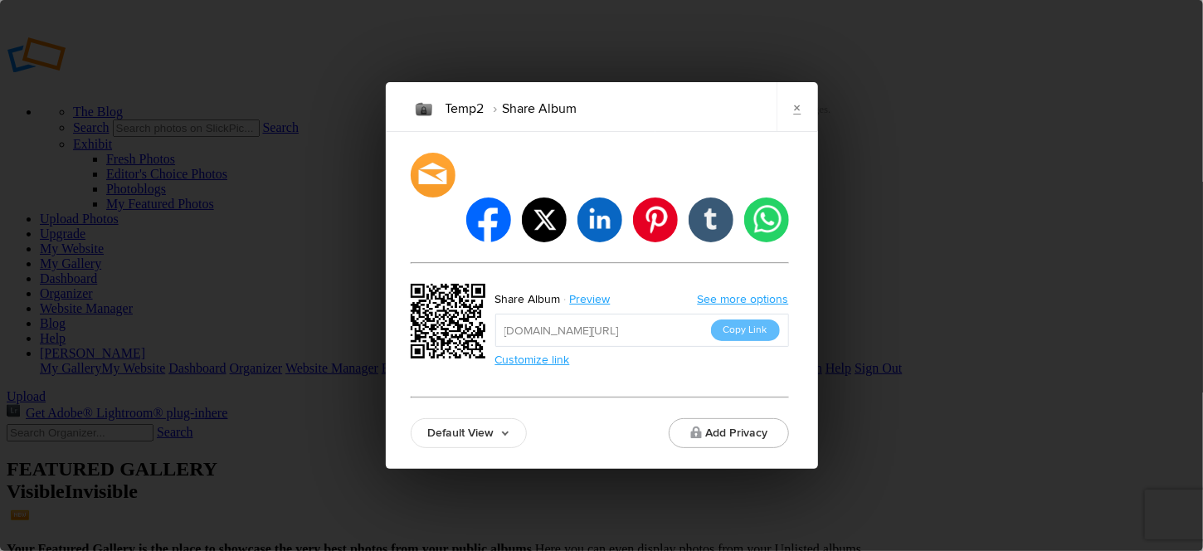
click at [533, 353] on link "Customize link" at bounding box center [532, 360] width 75 height 14
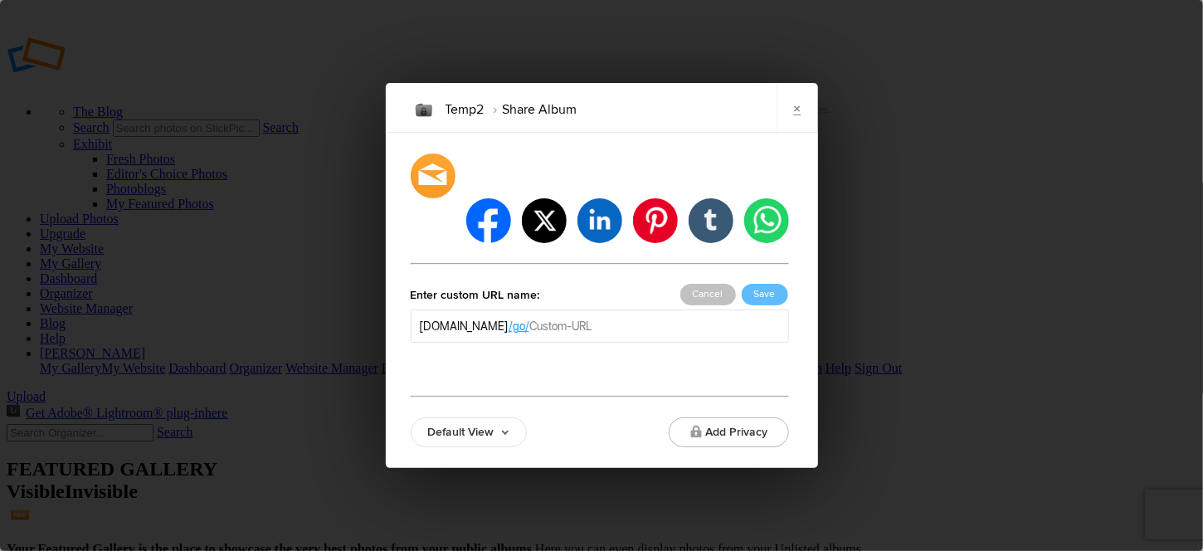
click at [680, 318] on input "text" at bounding box center [654, 326] width 251 height 17
type input "smith"
click at [728, 417] on button "Add Privacy" at bounding box center [729, 432] width 120 height 30
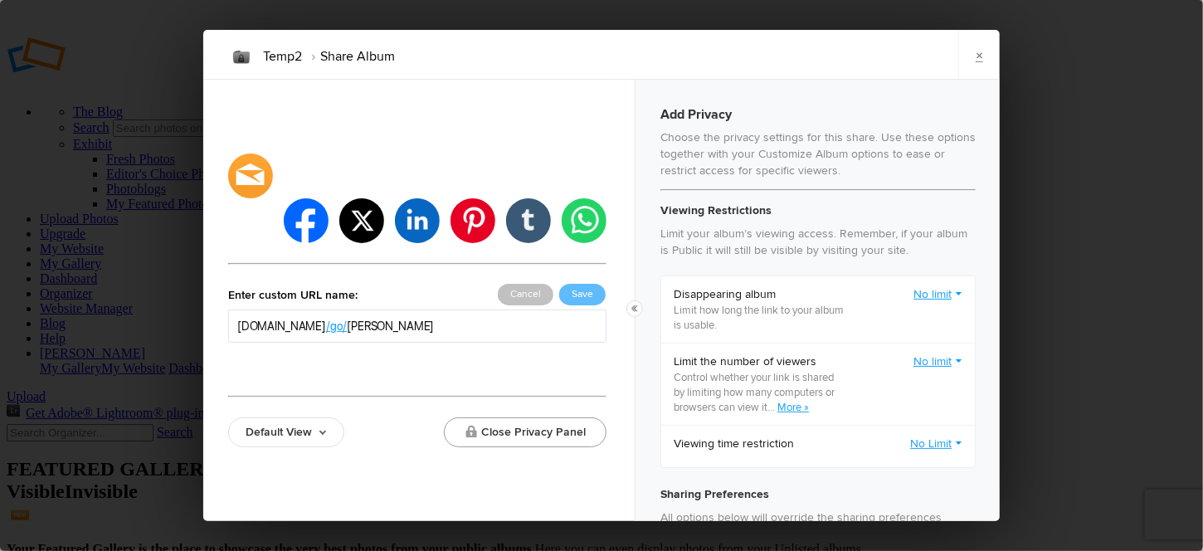
checkbox input "true"
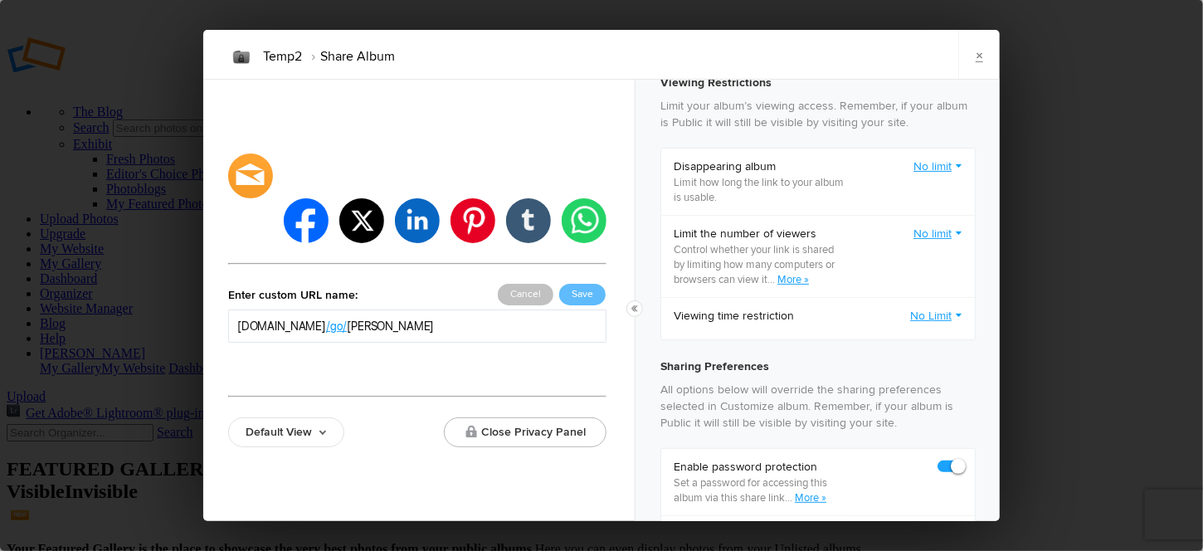
scroll to position [166, 0]
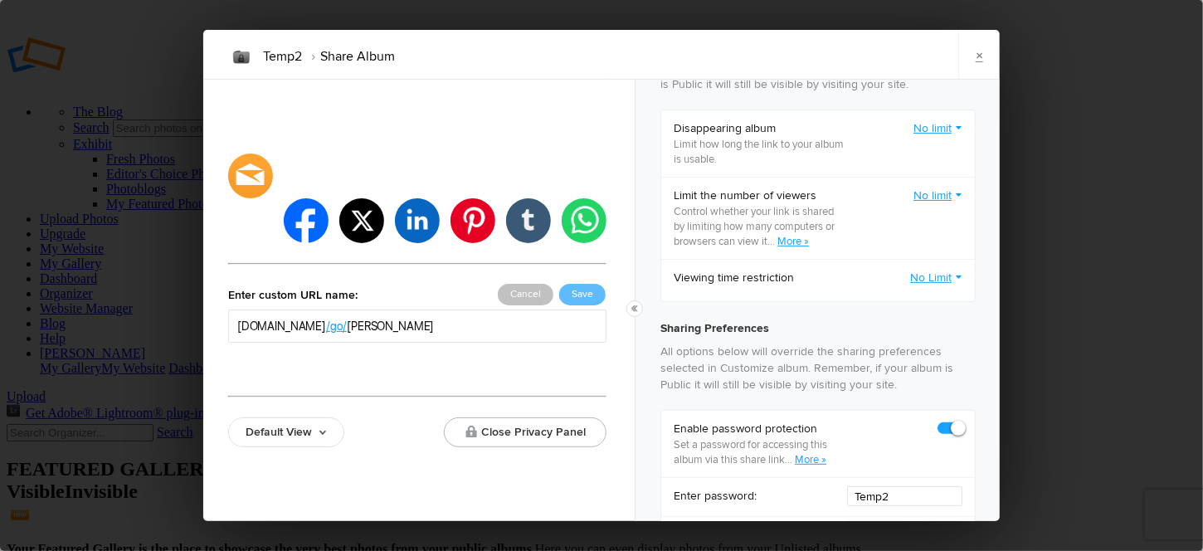
click at [929, 276] on link "No Limit" at bounding box center [936, 278] width 52 height 17
click at [871, 53] on div "×" at bounding box center [806, 55] width 390 height 50
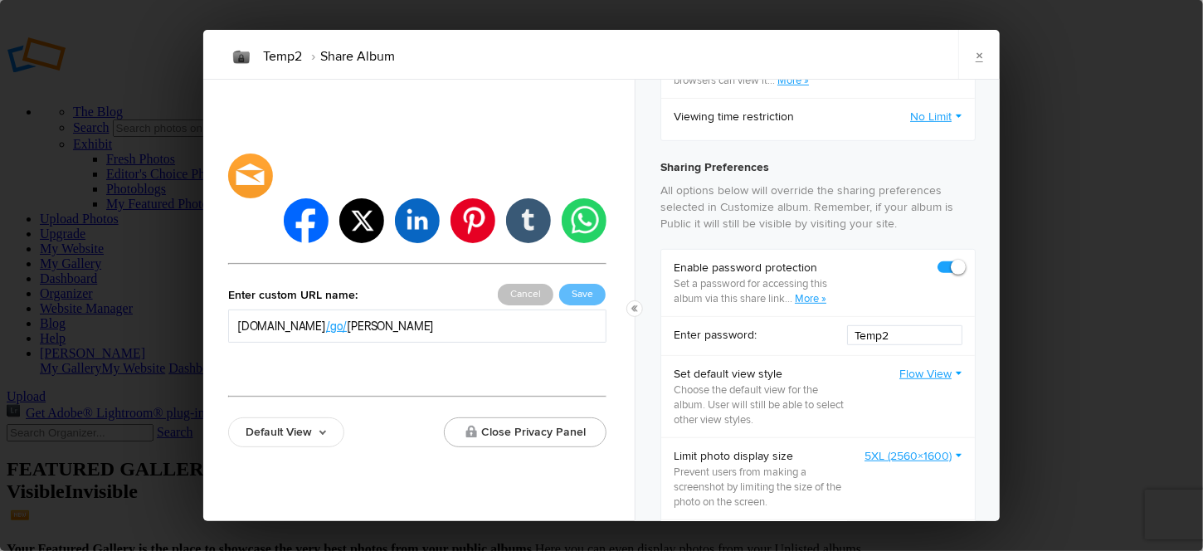
scroll to position [415, 0]
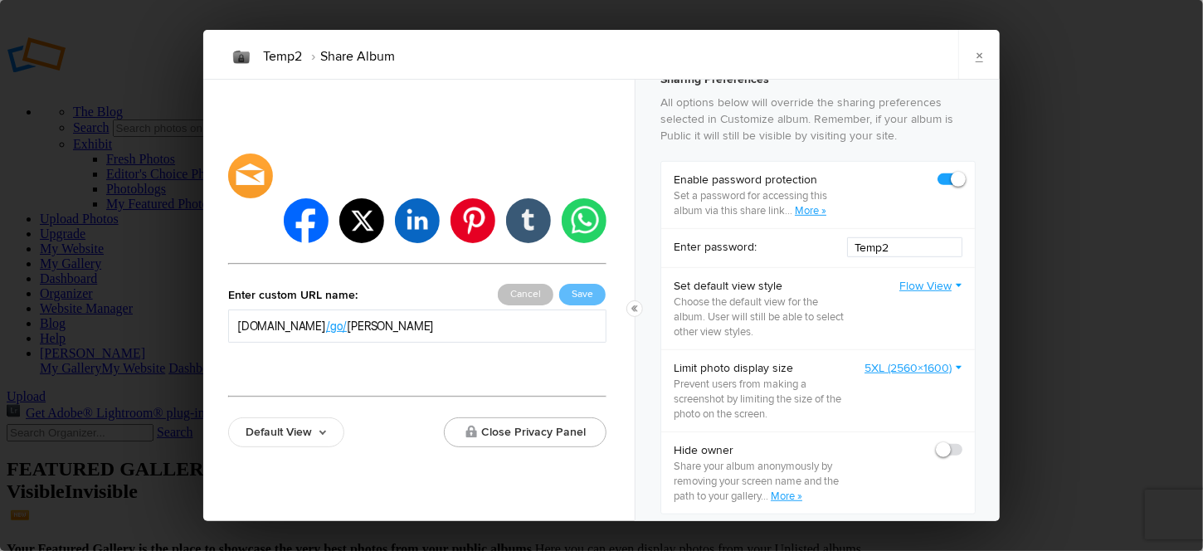
click at [895, 374] on link "5XL (2560×1600)" at bounding box center [914, 368] width 98 height 17
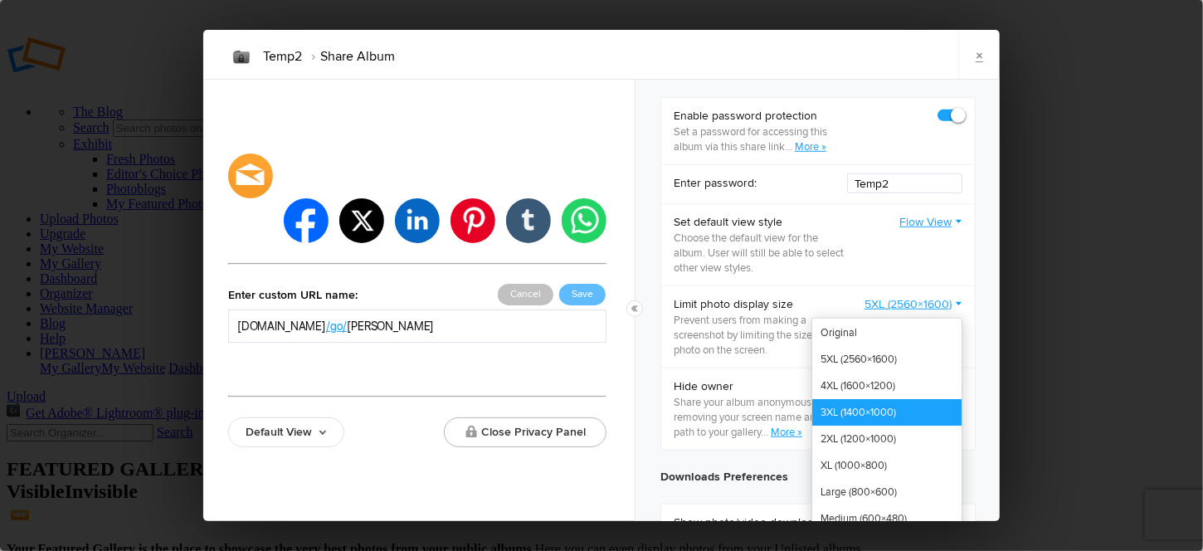
scroll to position [498, 0]
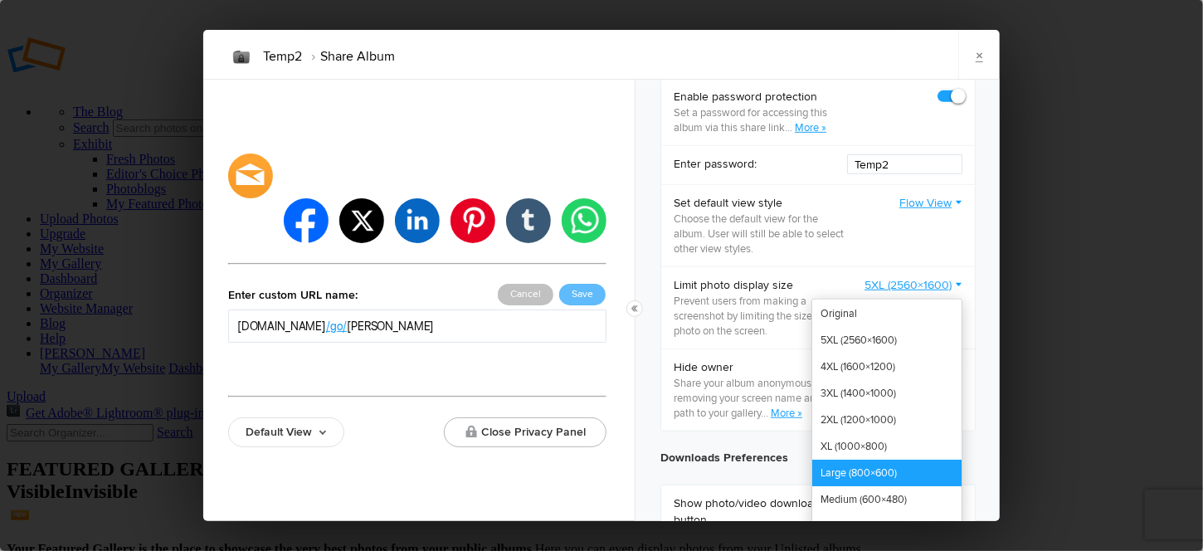
click at [813, 475] on link "Large (800×600)" at bounding box center [886, 473] width 149 height 27
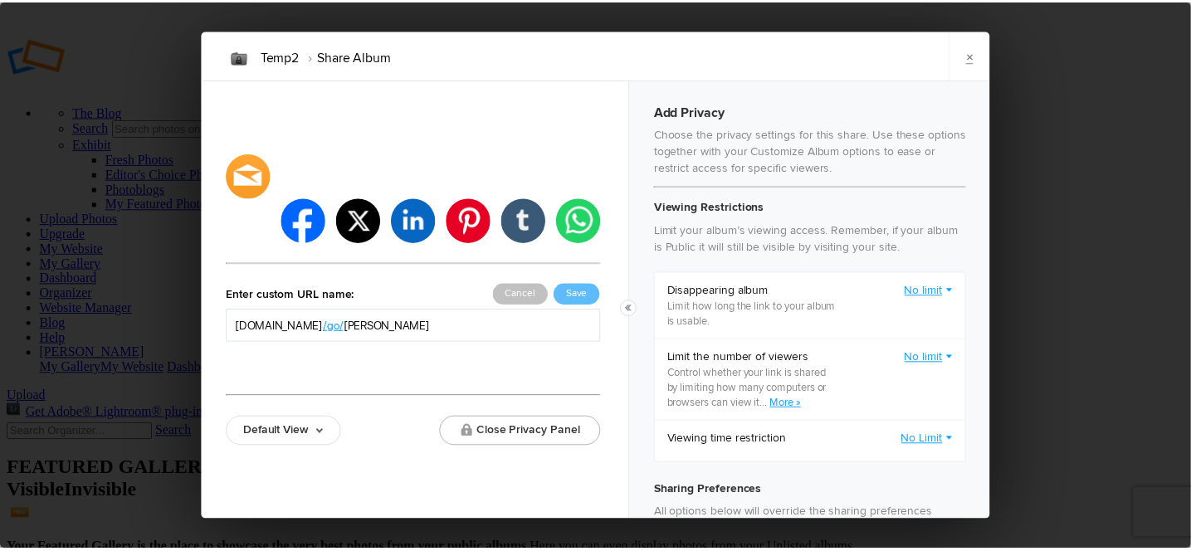
scroll to position [0, 0]
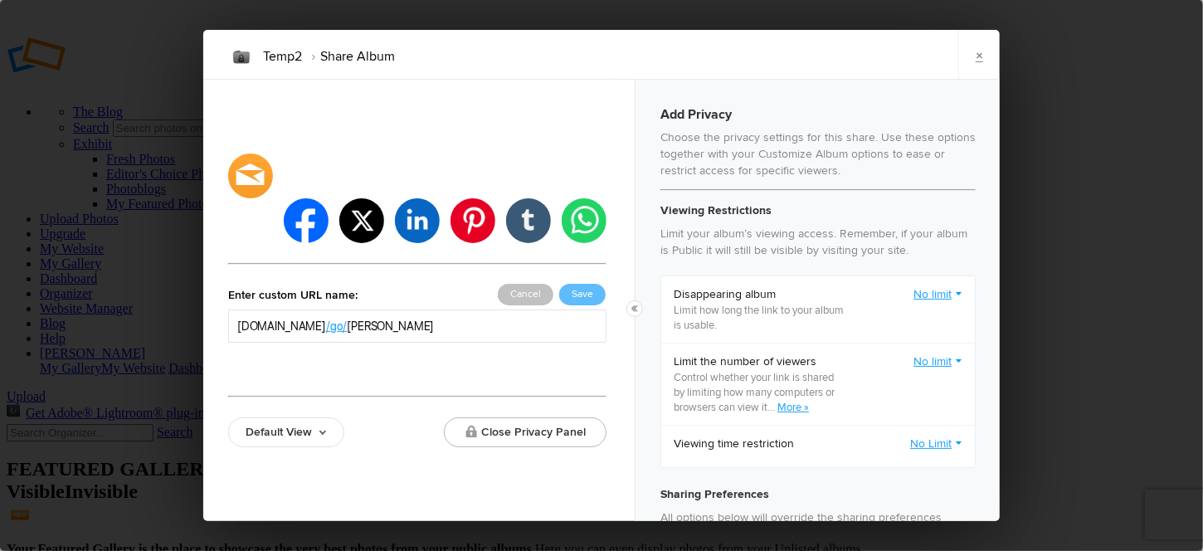
click at [287, 417] on link "Default View" at bounding box center [286, 432] width 116 height 30
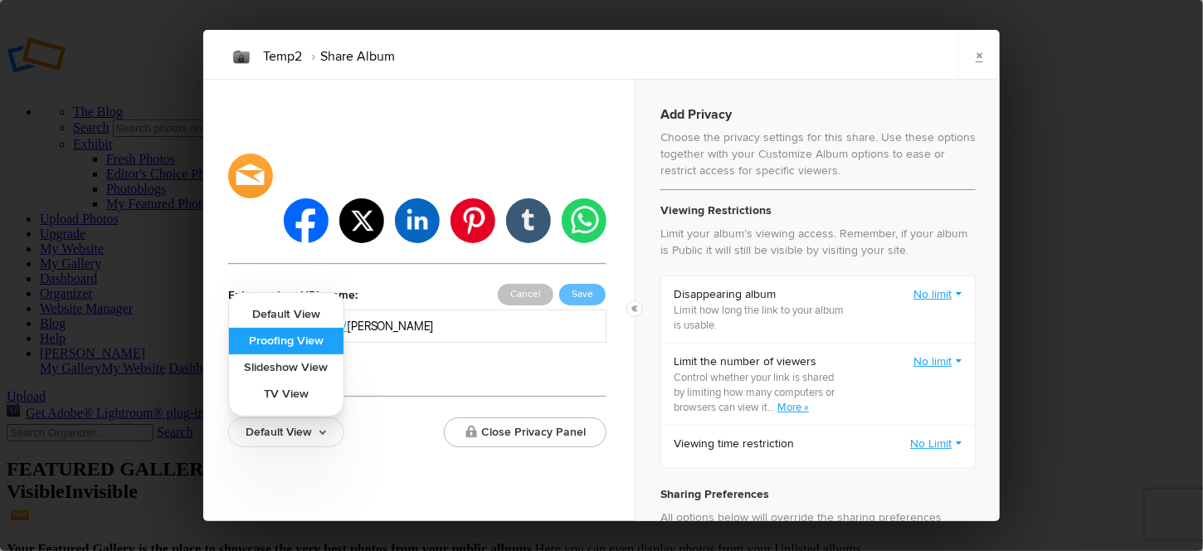
click at [289, 328] on link "Proofing View" at bounding box center [286, 341] width 114 height 27
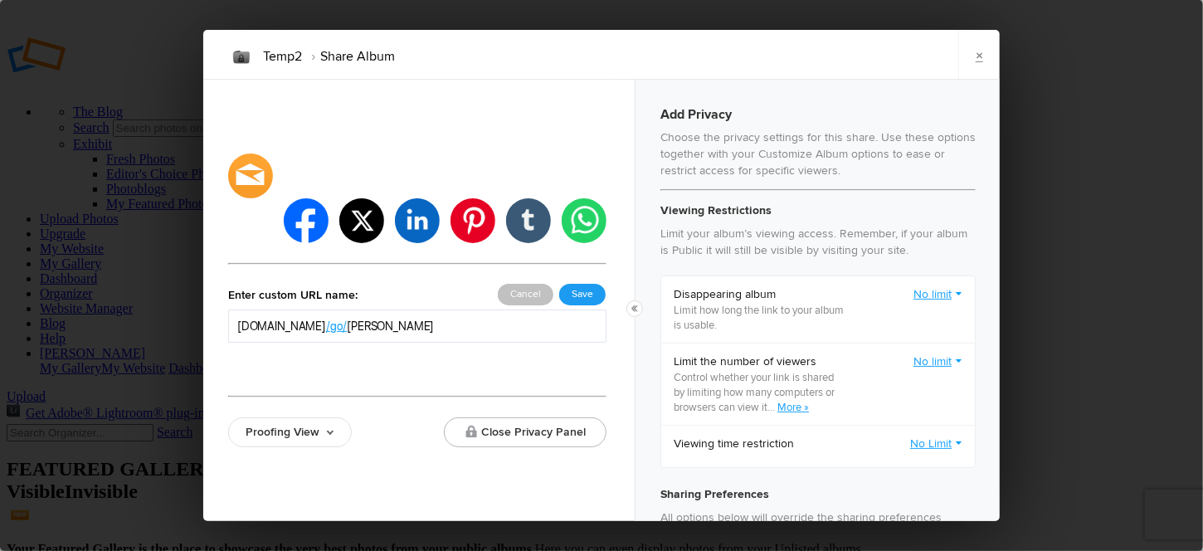
click at [577, 284] on button "Save" at bounding box center [582, 295] width 46 height 22
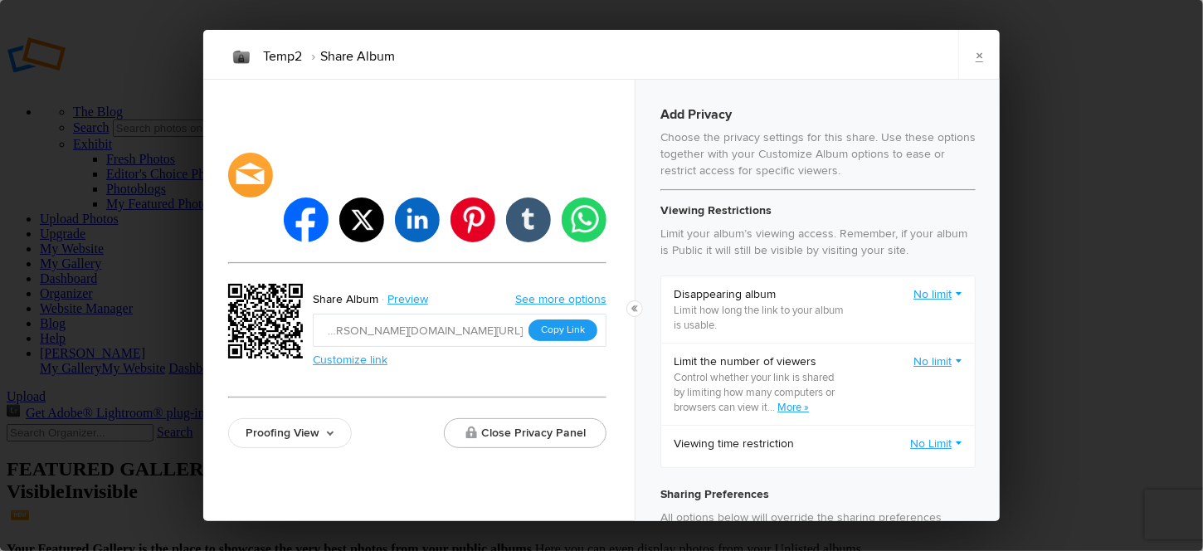
click at [558, 319] on button "Copy Link" at bounding box center [563, 330] width 69 height 22
click at [982, 54] on link "×" at bounding box center [978, 55] width 41 height 50
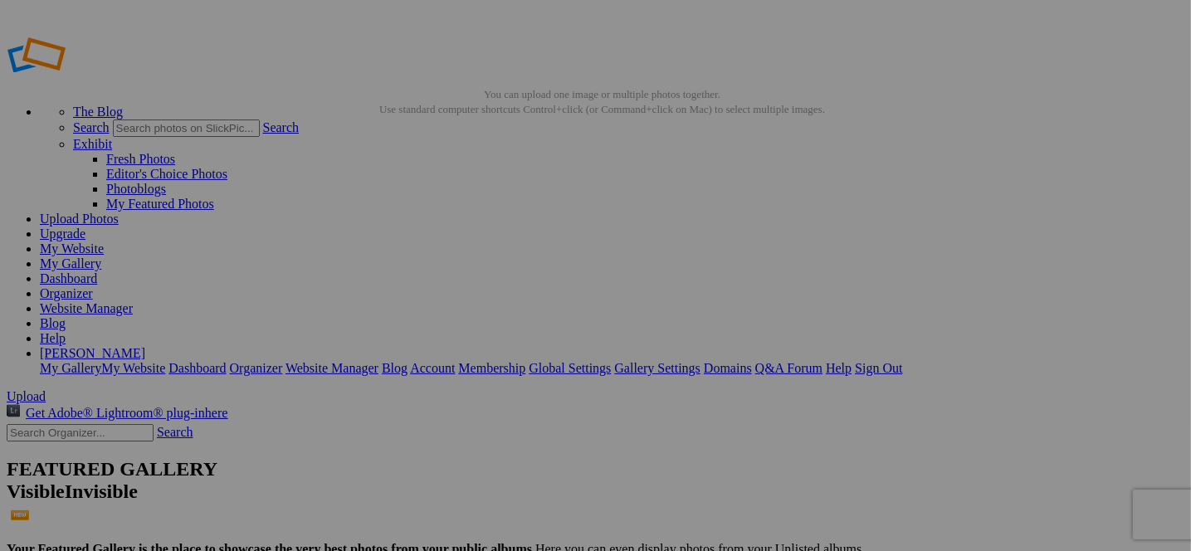
type input "Temp2"
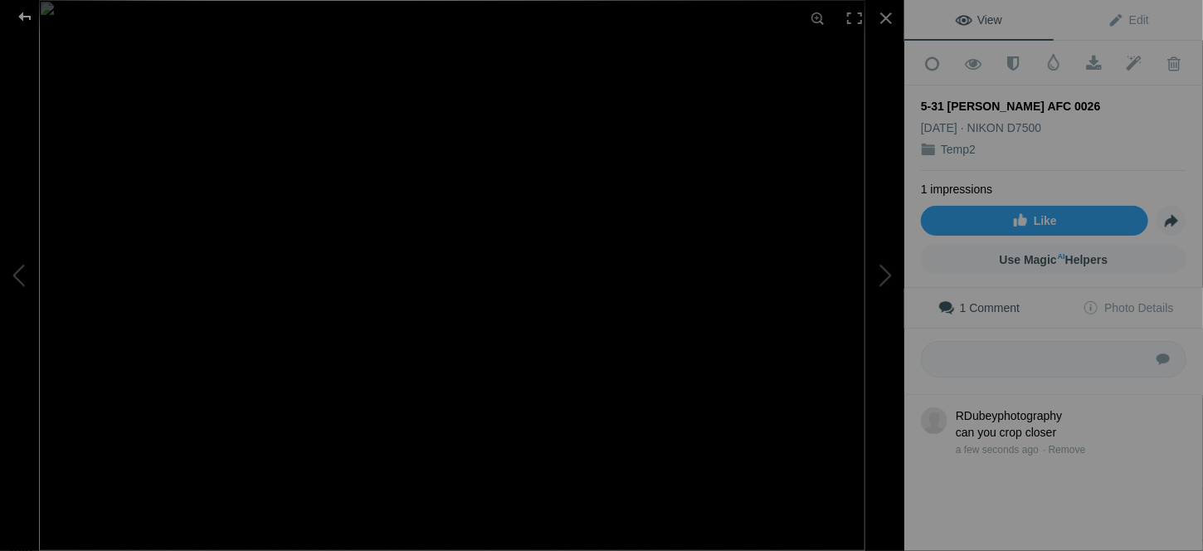
click at [26, 17] on div at bounding box center [25, 16] width 60 height 33
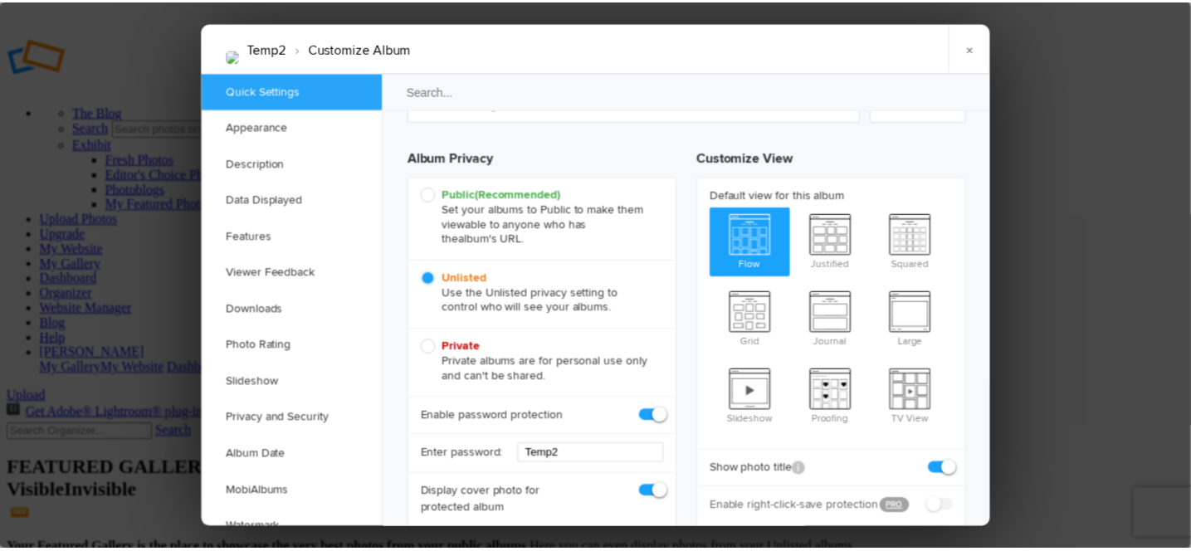
scroll to position [249, 0]
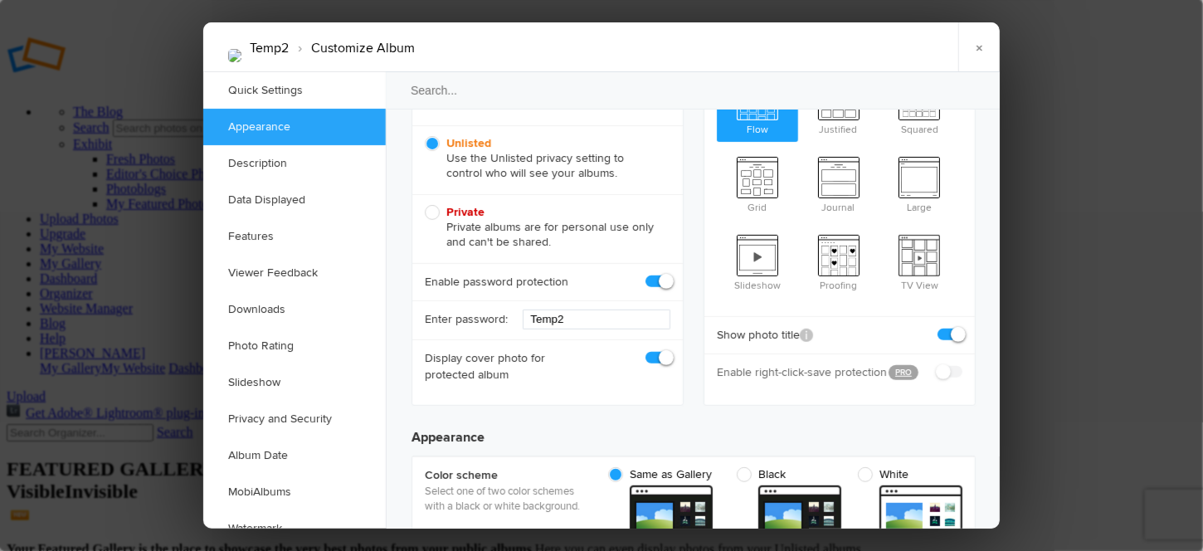
click at [670, 274] on span at bounding box center [670, 274] width 0 height 0
click at [670, 274] on input "checkbox" at bounding box center [670, 273] width 1 height 1
checkbox input "false"
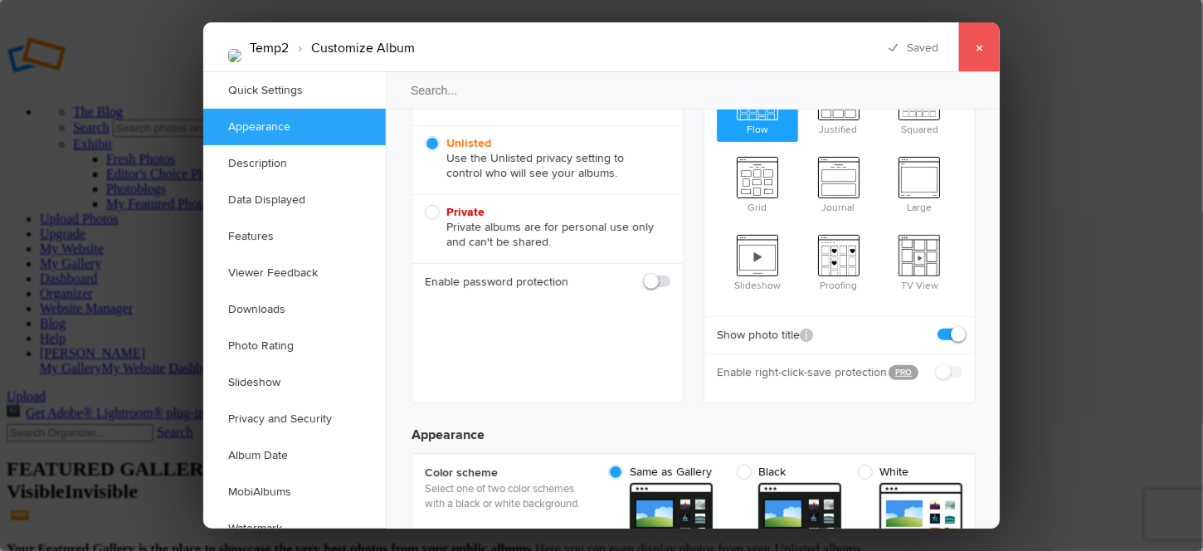
click at [979, 47] on link "×" at bounding box center [978, 47] width 41 height 50
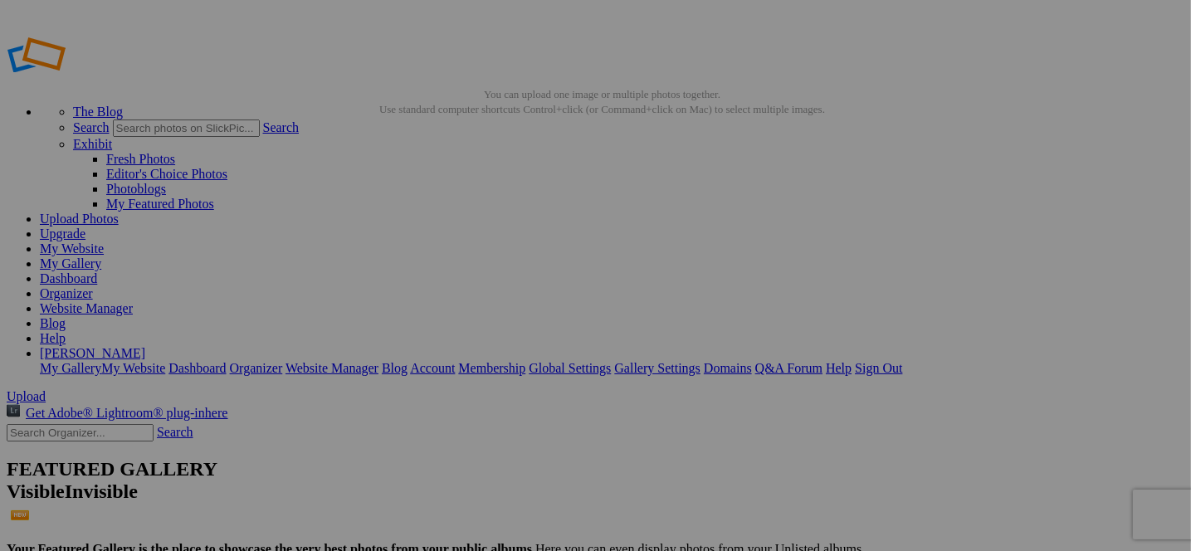
click at [525, 361] on link "Membership" at bounding box center [491, 368] width 67 height 14
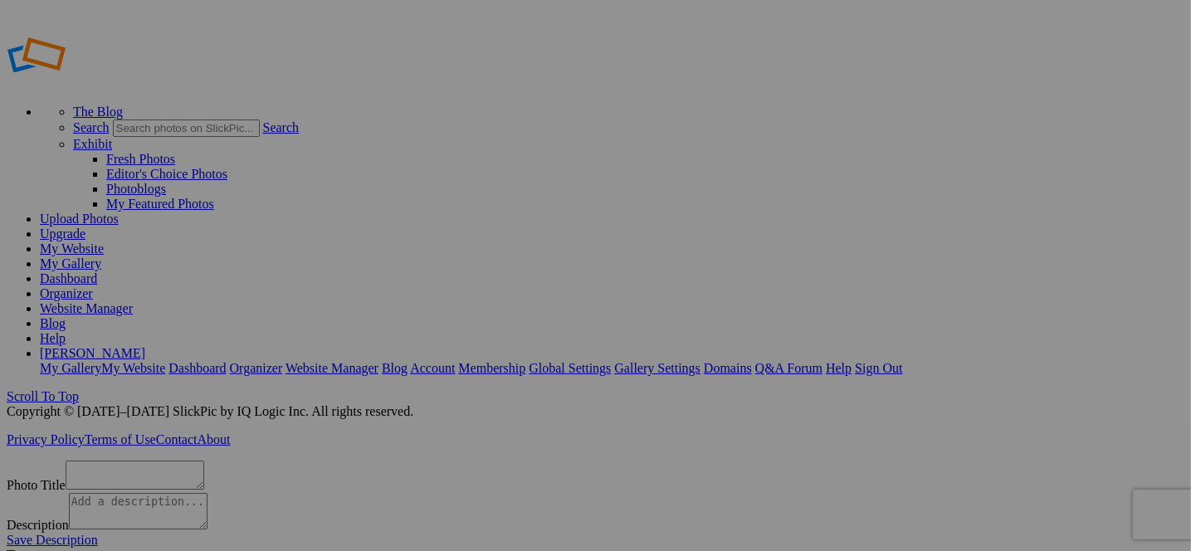
scroll to position [33, 0]
type textarea "5-31 [PERSON_NAME] AFC 0026"
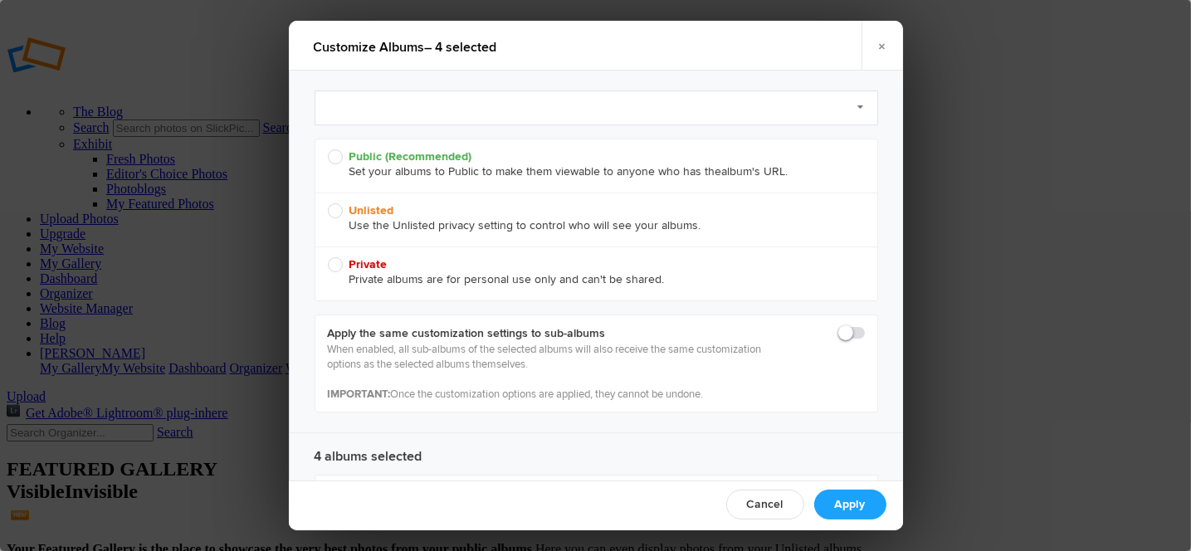
radio input "true"
click at [334, 212] on span "Unlisted Use the Unlisted privacy setting to control who will see your albums." at bounding box center [592, 218] width 529 height 30
click at [328, 203] on input "Unlisted Use the Unlisted privacy setting to control who will see your albums." at bounding box center [327, 202] width 1 height 1
click at [833, 502] on link "Apply" at bounding box center [850, 505] width 72 height 30
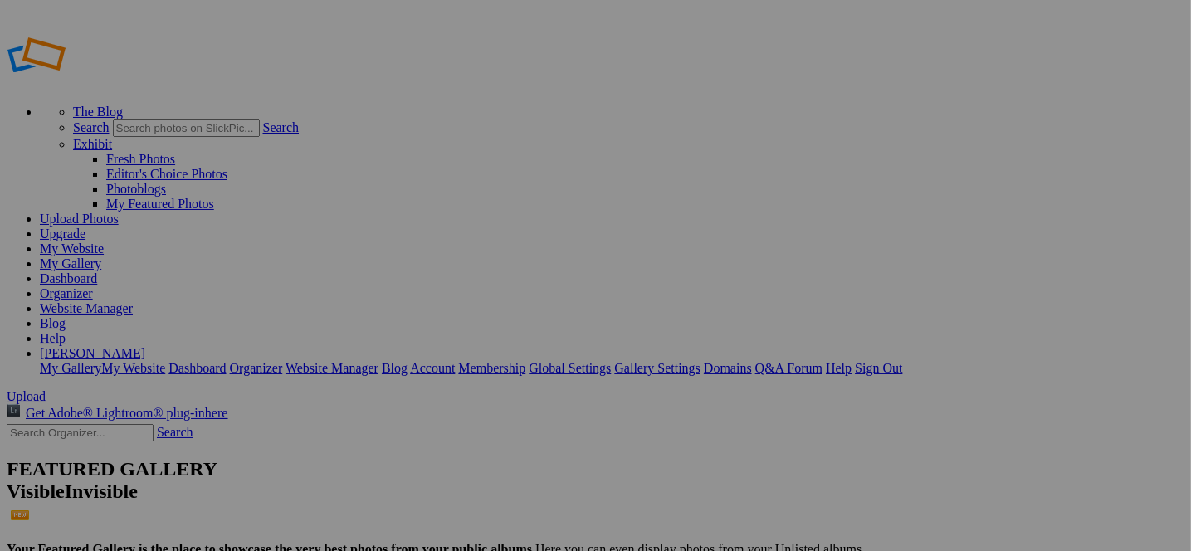
click link
click h2 "Albums Albums are your presentation gallery and where your photos and videos ar…"
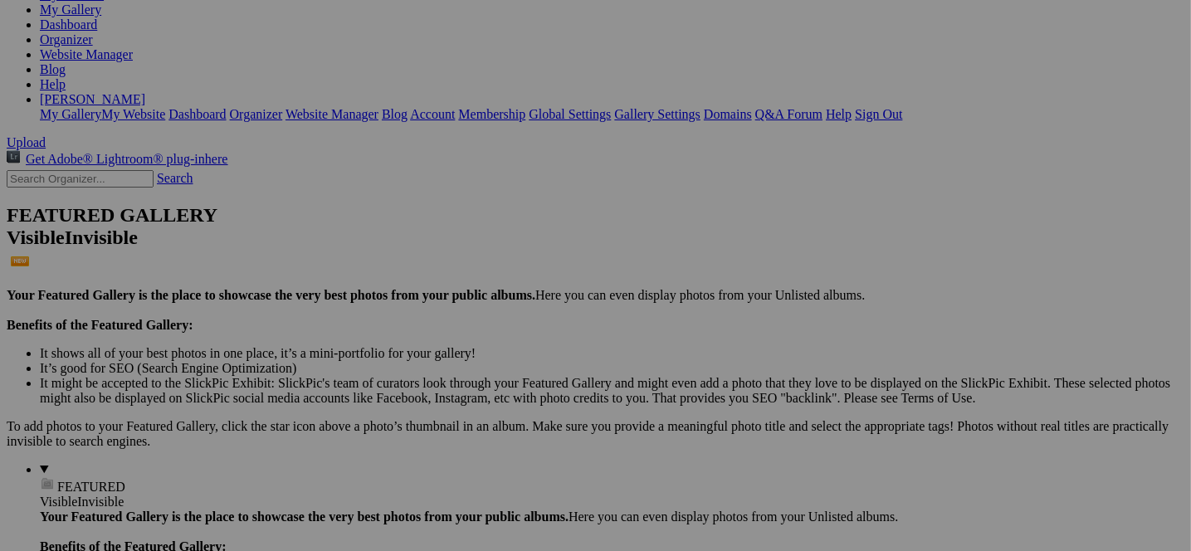
scroll to position [265, 0]
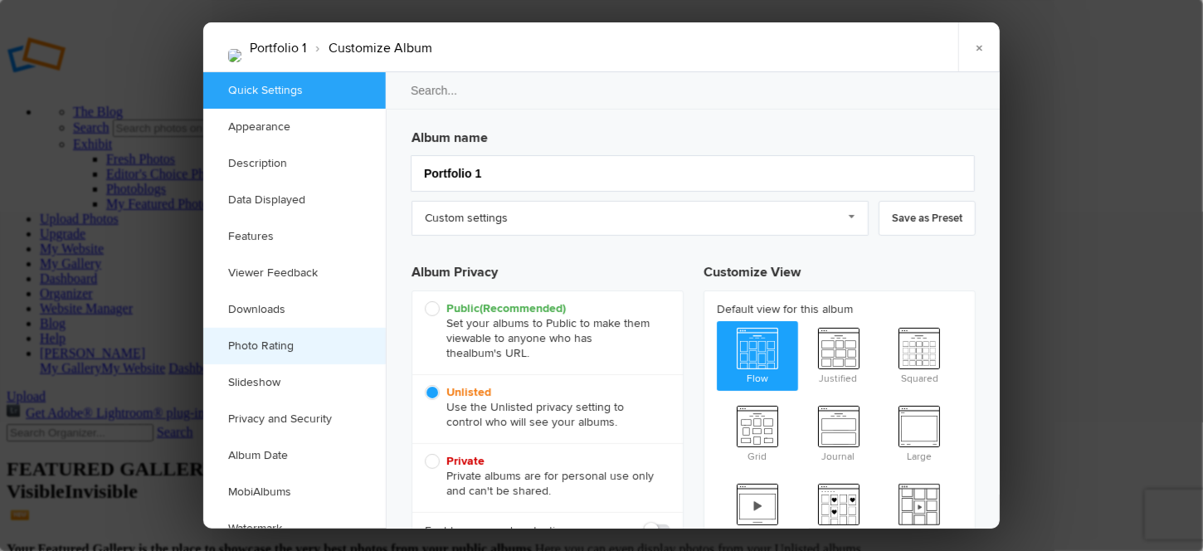
click at [238, 352] on link "Photo Rating" at bounding box center [294, 346] width 183 height 37
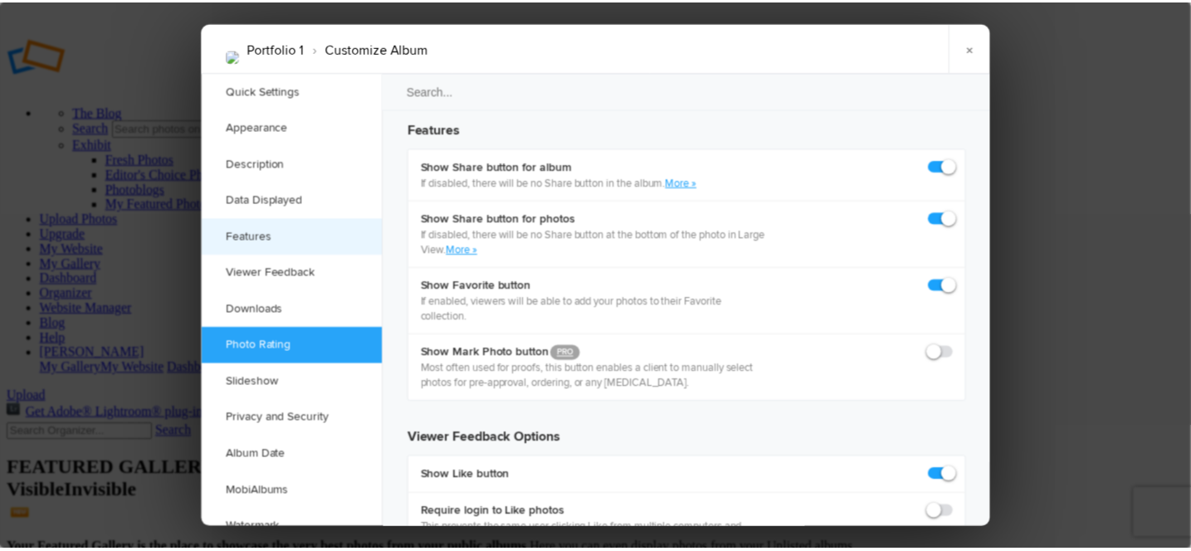
scroll to position [2808, 0]
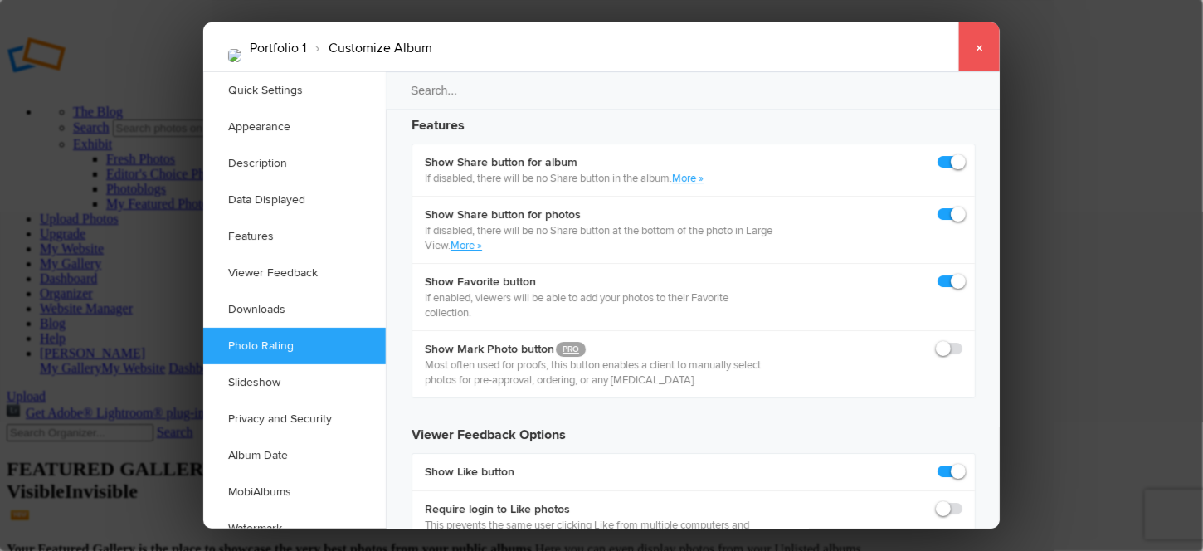
click at [982, 46] on link "×" at bounding box center [978, 47] width 41 height 50
